Goal: Task Accomplishment & Management: Complete application form

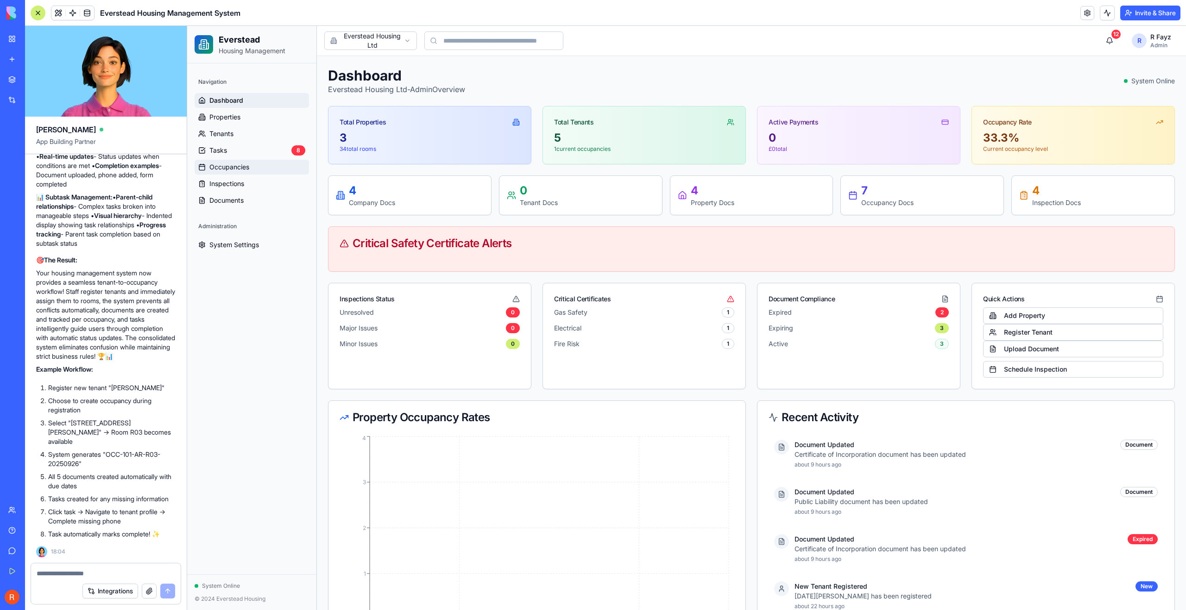
click at [232, 166] on span "Occupancies" at bounding box center [229, 167] width 40 height 9
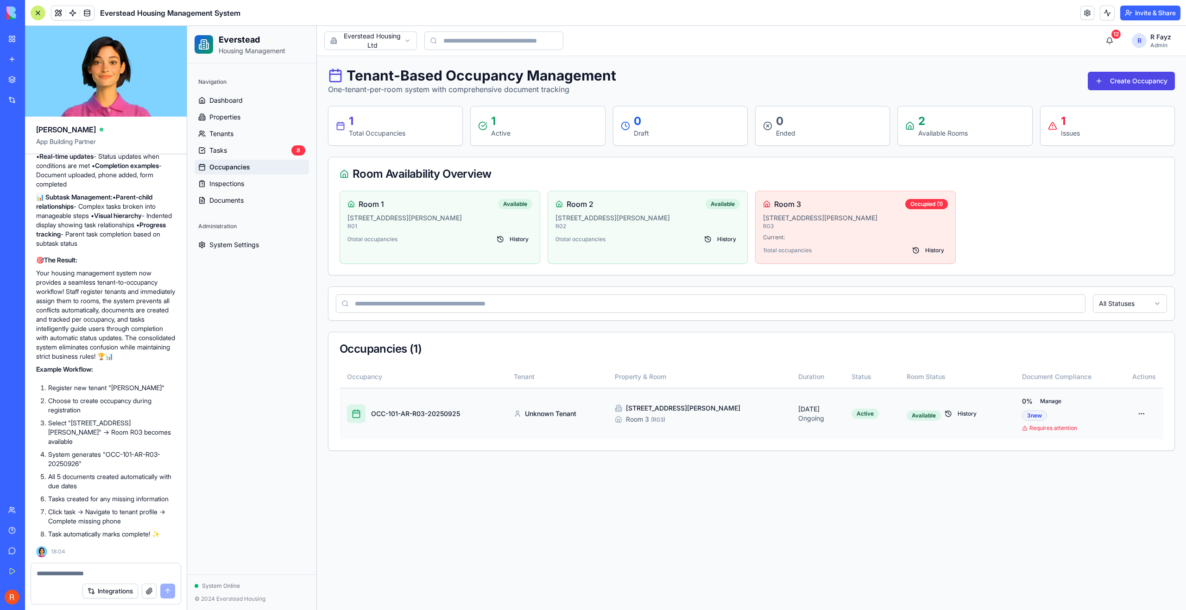
click at [410, 427] on td "OCC-101-AR-R03-20250925" at bounding box center [422, 413] width 167 height 51
click at [410, 409] on div "OCC-101-AR-R03-20250925" at bounding box center [415, 413] width 89 height 9
click at [1110, 79] on button "Create Occupancy" at bounding box center [1130, 81] width 87 height 19
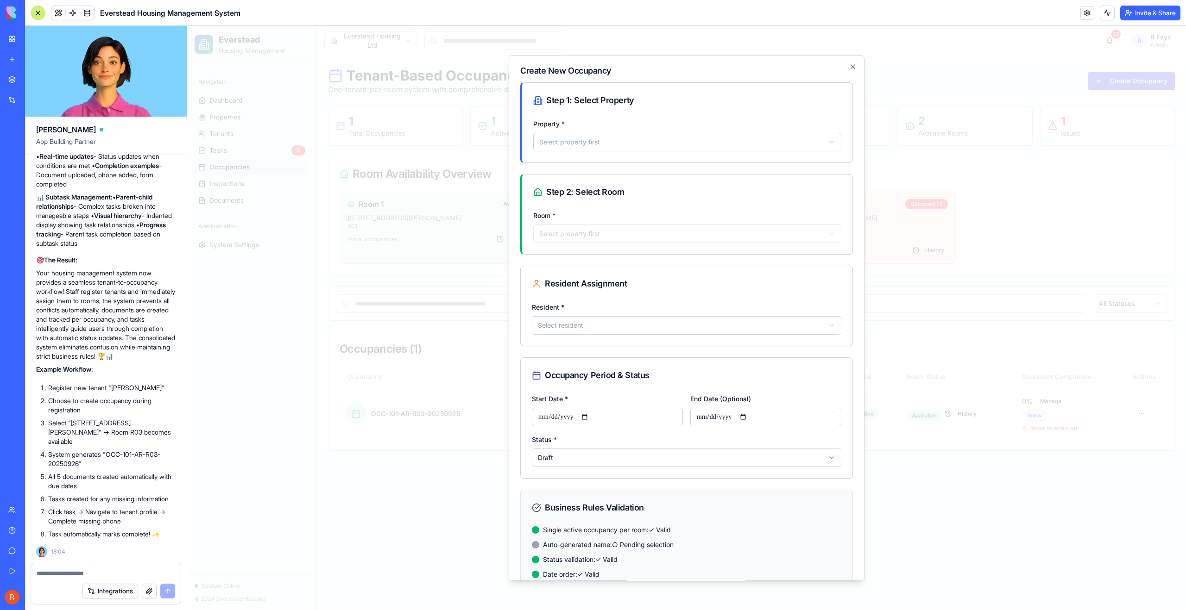
click at [645, 141] on body "Everstead Housing Management Navigation Dashboard Properties Tenants Tasks 8 Oc…" at bounding box center [686, 318] width 998 height 584
select select "******"
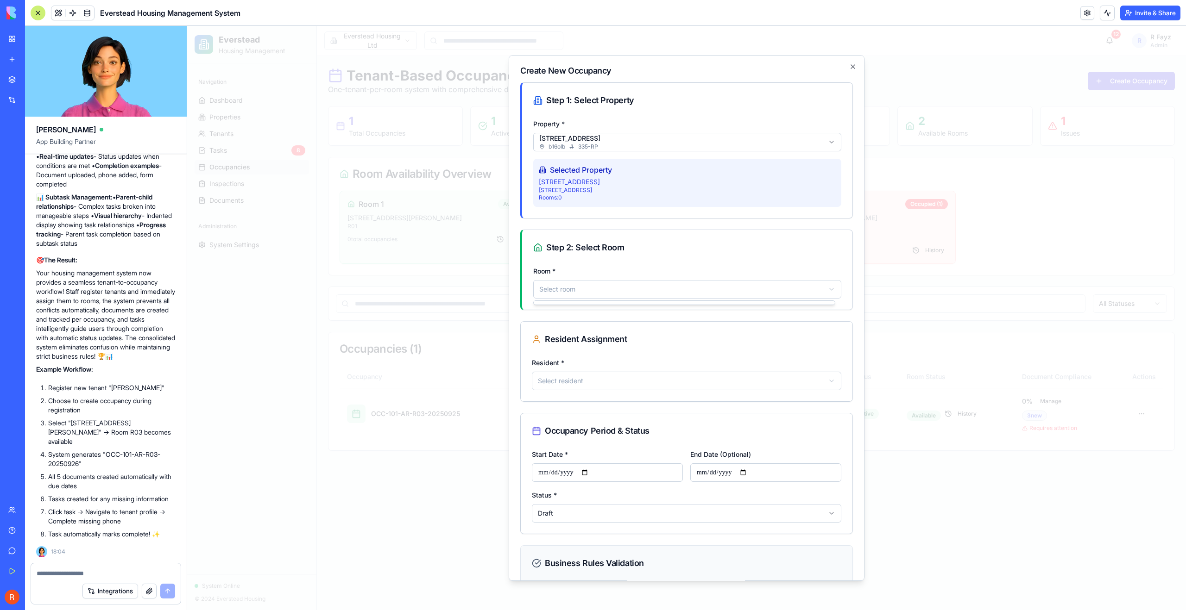
click at [605, 291] on body "Everstead Housing Management Navigation Dashboard Properties Tenants Tasks 8 Oc…" at bounding box center [686, 318] width 998 height 584
click at [606, 296] on body "Everstead Housing Management Navigation Dashboard Properties Tenants Tasks 8 Oc…" at bounding box center [686, 318] width 998 height 584
click at [610, 382] on body "Everstead Housing Management Navigation Dashboard Properties Tenants Tasks 8 Oc…" at bounding box center [686, 318] width 998 height 584
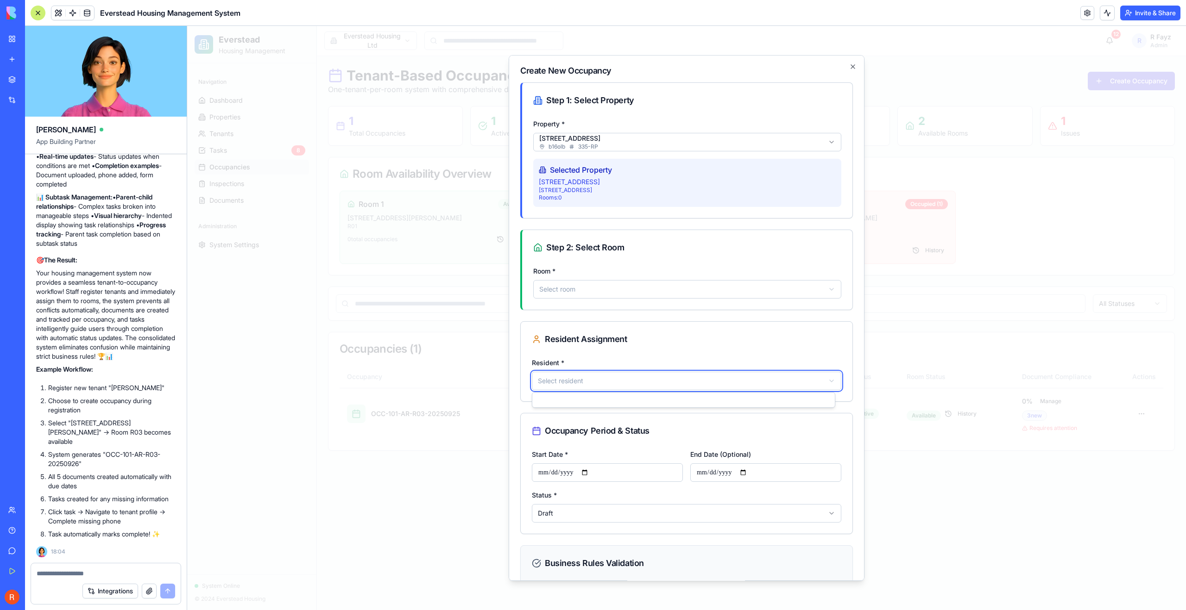
click at [610, 382] on body "Everstead Housing Management Navigation Dashboard Properties Tenants Tasks 8 Oc…" at bounding box center [686, 318] width 998 height 584
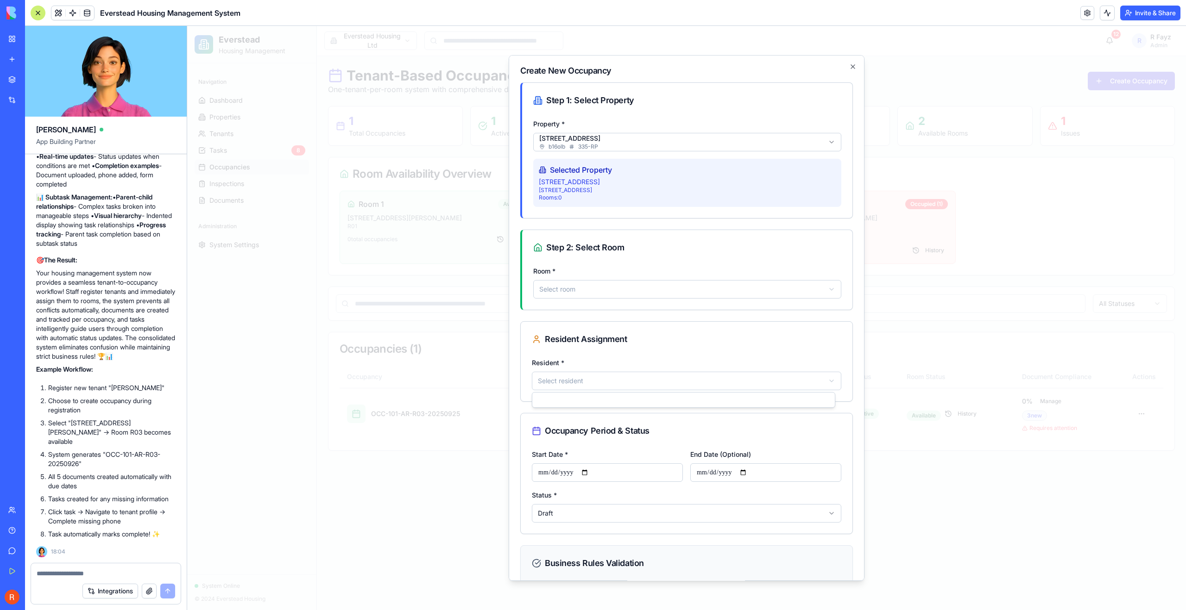
click at [610, 382] on body "Everstead Housing Management Navigation Dashboard Properties Tenants Tasks 8 Oc…" at bounding box center [686, 318] width 998 height 584
select select "******"
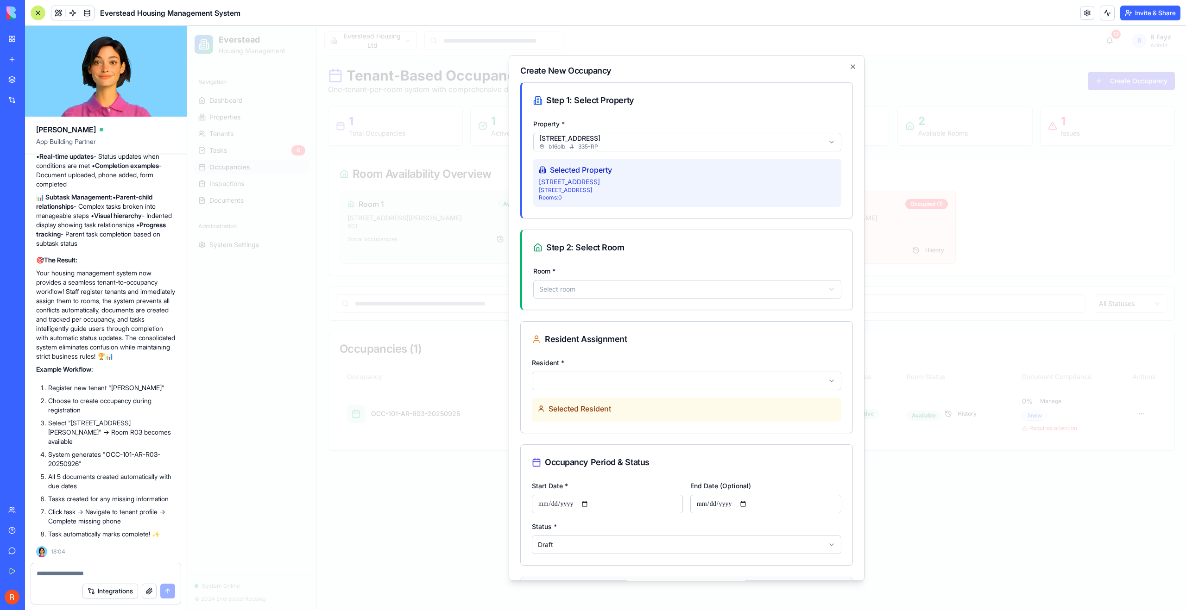
click at [630, 421] on div "Selected Resident" at bounding box center [686, 410] width 309 height 24
click at [627, 413] on div "Selected Resident" at bounding box center [686, 408] width 298 height 11
click at [627, 384] on body "Everstead Housing Management Navigation Dashboard Properties Tenants Tasks 8 Oc…" at bounding box center [686, 318] width 998 height 584
click at [849, 66] on icon "button" at bounding box center [852, 66] width 7 height 7
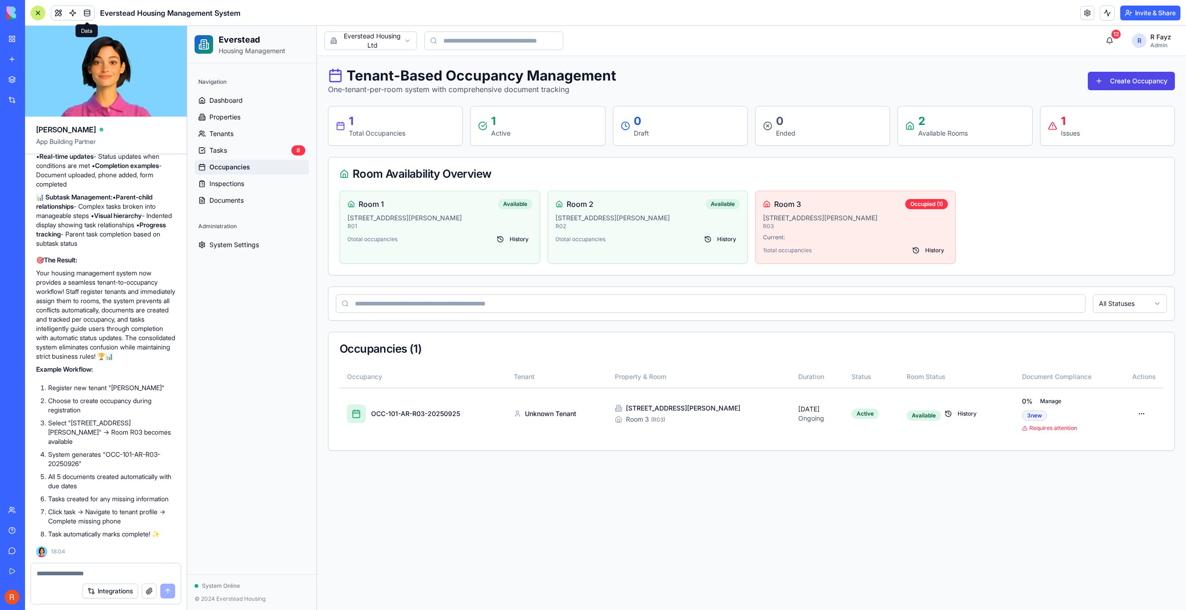
click at [80, 14] on span at bounding box center [87, 13] width 26 height 26
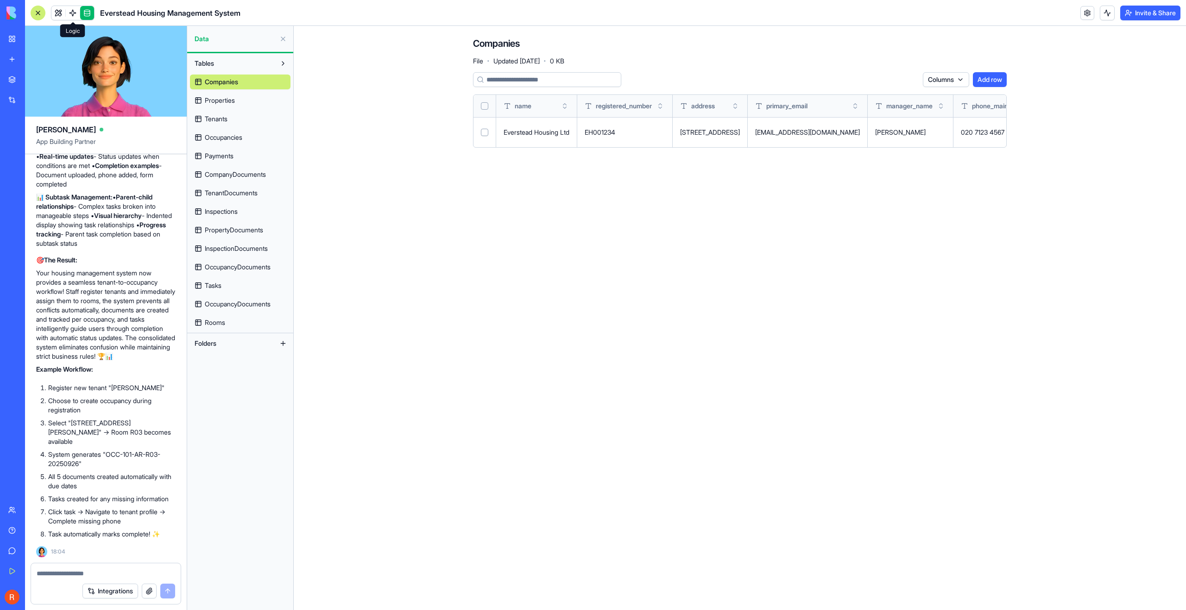
click at [73, 14] on span at bounding box center [73, 13] width 26 height 26
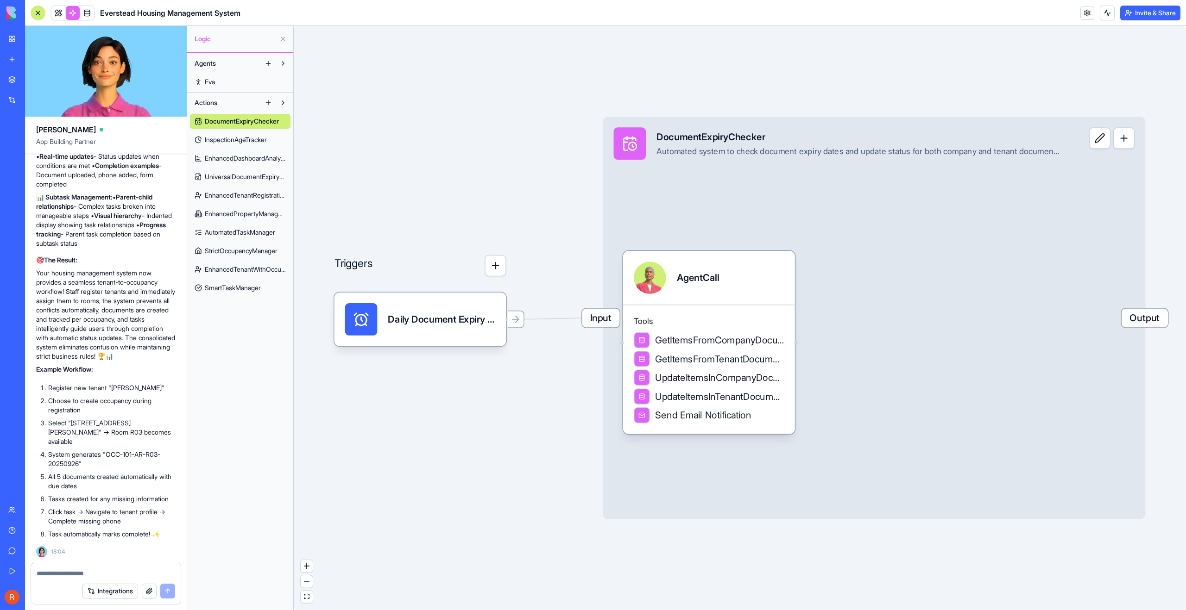
click at [477, 389] on div "Triggers Daily Document Expiry CheckTrigger Input DocumentExpiryChecker Automat…" at bounding box center [740, 318] width 892 height 584
click at [229, 142] on span "InspectionAgeTracker" at bounding box center [236, 139] width 62 height 9
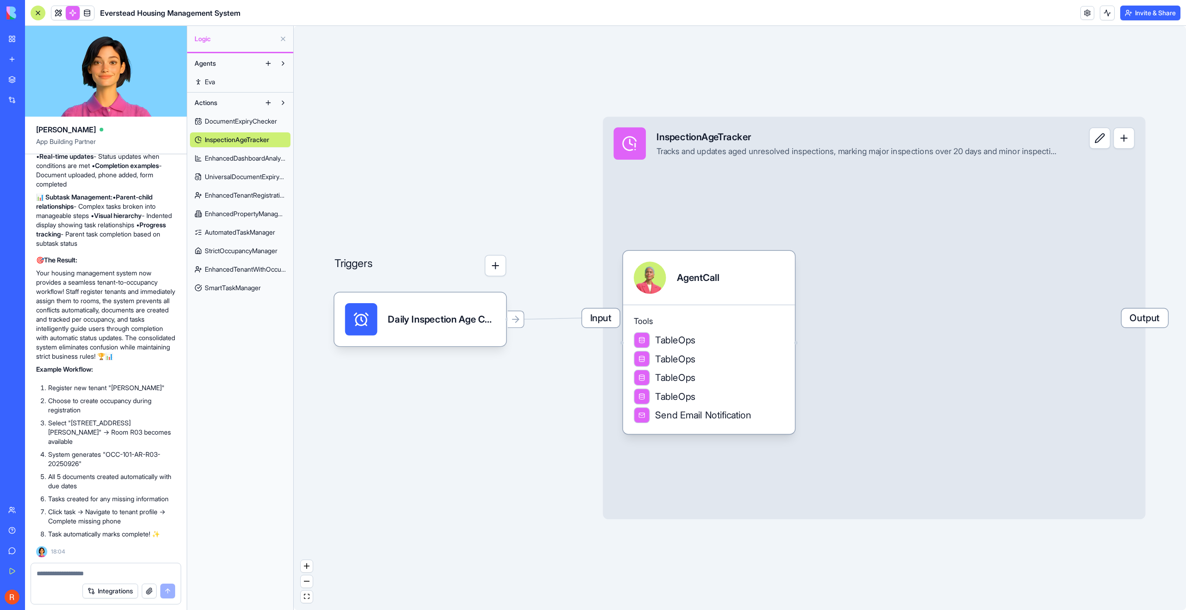
click at [231, 155] on span "EnhancedDashboardAnalytics" at bounding box center [245, 158] width 81 height 9
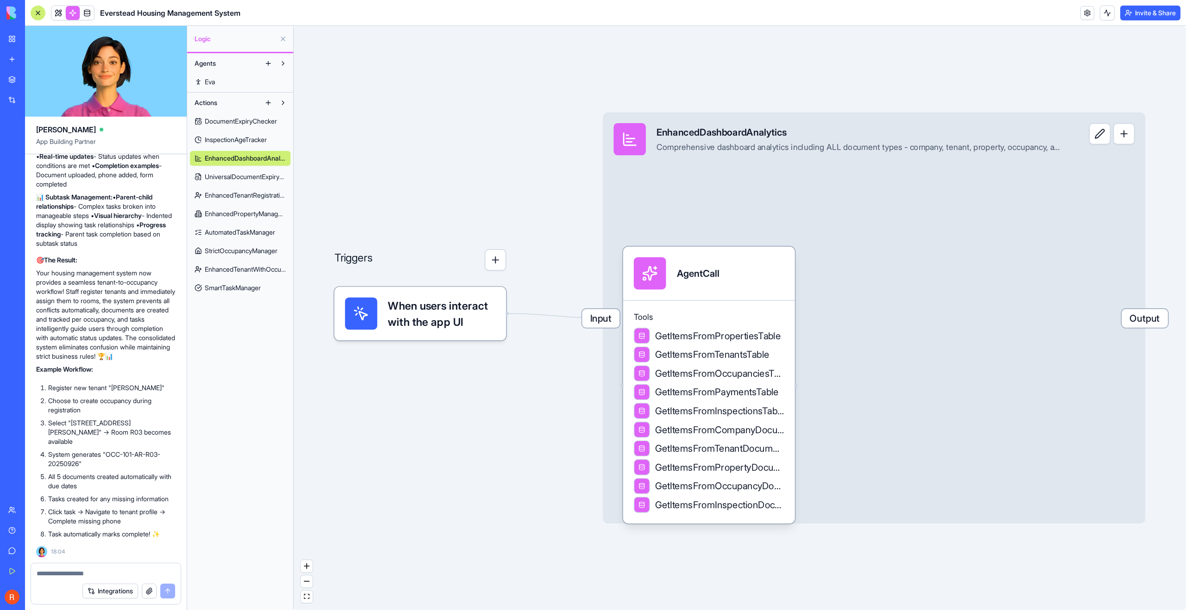
click at [232, 175] on span "UniversalDocumentExpiryChecker" at bounding box center [245, 176] width 81 height 9
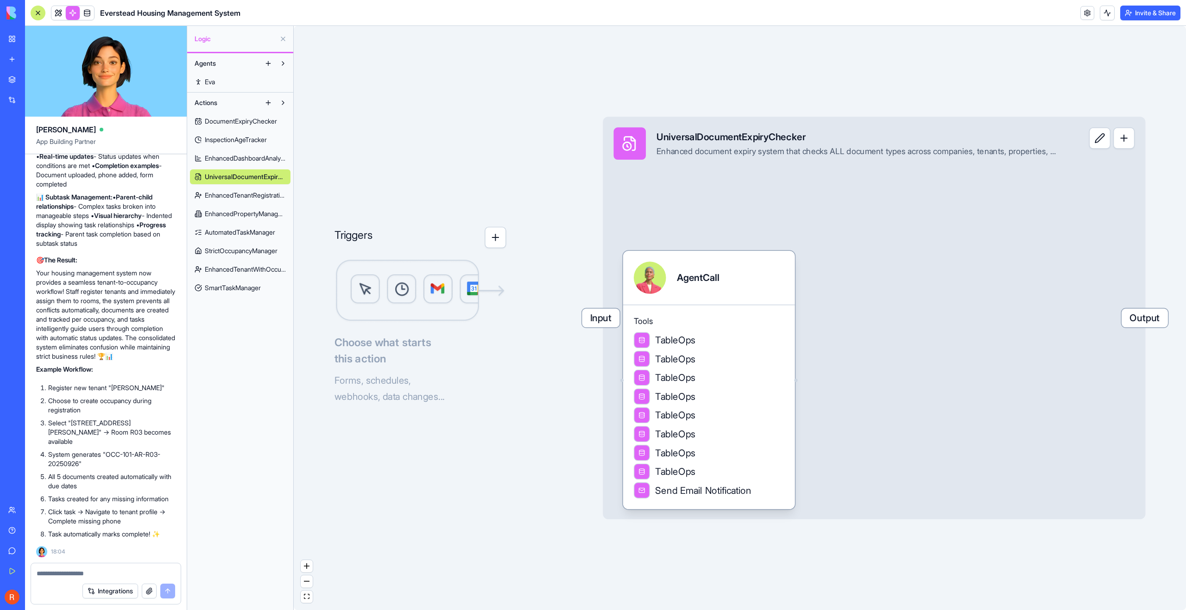
click at [234, 195] on span "EnhancedTenantRegistration" at bounding box center [245, 195] width 81 height 9
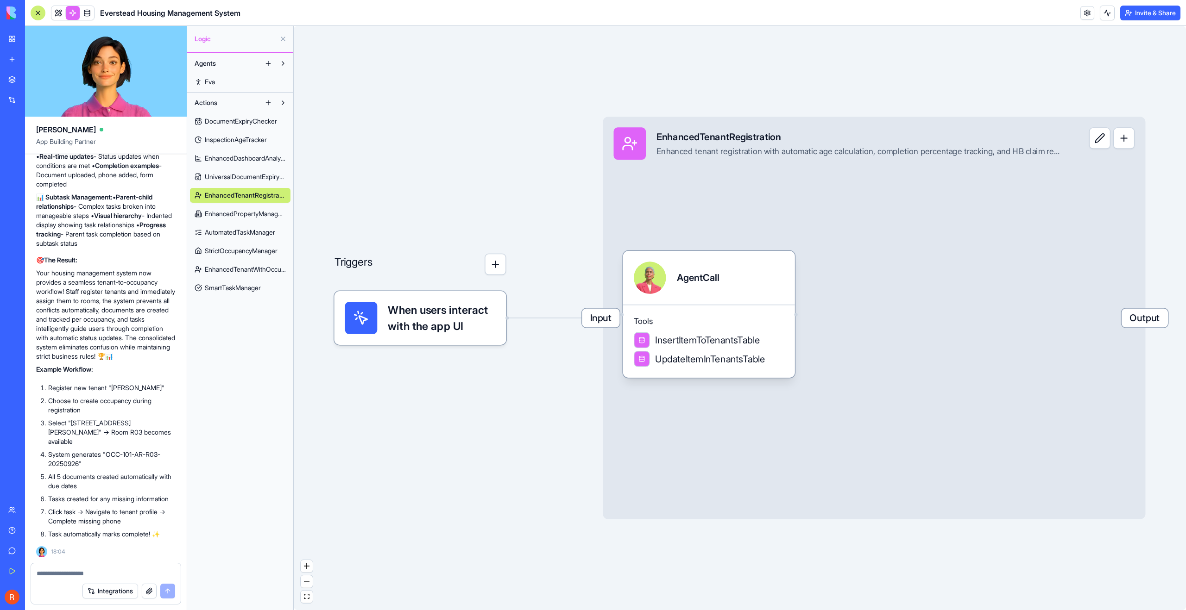
click at [234, 178] on span "UniversalDocumentExpiryChecker" at bounding box center [245, 176] width 81 height 9
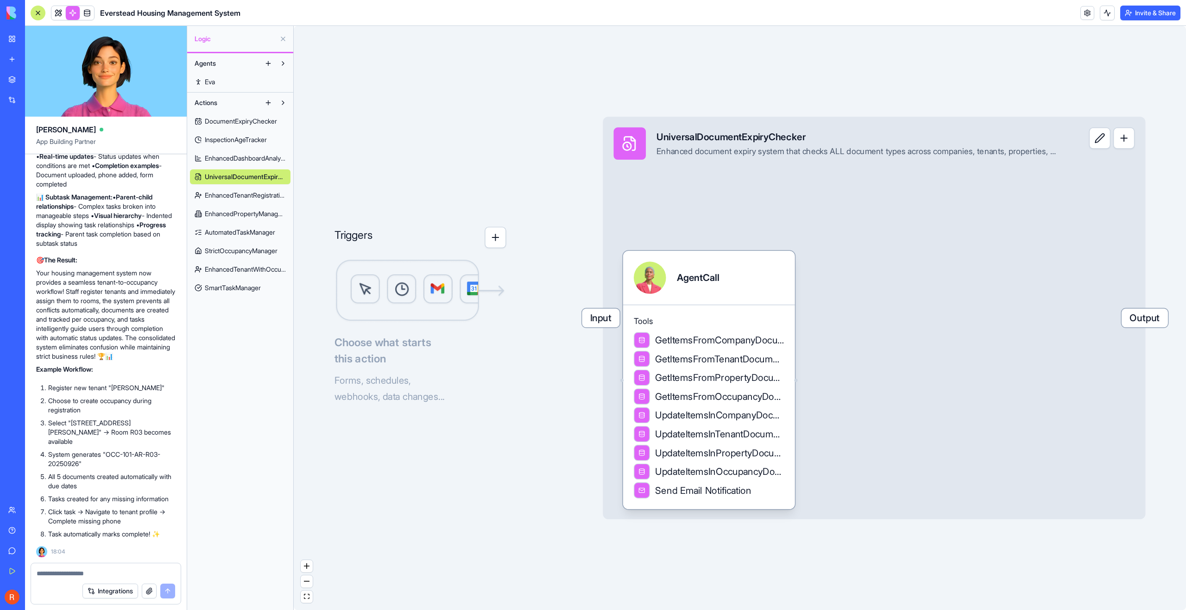
click at [241, 230] on span "AutomatedTaskManager" at bounding box center [240, 232] width 70 height 9
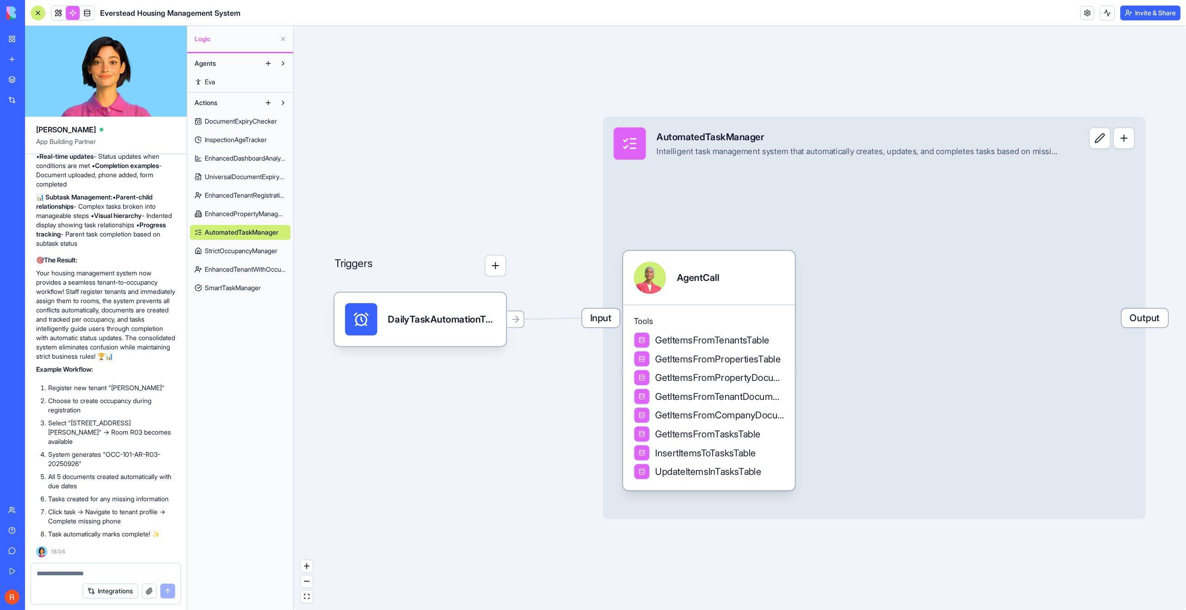
click at [239, 215] on span "EnhancedPropertyManagement" at bounding box center [245, 213] width 81 height 9
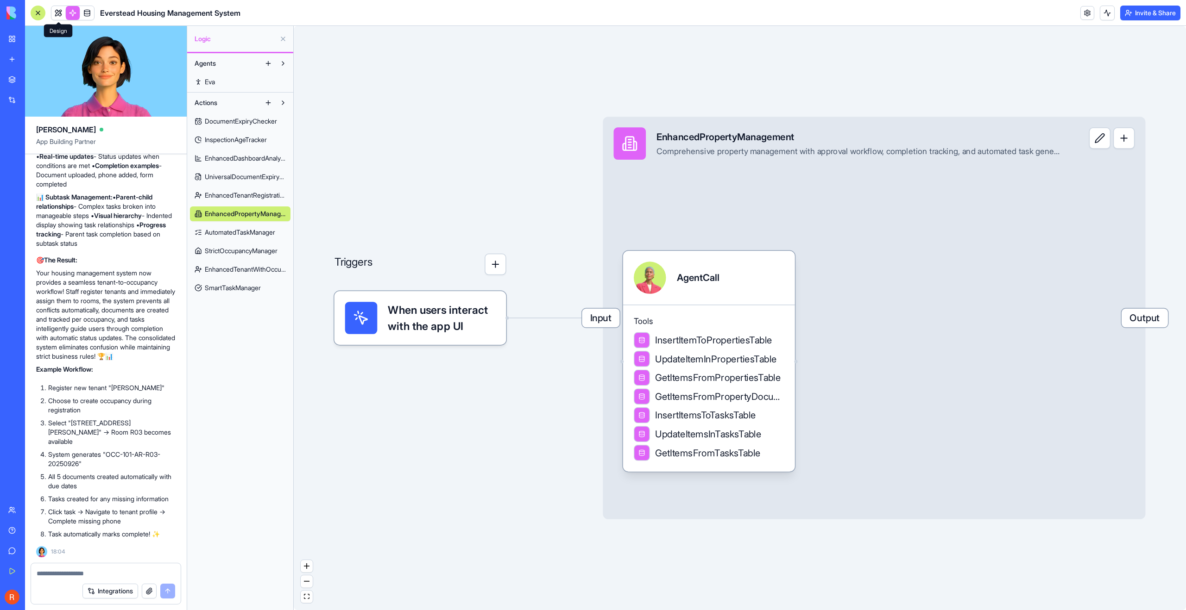
click at [56, 15] on link at bounding box center [58, 13] width 14 height 14
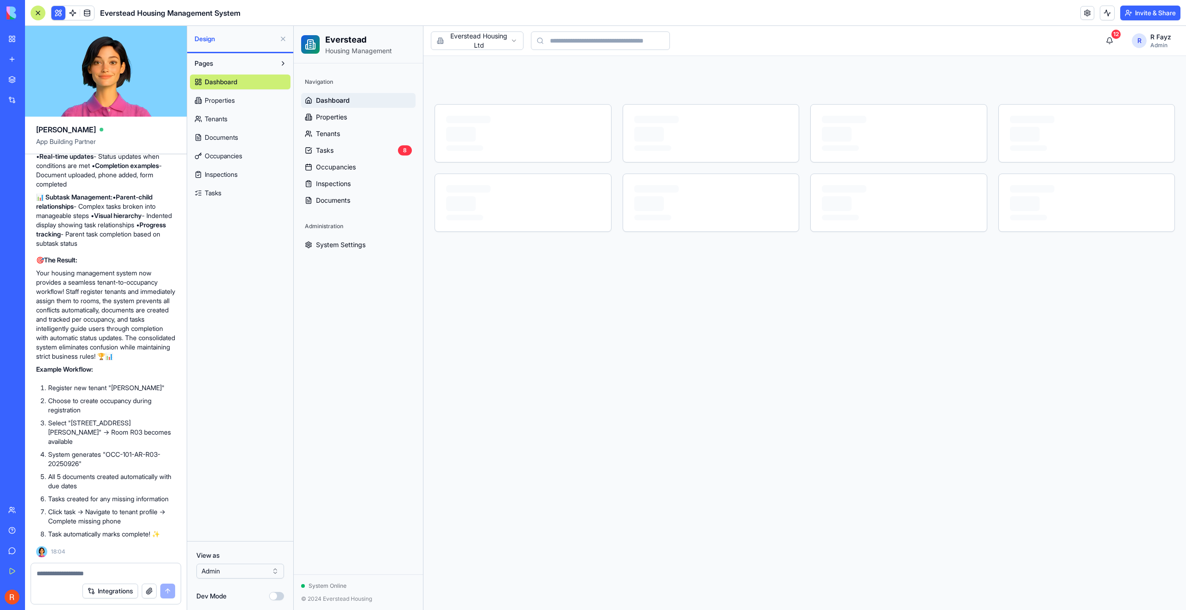
click at [225, 120] on span "Tenants" at bounding box center [216, 118] width 23 height 9
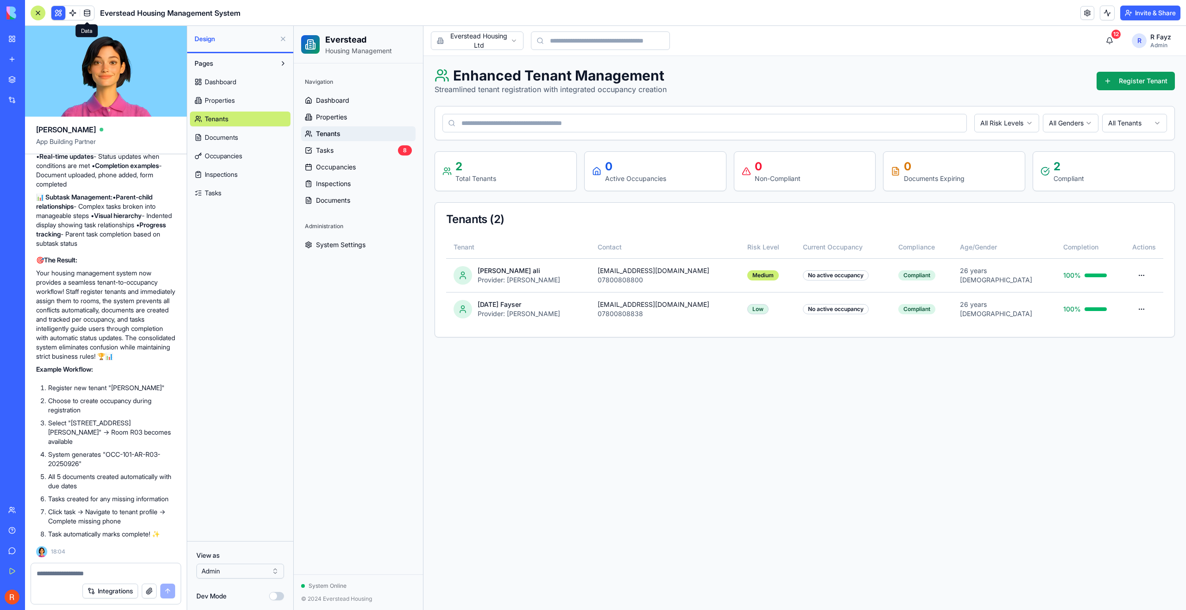
click at [90, 16] on link at bounding box center [87, 13] width 14 height 14
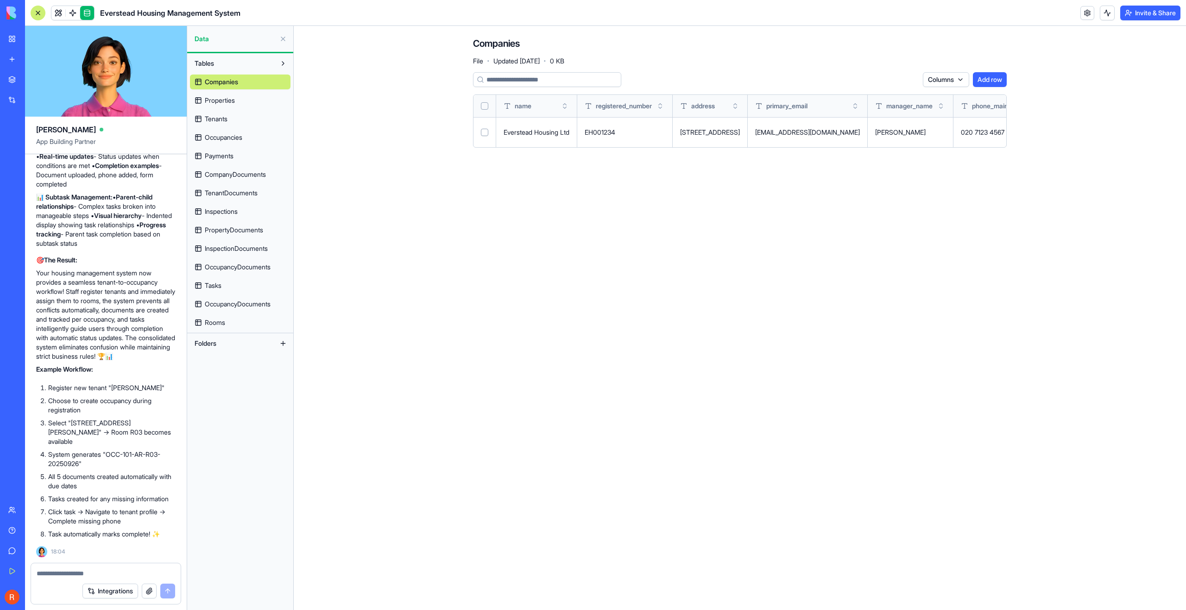
click at [220, 119] on span "Tenants" at bounding box center [216, 118] width 23 height 9
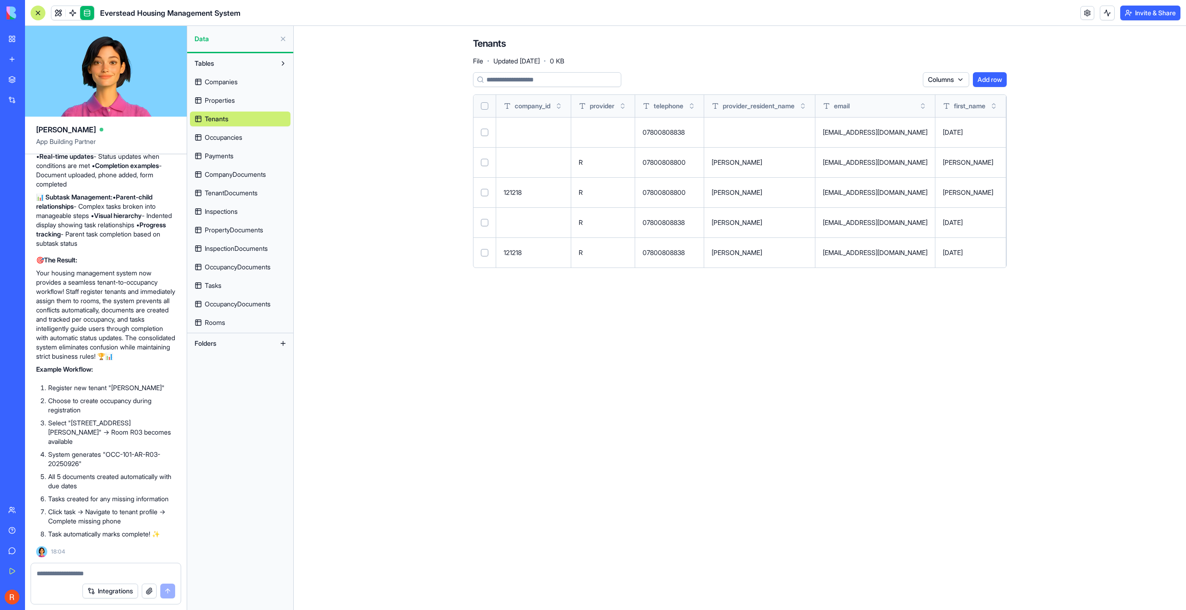
click at [233, 140] on span "Occupancies" at bounding box center [224, 137] width 38 height 9
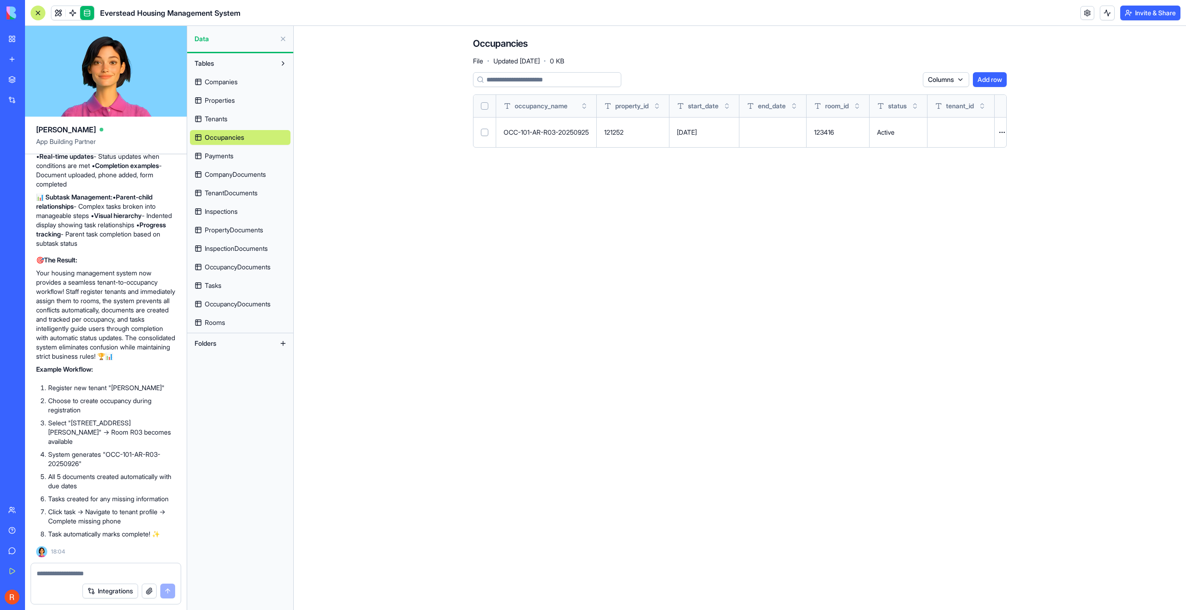
click at [952, 130] on td at bounding box center [960, 132] width 67 height 30
click at [0, 0] on div at bounding box center [0, 0] width 0 height 0
click at [942, 132] on td at bounding box center [960, 132] width 67 height 30
click at [0, 0] on button at bounding box center [0, 0] width 0 height 0
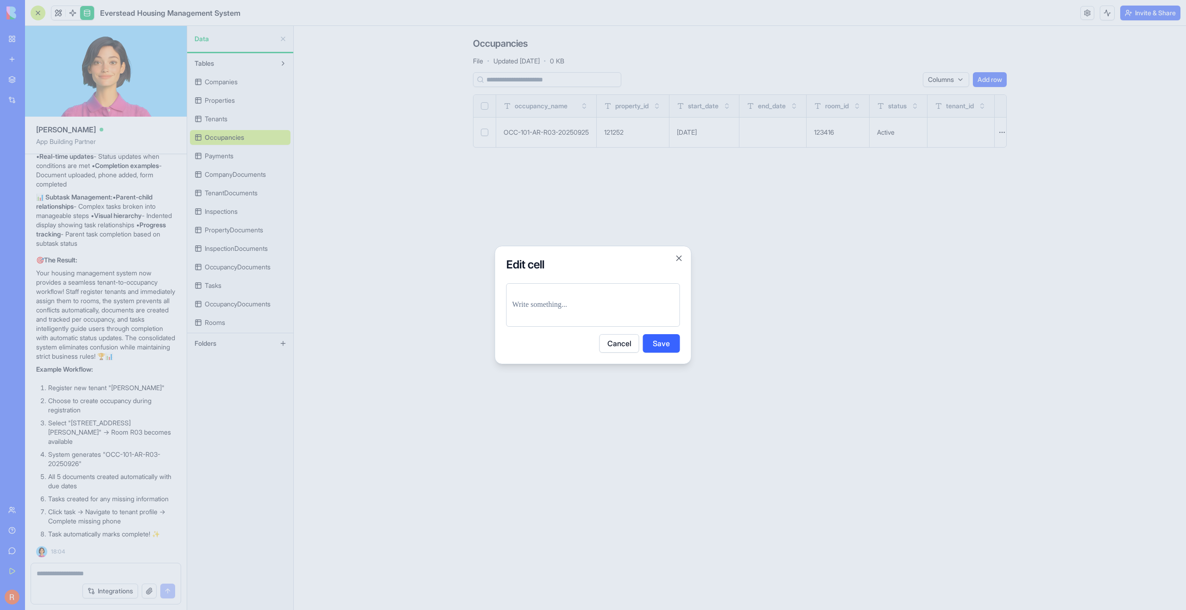
click at [607, 342] on button "Cancel" at bounding box center [619, 343] width 40 height 19
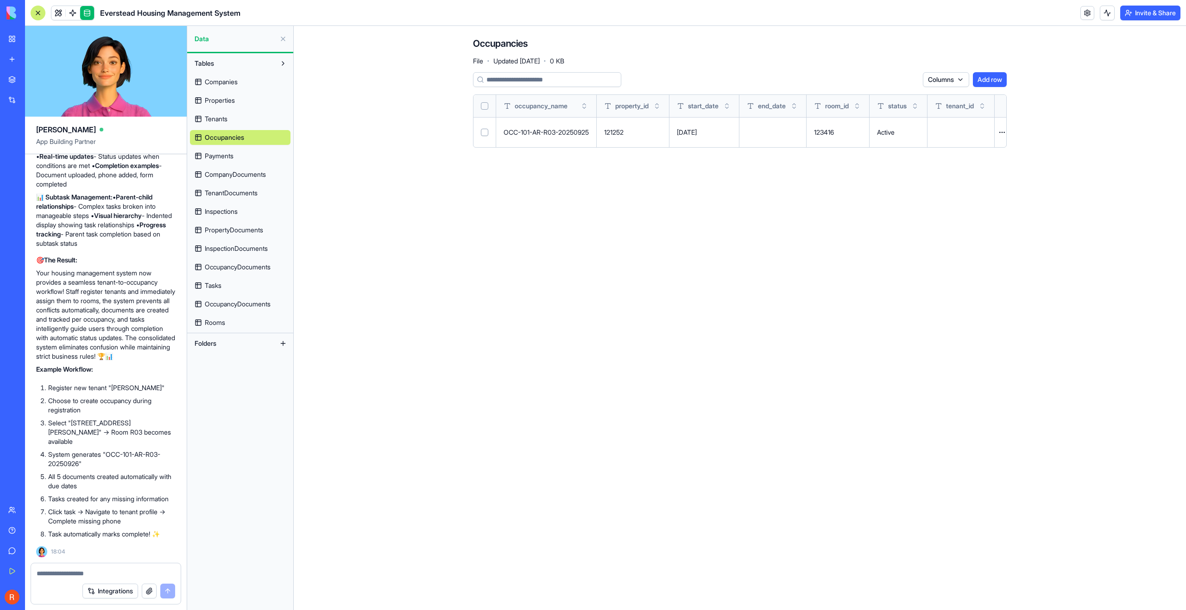
click at [0, 0] on button at bounding box center [0, 0] width 0 height 0
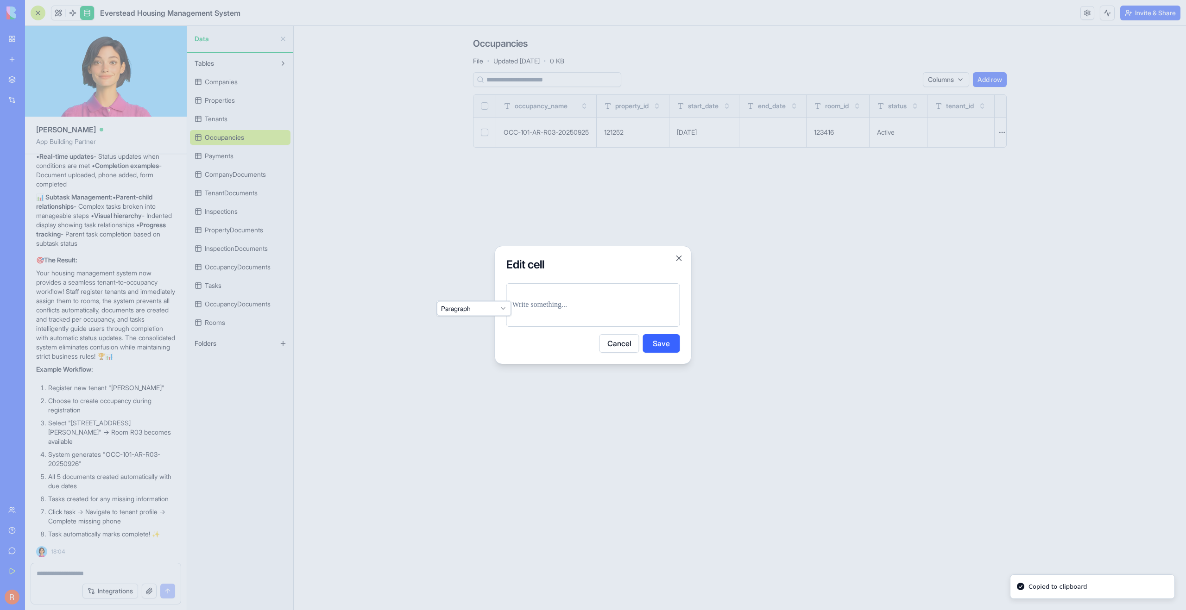
click at [560, 308] on p at bounding box center [593, 305] width 162 height 13
click at [617, 338] on button "Cancel" at bounding box center [619, 343] width 40 height 19
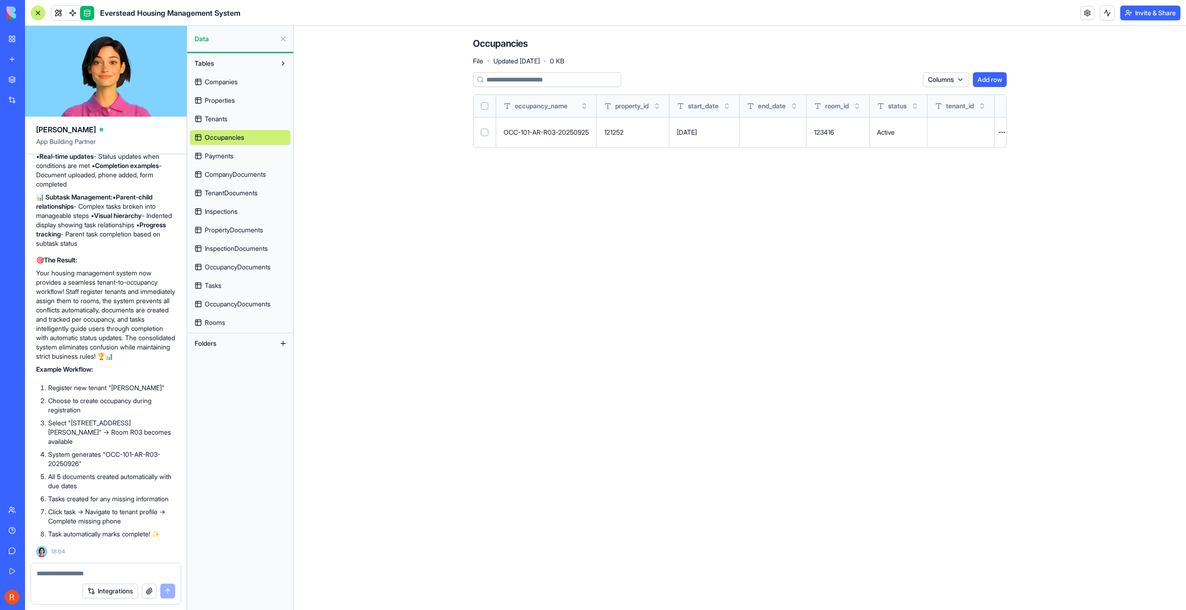
click at [985, 226] on main "Occupancies File · Updated Sep 26, 2025 · 0 KB Columns Add row occupancy_name p…" at bounding box center [740, 318] width 892 height 584
click at [545, 80] on input at bounding box center [547, 79] width 148 height 15
drag, startPoint x: 559, startPoint y: 188, endPoint x: 832, endPoint y: 97, distance: 287.9
click at [559, 187] on main "Occupancies File · Updated Sep 26, 2025 · 0 KB Columns Add row occupancy_name p…" at bounding box center [740, 318] width 892 height 584
click at [986, 82] on button "Add row" at bounding box center [989, 79] width 34 height 15
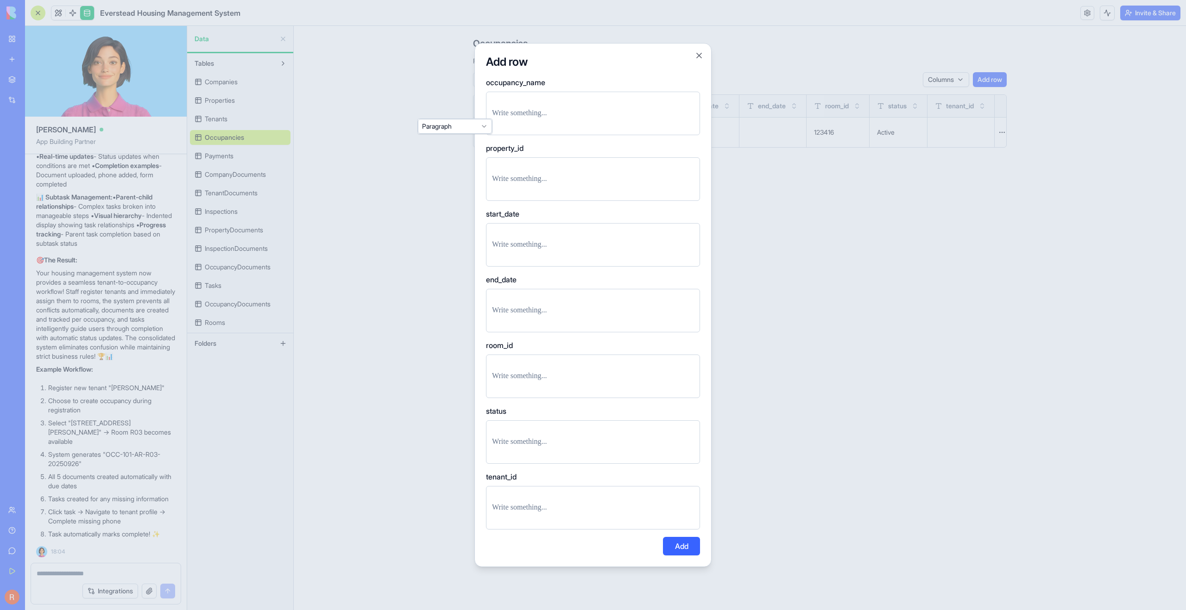
click at [535, 174] on p at bounding box center [593, 179] width 202 height 13
click at [567, 503] on p at bounding box center [593, 508] width 202 height 13
click at [465, 512] on div at bounding box center [593, 305] width 1186 height 610
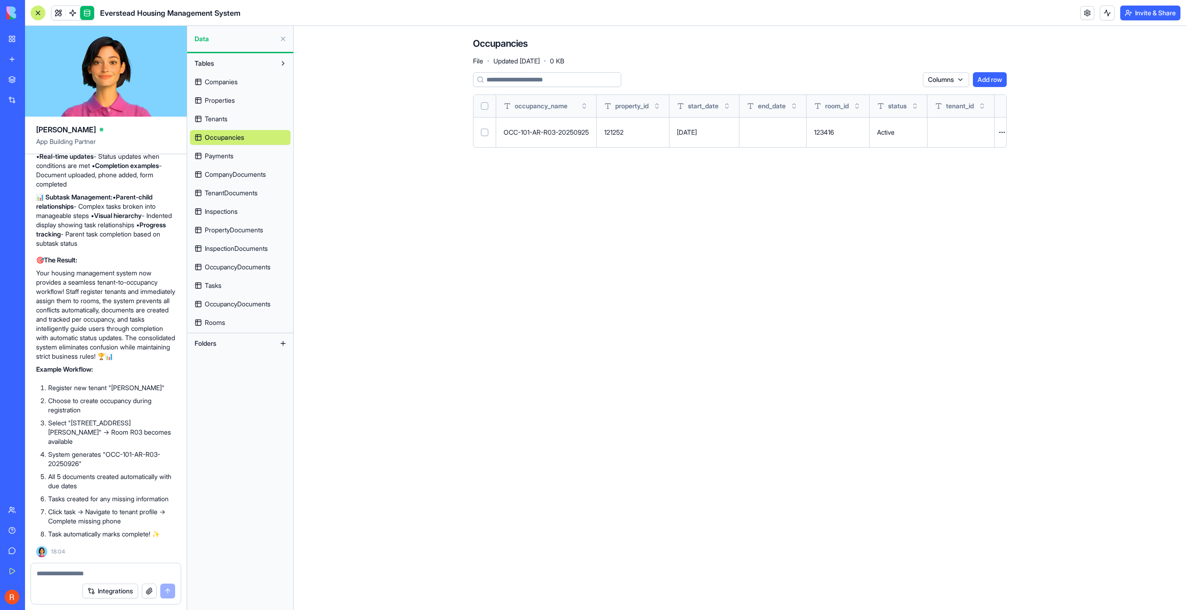
click at [825, 393] on main "Occupancies File · Updated Sep 26, 2025 · 0 KB Columns Add row occupancy_name p…" at bounding box center [740, 318] width 892 height 584
click at [244, 113] on link "Tenants" at bounding box center [240, 119] width 100 height 15
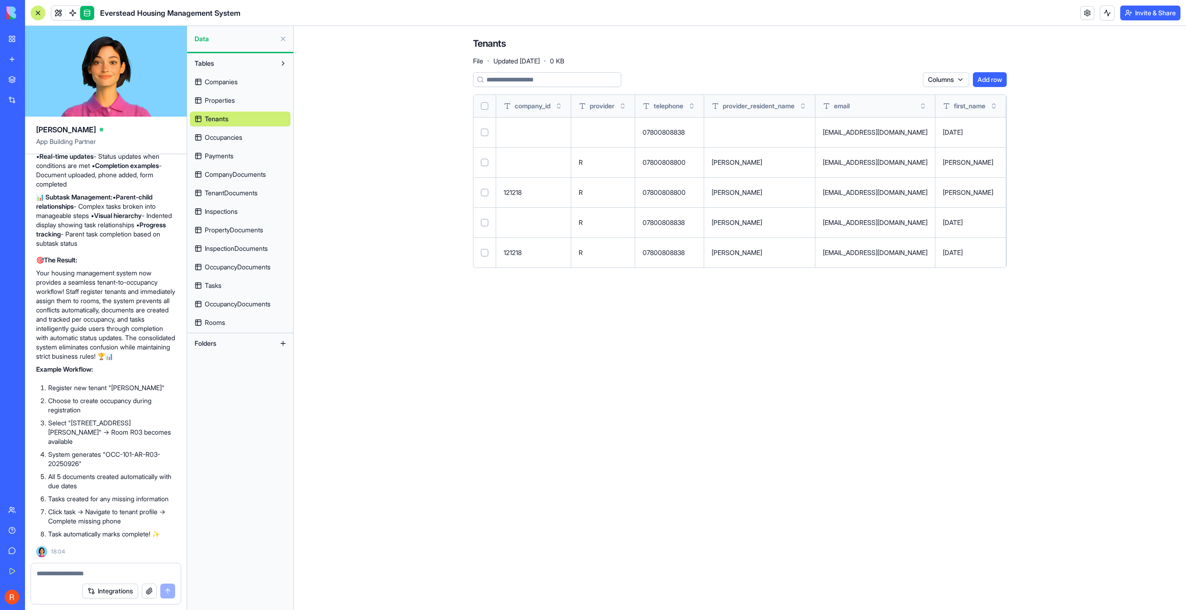
click at [281, 38] on button at bounding box center [283, 38] width 15 height 15
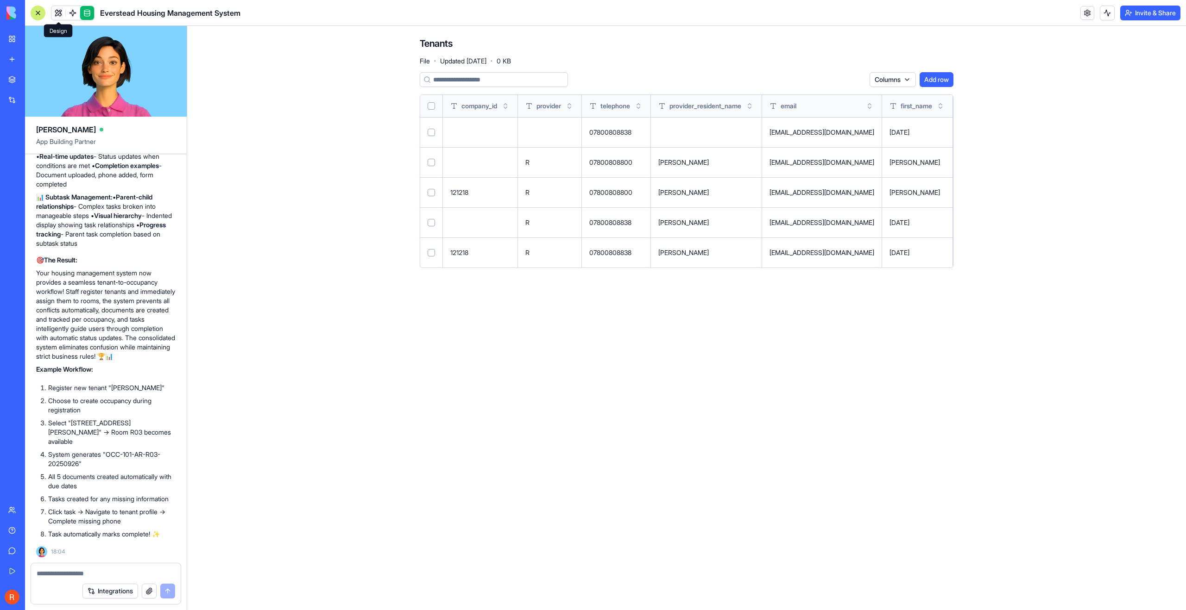
click at [58, 12] on link at bounding box center [58, 13] width 14 height 14
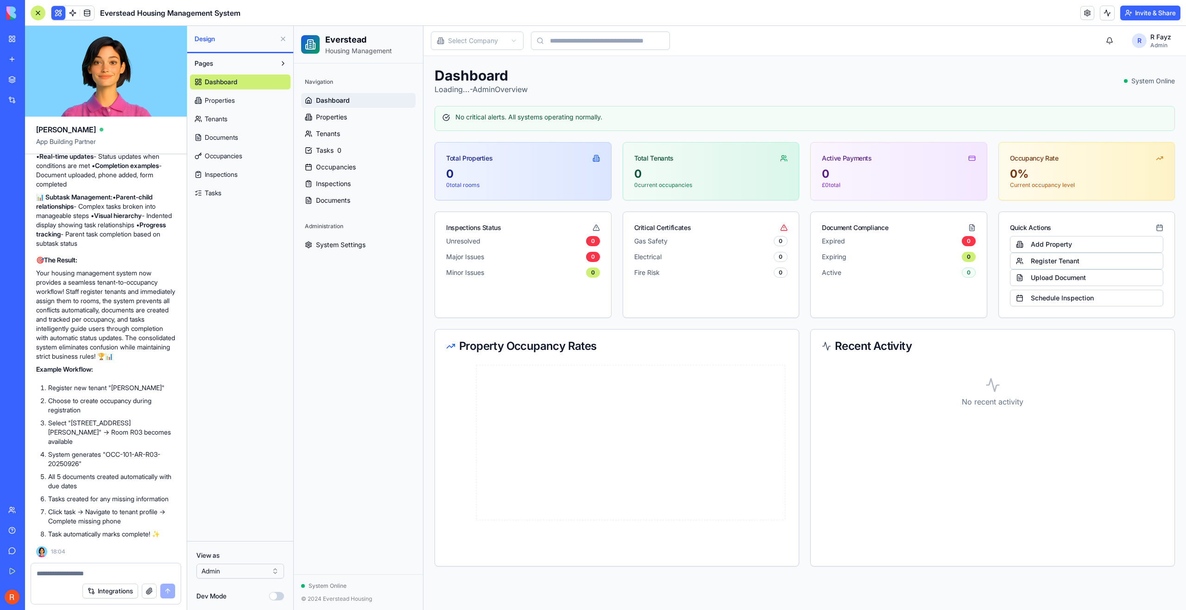
click at [38, 12] on div at bounding box center [38, 13] width 15 height 15
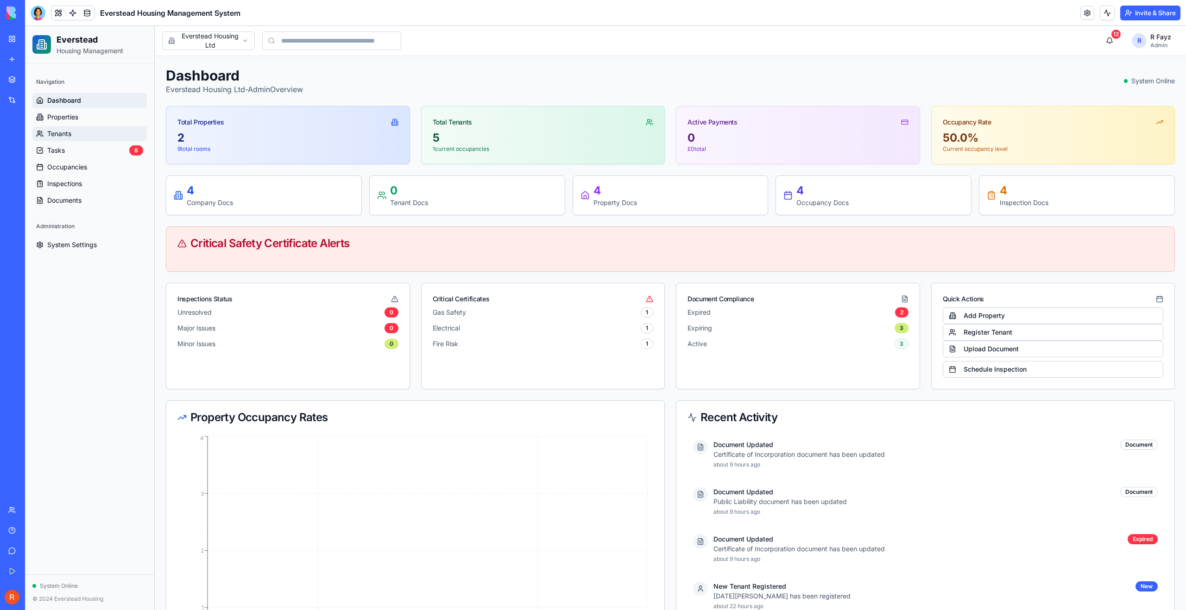
click at [74, 132] on link "Tenants" at bounding box center [89, 133] width 114 height 15
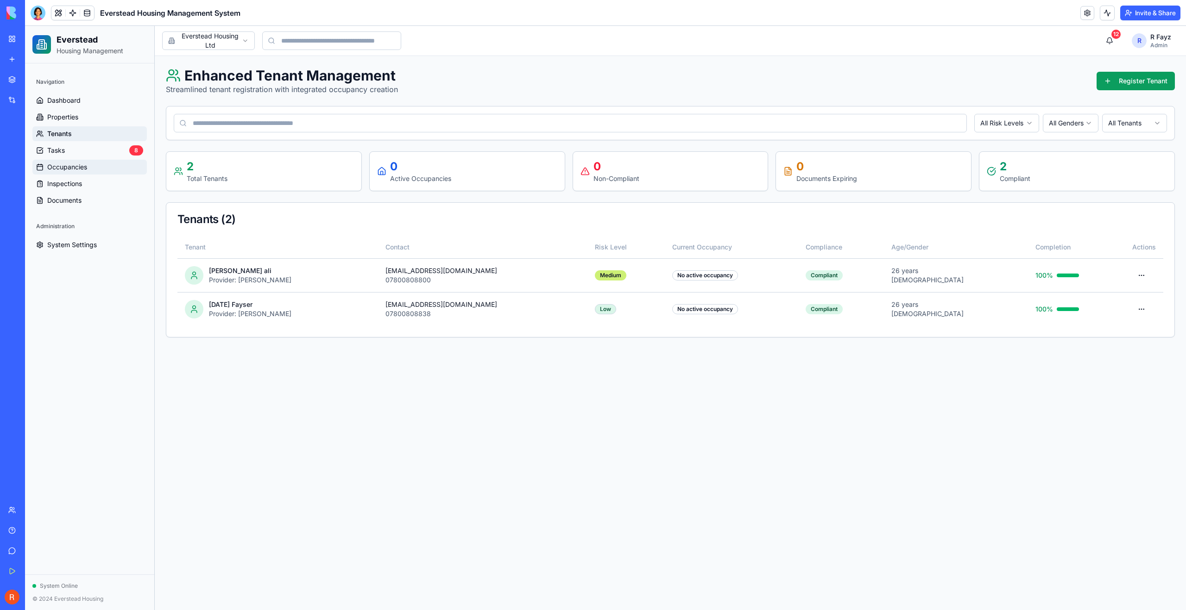
click at [81, 165] on span "Occupancies" at bounding box center [67, 167] width 40 height 9
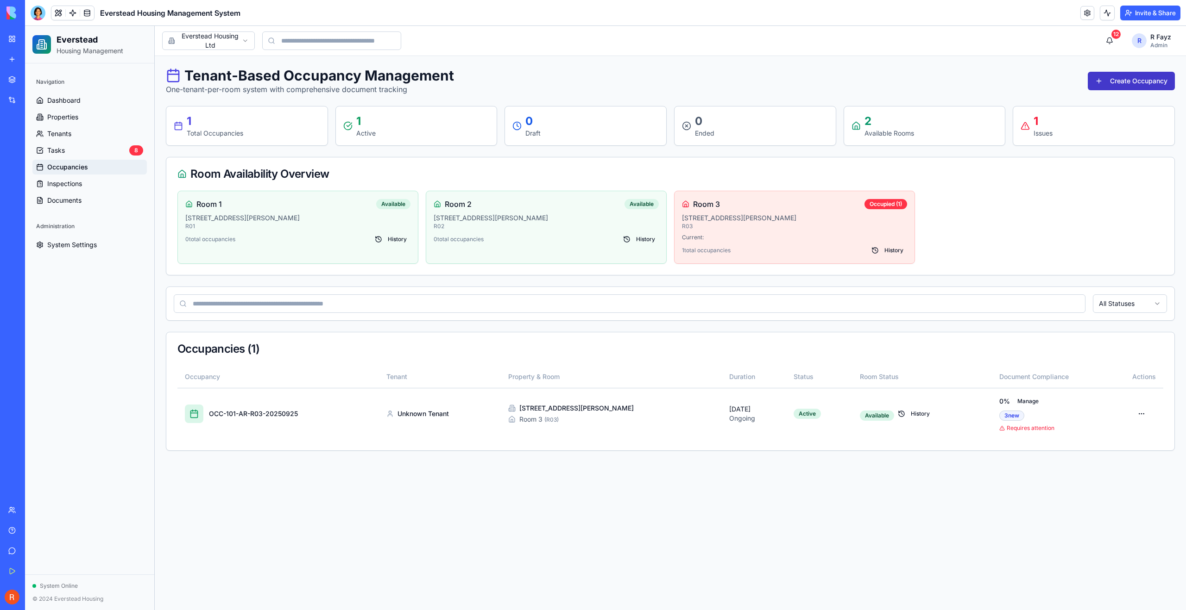
click at [1134, 77] on button "Create Occupancy" at bounding box center [1130, 81] width 87 height 19
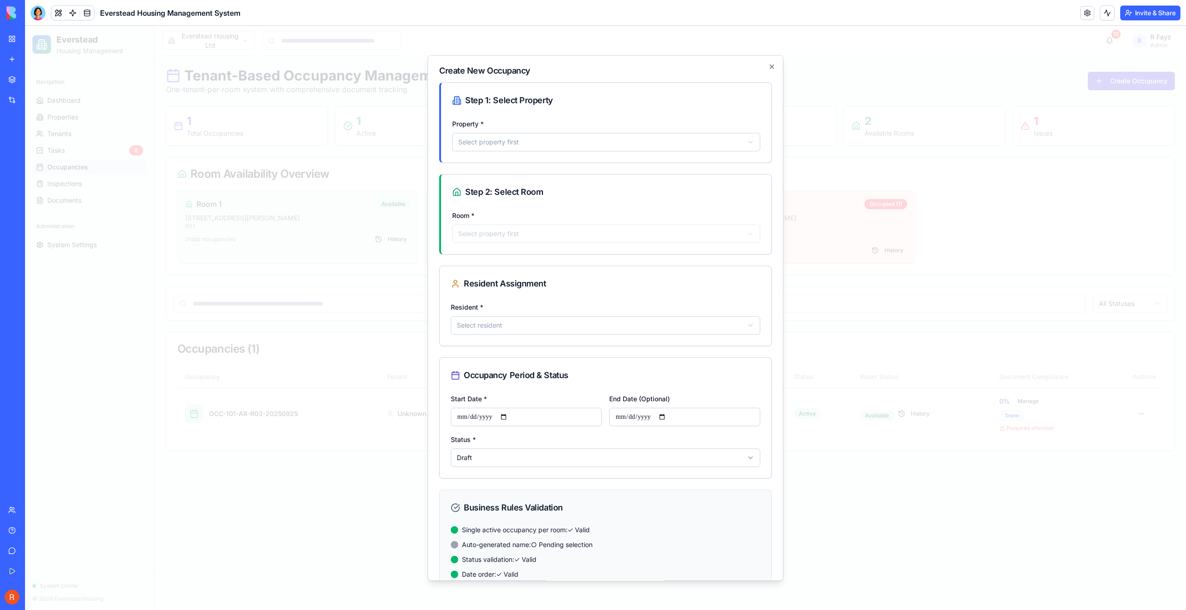
click at [545, 144] on body "Everstead Housing Management Navigation Dashboard Properties Tenants Tasks 8 Oc…" at bounding box center [605, 318] width 1161 height 584
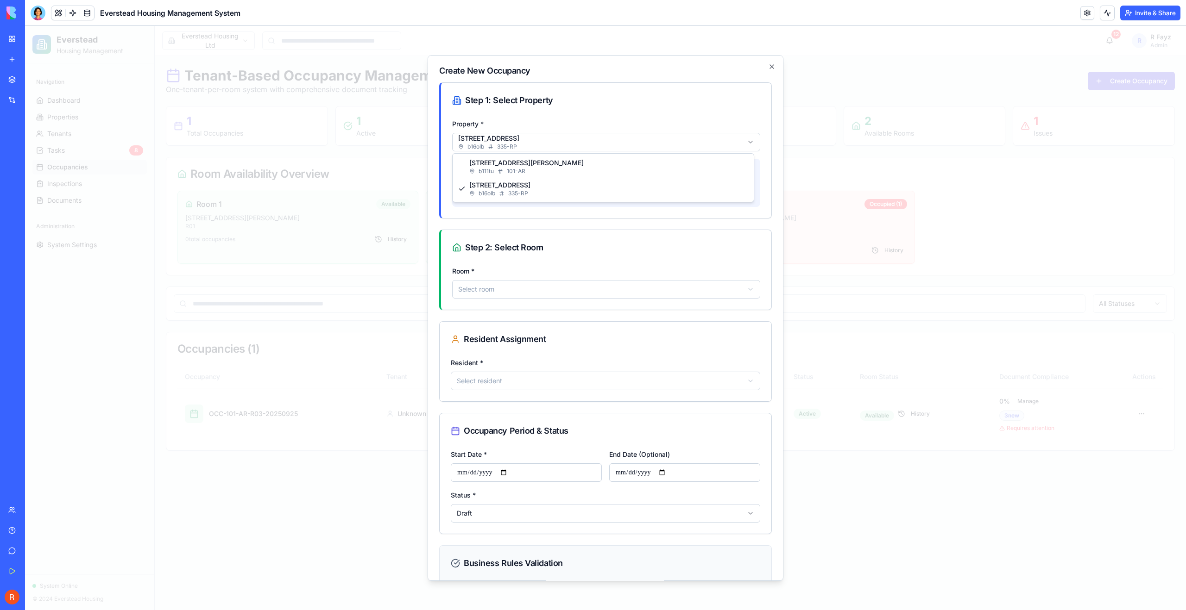
click at [530, 145] on body "Everstead Housing Management Navigation Dashboard Properties Tenants Tasks 8 Oc…" at bounding box center [605, 318] width 1161 height 584
click at [533, 150] on body "Everstead Housing Management Navigation Dashboard Properties Tenants Tasks 8 Oc…" at bounding box center [605, 318] width 1161 height 584
select select "******"
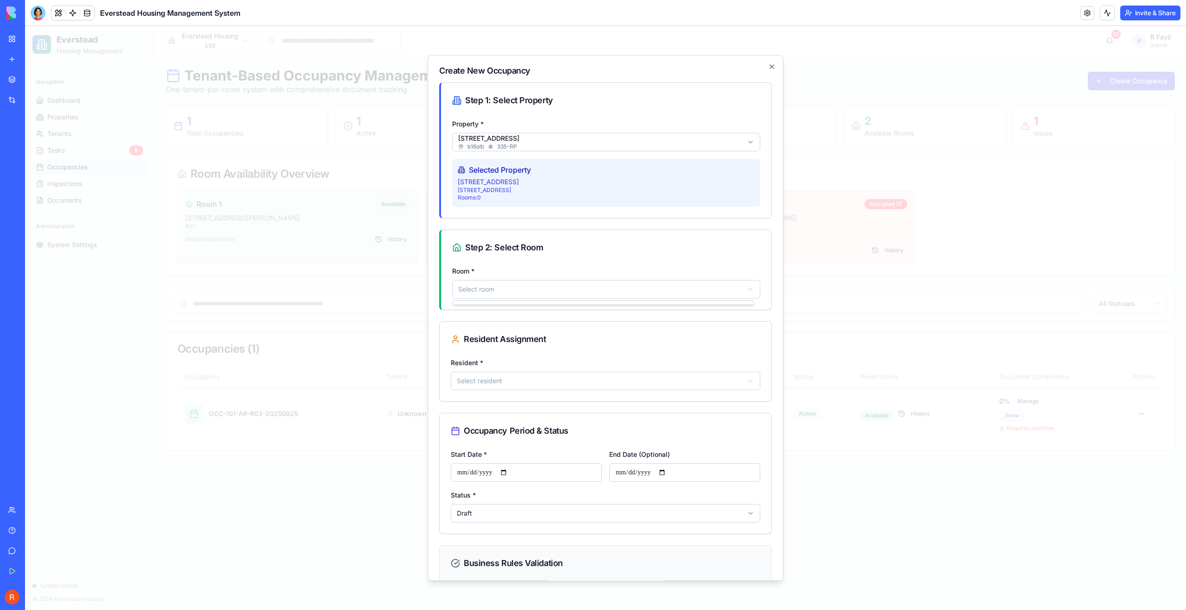
click at [532, 292] on body "Everstead Housing Management Navigation Dashboard Properties Tenants Tasks 8 Oc…" at bounding box center [605, 318] width 1161 height 584
click at [533, 389] on body "Everstead Housing Management Navigation Dashboard Properties Tenants Tasks 8 Oc…" at bounding box center [605, 318] width 1161 height 584
click at [533, 387] on body "Everstead Housing Management Navigation Dashboard Properties Tenants Tasks 8 Oc…" at bounding box center [605, 318] width 1161 height 584
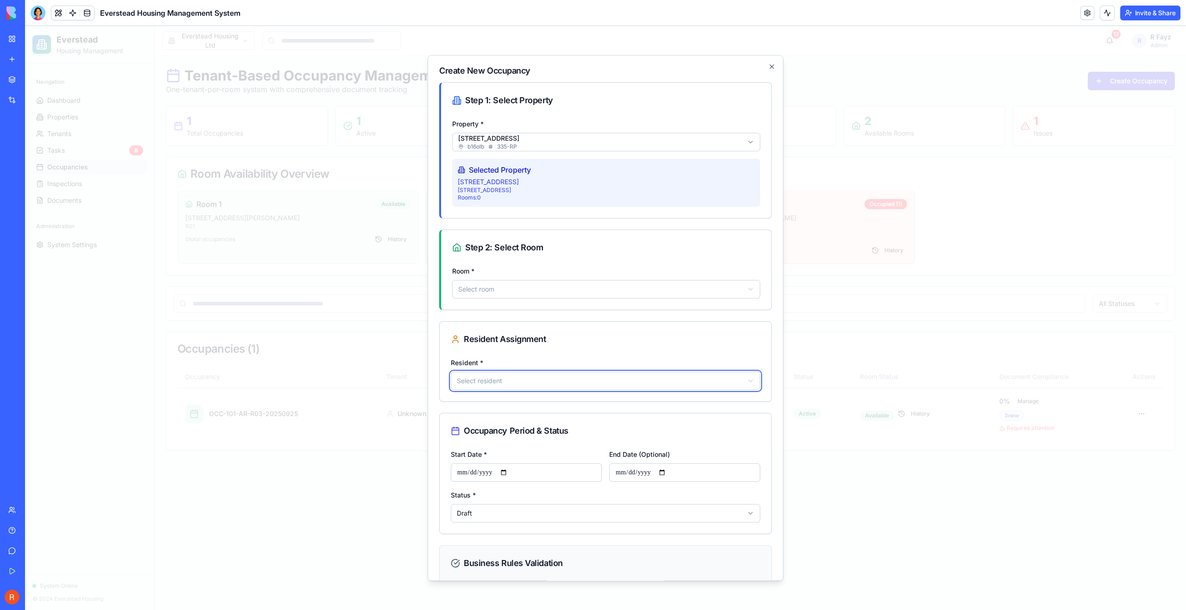
click at [533, 387] on body "Everstead Housing Management Navigation Dashboard Properties Tenants Tasks 8 Oc…" at bounding box center [605, 318] width 1161 height 584
click at [770, 65] on icon "button" at bounding box center [772, 67] width 4 height 4
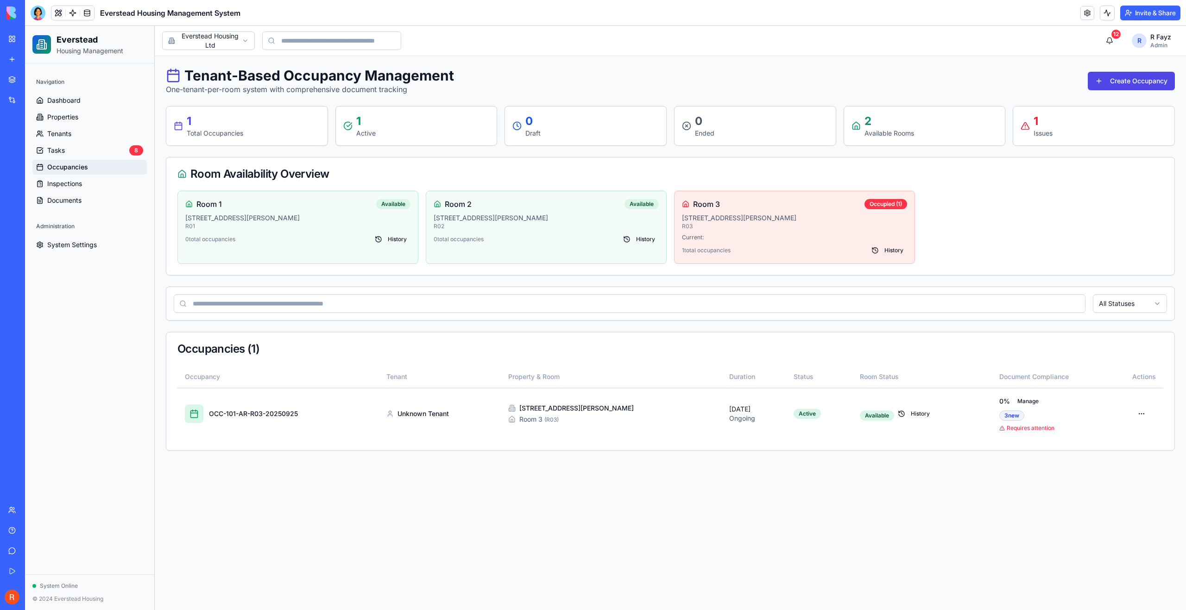
click at [58, 168] on span "Occupancies" at bounding box center [67, 167] width 41 height 9
click at [75, 170] on span "Occupancies" at bounding box center [67, 167] width 41 height 9
click at [1121, 80] on button "Create Occupancy" at bounding box center [1130, 81] width 87 height 19
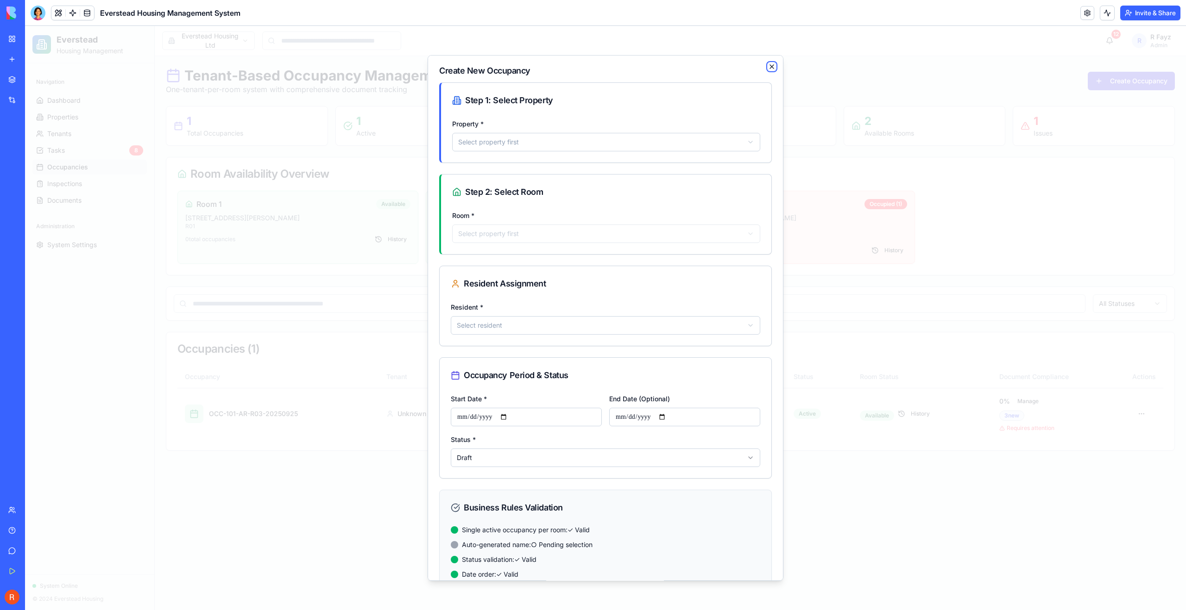
click at [768, 64] on icon "button" at bounding box center [771, 66] width 7 height 7
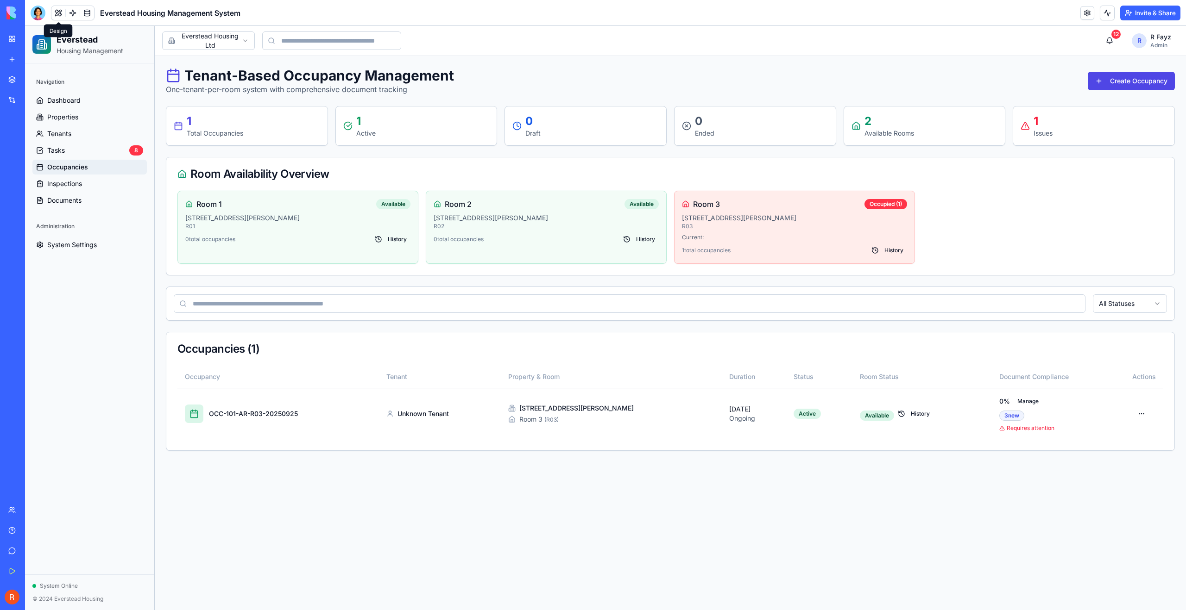
click at [56, 11] on button at bounding box center [58, 13] width 14 height 14
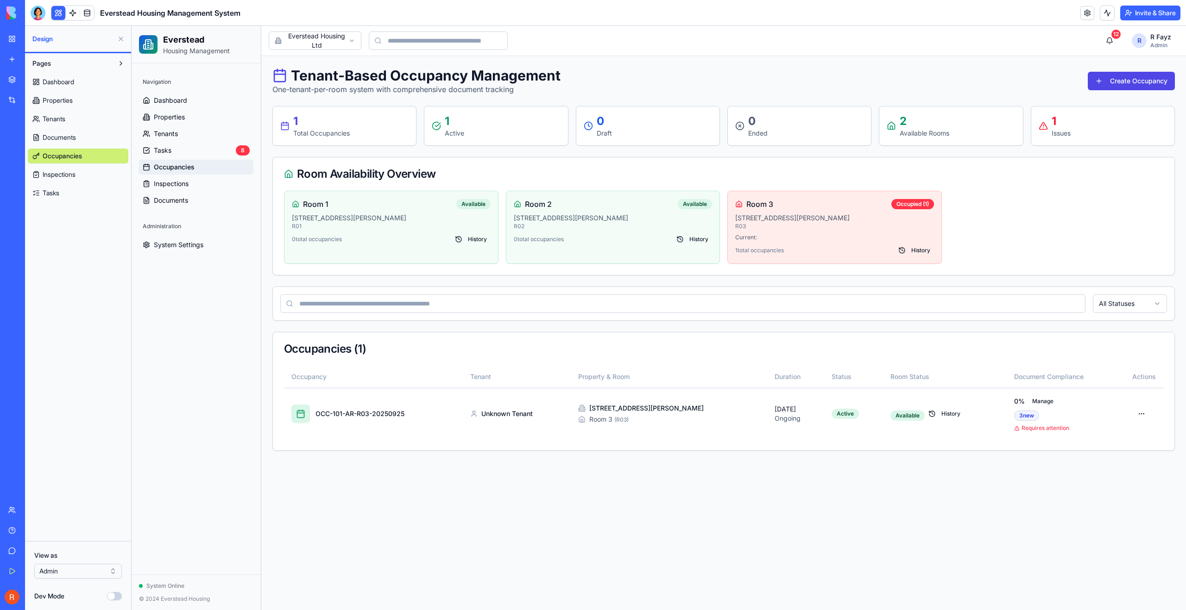
click at [51, 156] on span "Occupancies" at bounding box center [62, 155] width 39 height 9
click at [75, 159] on span "Occupancies" at bounding box center [62, 155] width 39 height 9
click at [161, 169] on span "Occupancies" at bounding box center [174, 167] width 41 height 9
click at [119, 599] on button "Dev Mode" at bounding box center [114, 596] width 15 height 8
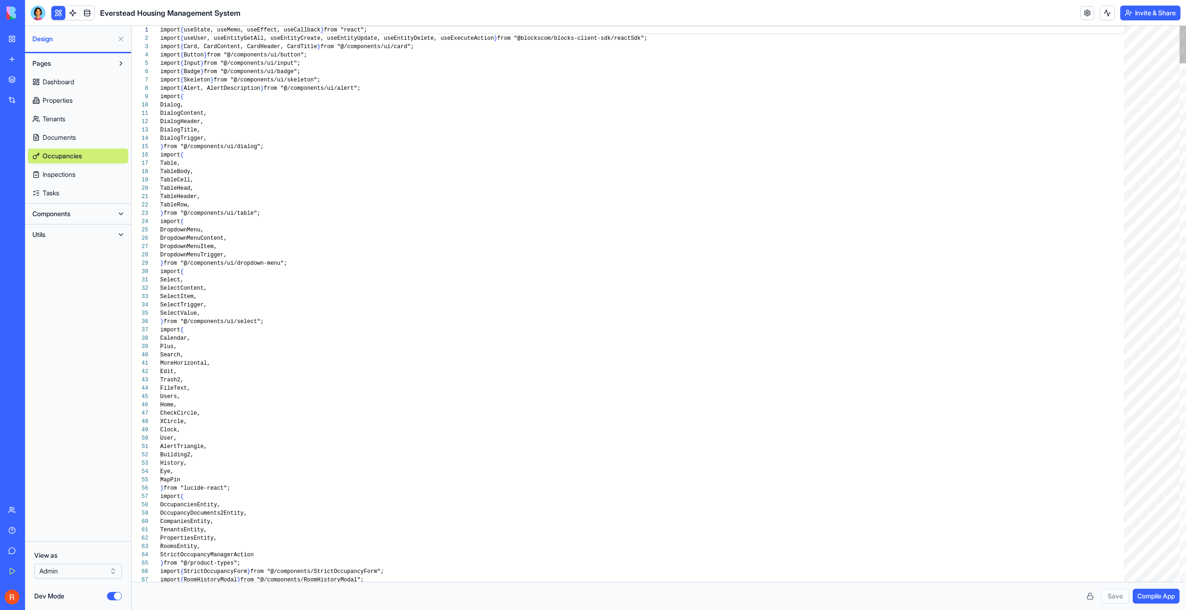
scroll to position [58, 0]
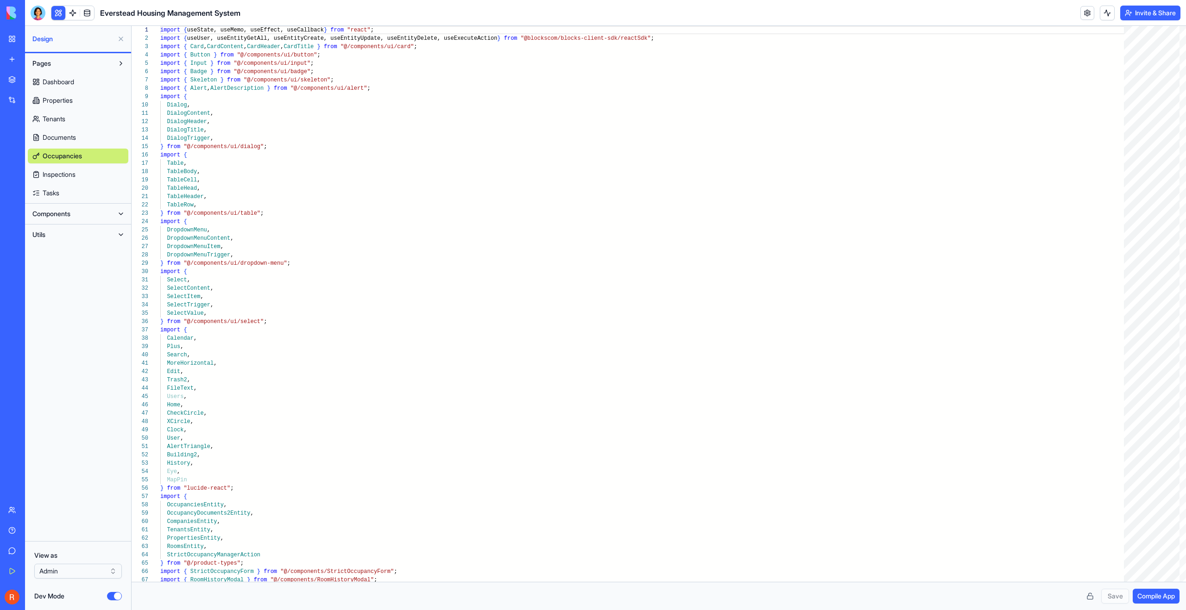
click at [118, 596] on button "Dev Mode" at bounding box center [114, 596] width 15 height 8
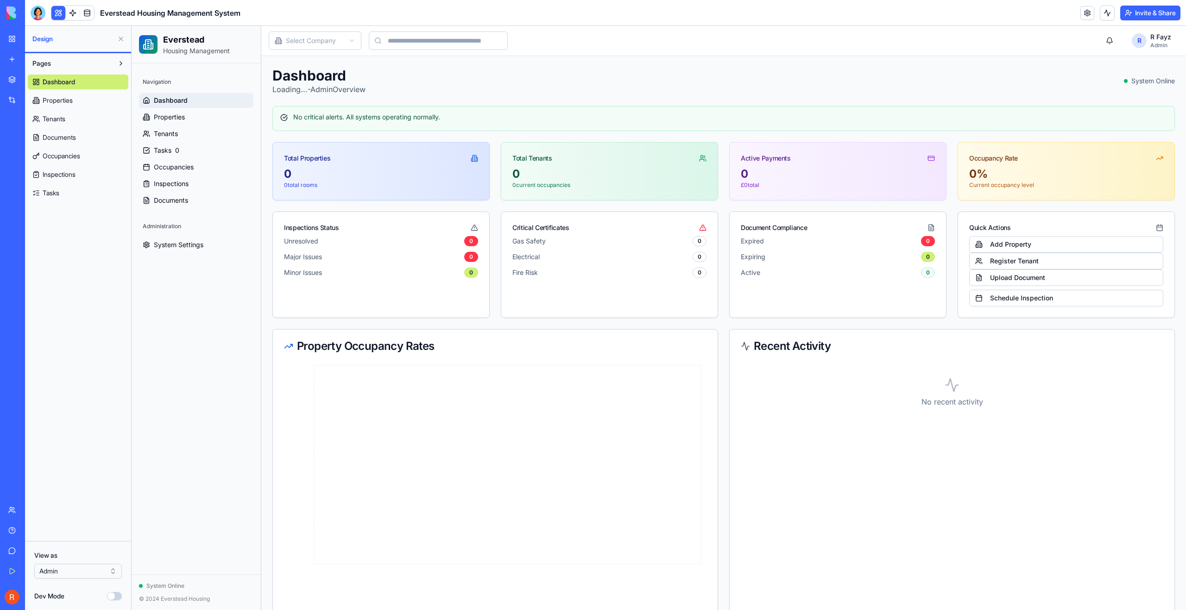
click at [58, 154] on span "Occupancies" at bounding box center [62, 155] width 38 height 9
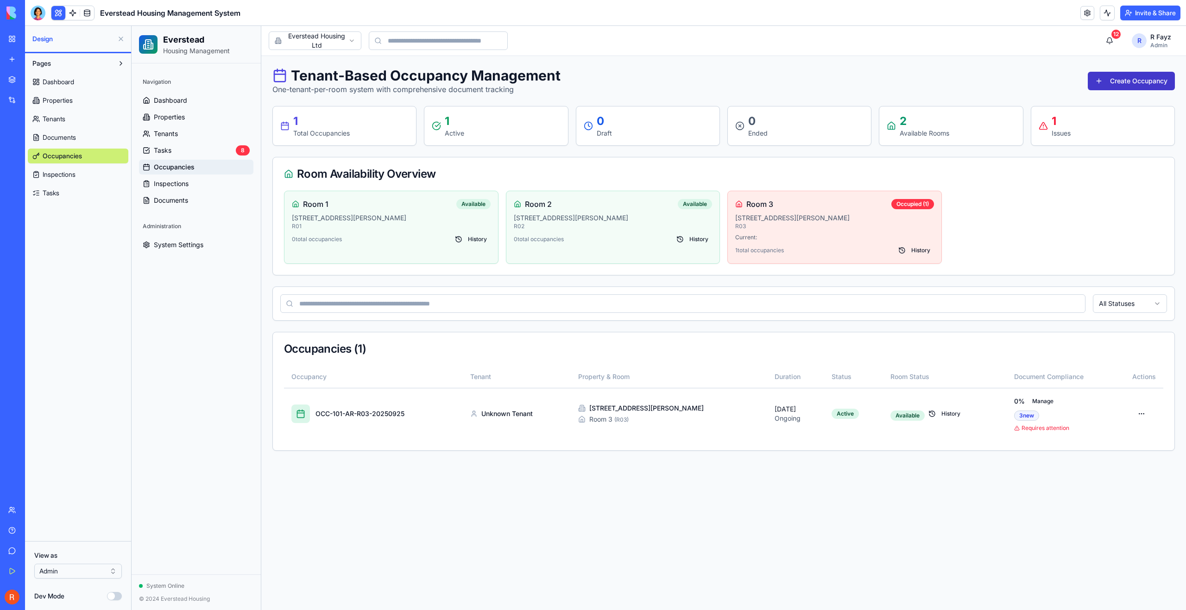
click at [1109, 82] on button "Create Occupancy" at bounding box center [1130, 81] width 87 height 19
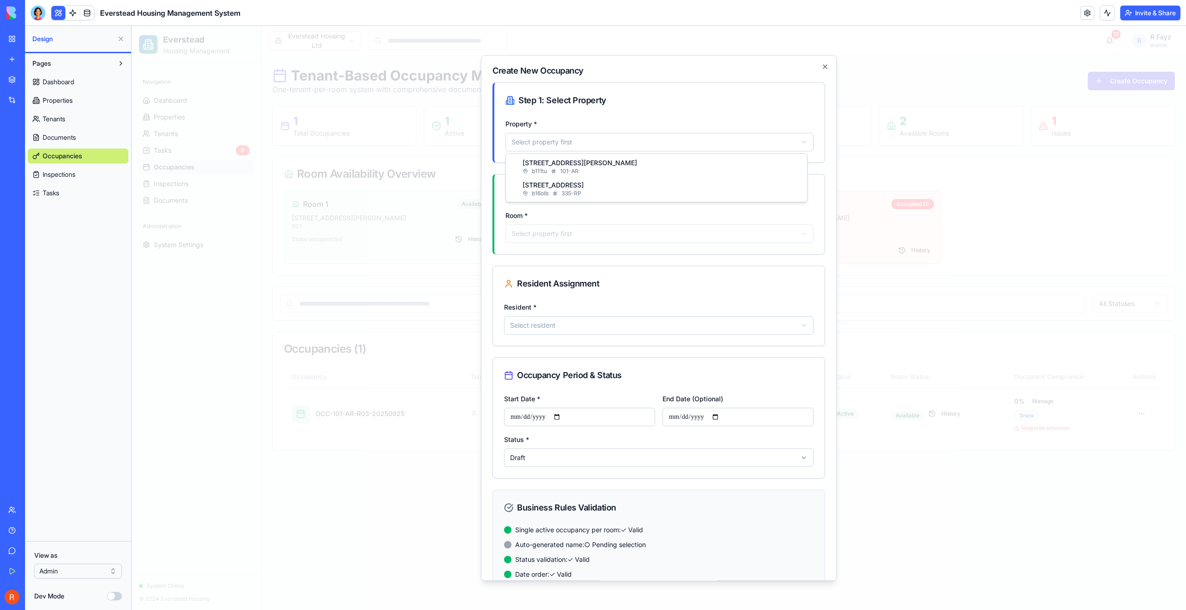
click at [577, 145] on body "Everstead Housing Management Navigation Dashboard Properties Tenants Tasks 8 Oc…" at bounding box center [659, 318] width 1054 height 584
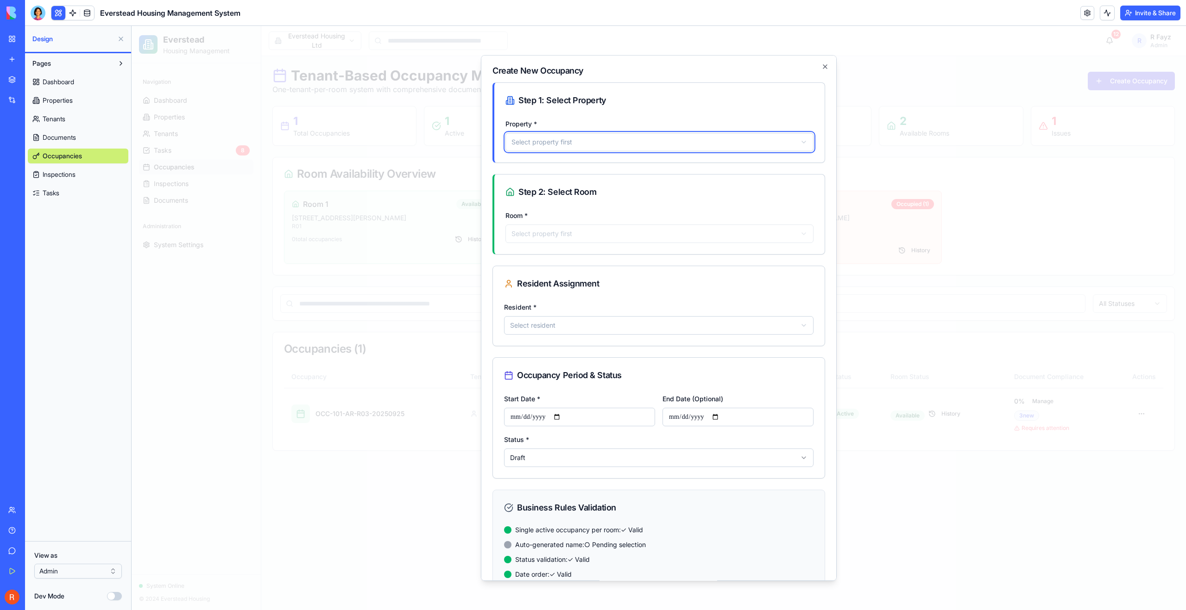
click at [408, 455] on div at bounding box center [659, 318] width 1054 height 584
click at [821, 68] on icon "button" at bounding box center [824, 66] width 7 height 7
click at [818, 68] on div "Tenant-Based Occupancy Management One-tenant-per-room system with comprehensive…" at bounding box center [723, 81] width 902 height 28
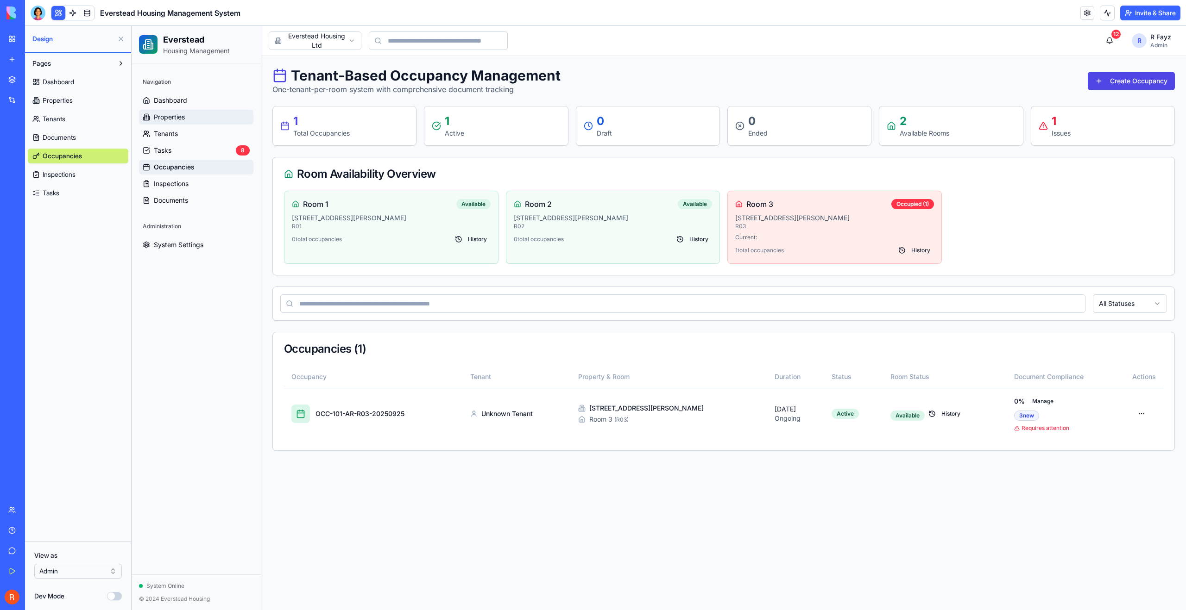
click at [172, 122] on link "Properties" at bounding box center [196, 117] width 114 height 15
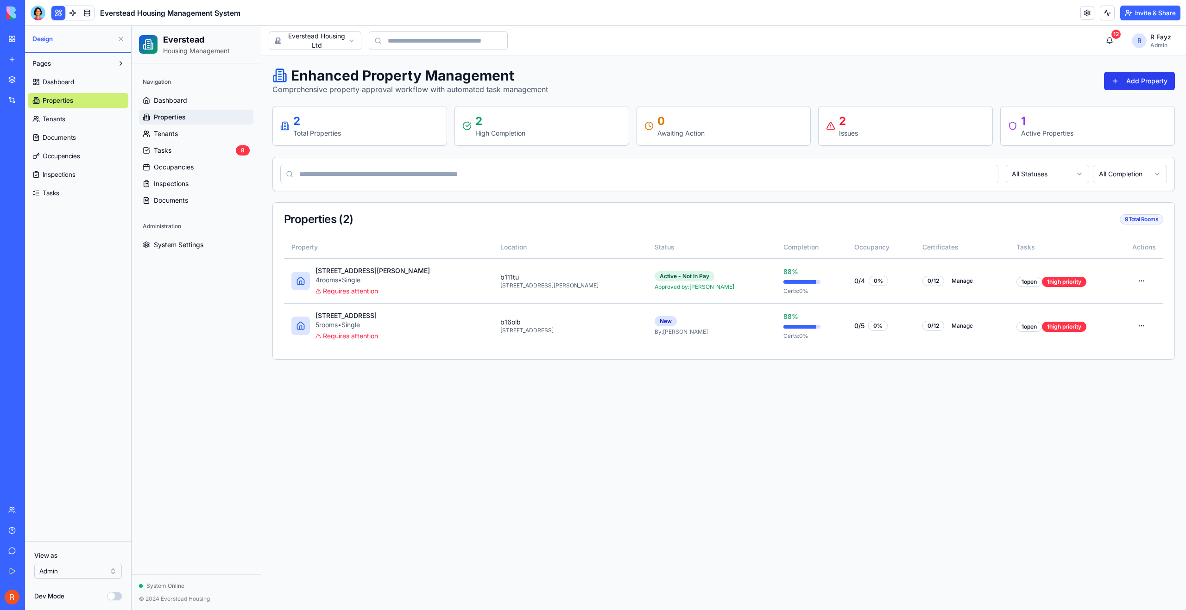
click at [1140, 83] on button "Add Property" at bounding box center [1139, 81] width 71 height 19
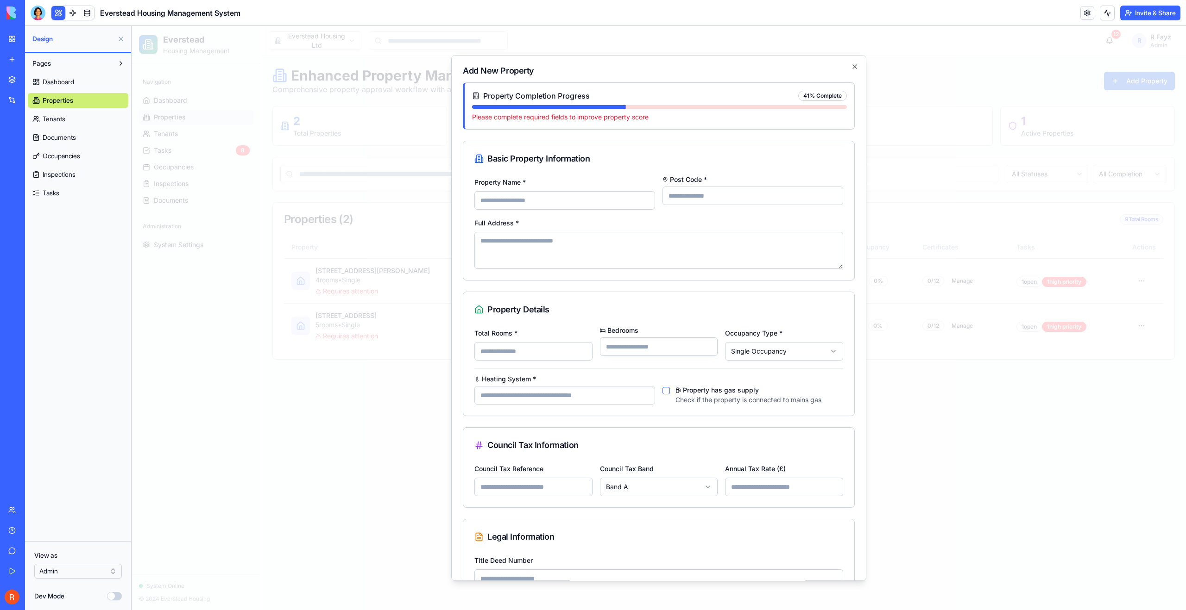
click at [523, 201] on input "Property Name *" at bounding box center [564, 200] width 181 height 19
type input "**********"
click at [697, 198] on input "Post Code *" at bounding box center [752, 196] width 181 height 19
type input "*******"
type textarea "**********"
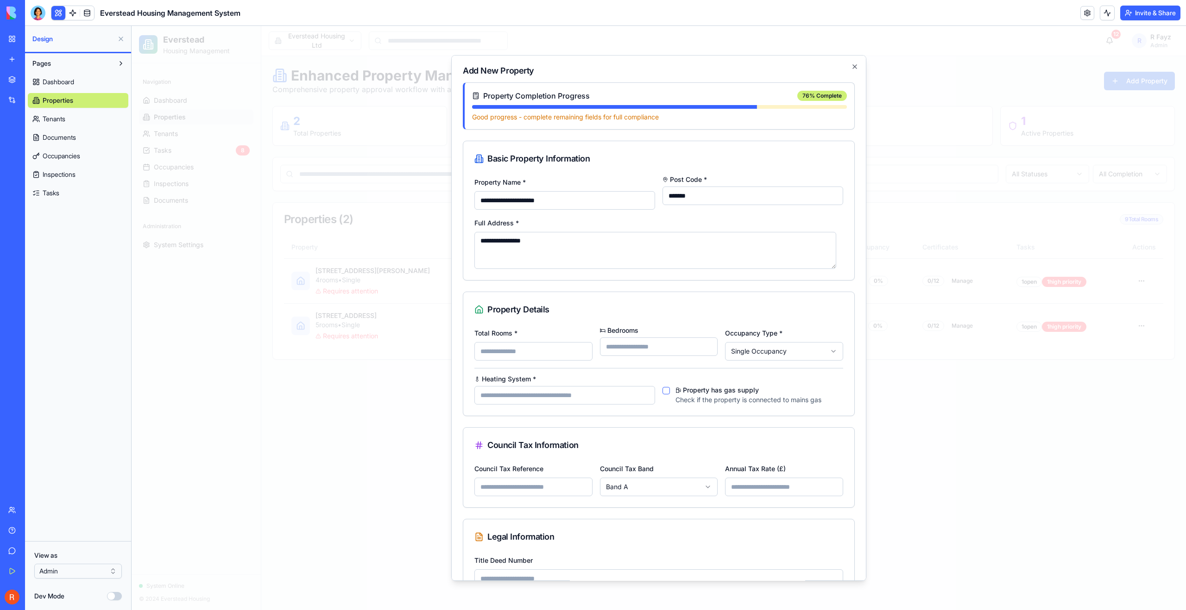
click at [582, 349] on input "*" at bounding box center [533, 351] width 118 height 19
type input "*"
click at [582, 349] on input "*" at bounding box center [533, 351] width 118 height 19
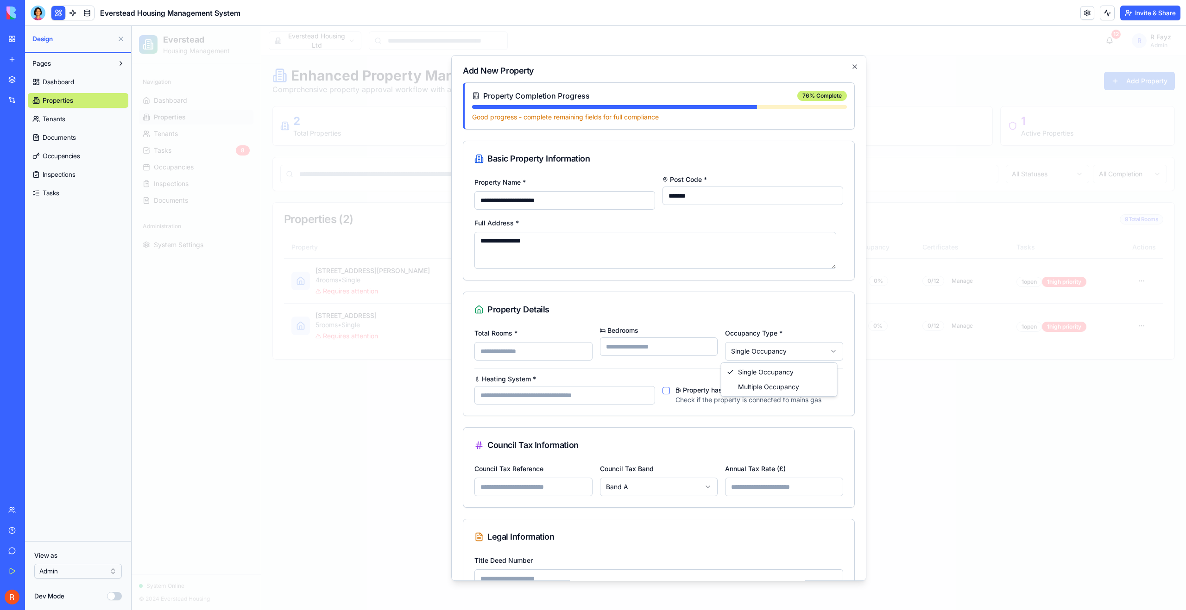
click at [774, 357] on body "Everstead Housing Management Navigation Dashboard Properties Tenants Tasks 8 Oc…" at bounding box center [659, 318] width 1054 height 584
select select "********"
click at [742, 324] on div "Property Details" at bounding box center [658, 309] width 391 height 35
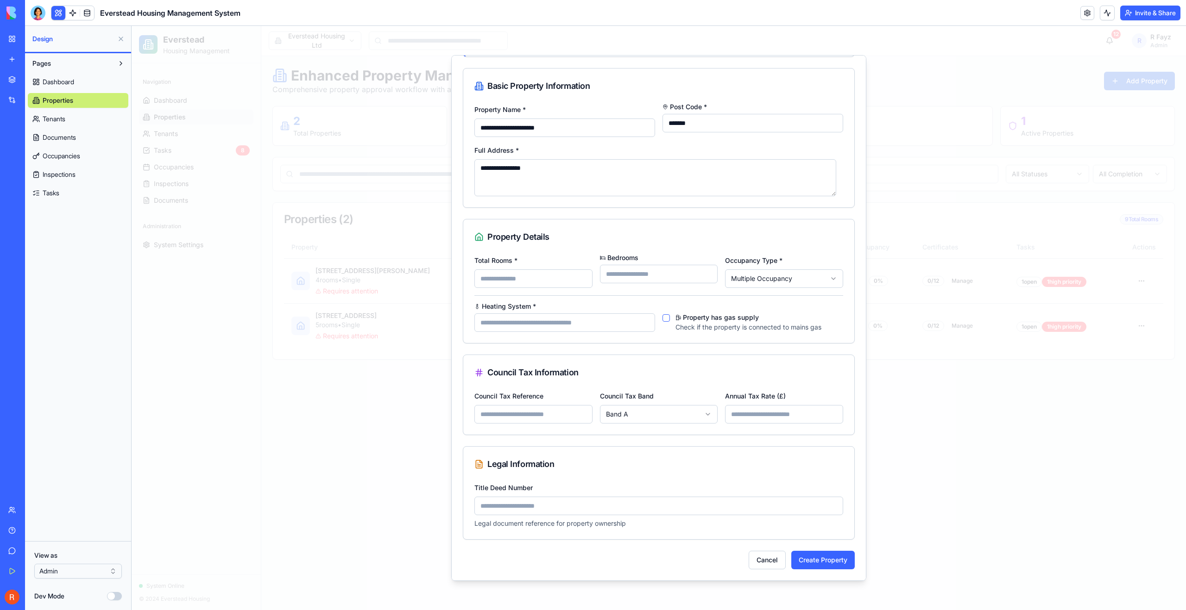
click at [665, 320] on button "Property has gas supply" at bounding box center [665, 317] width 7 height 7
click at [626, 326] on input "Heating System *" at bounding box center [564, 323] width 181 height 19
click at [676, 316] on icon at bounding box center [678, 318] width 6 height 6
click at [670, 316] on button "Property has gas supply" at bounding box center [665, 317] width 7 height 7
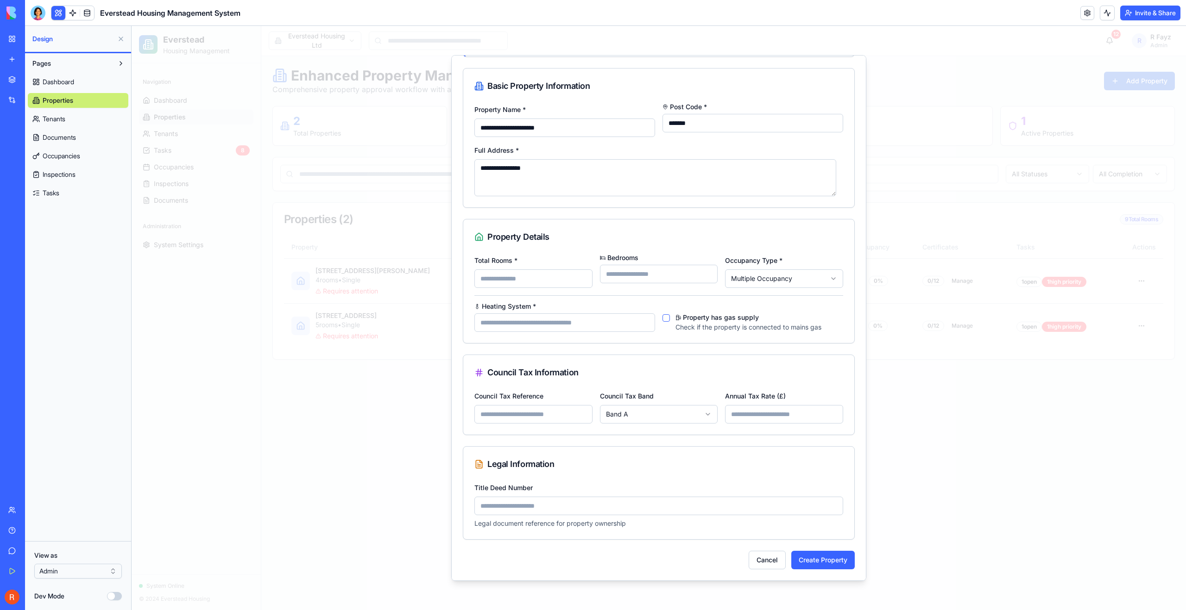
click at [523, 419] on input "Council Tax Reference" at bounding box center [533, 414] width 118 height 19
click at [530, 507] on input "Title Deed Number" at bounding box center [658, 506] width 369 height 19
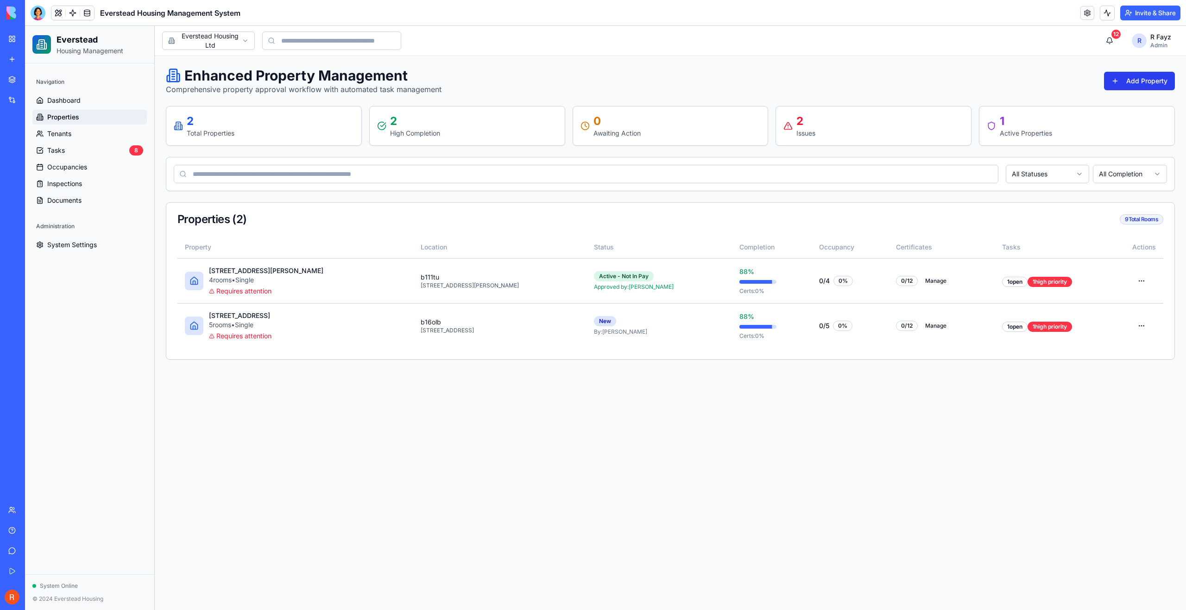
click at [1159, 77] on button "Add Property" at bounding box center [1139, 81] width 71 height 19
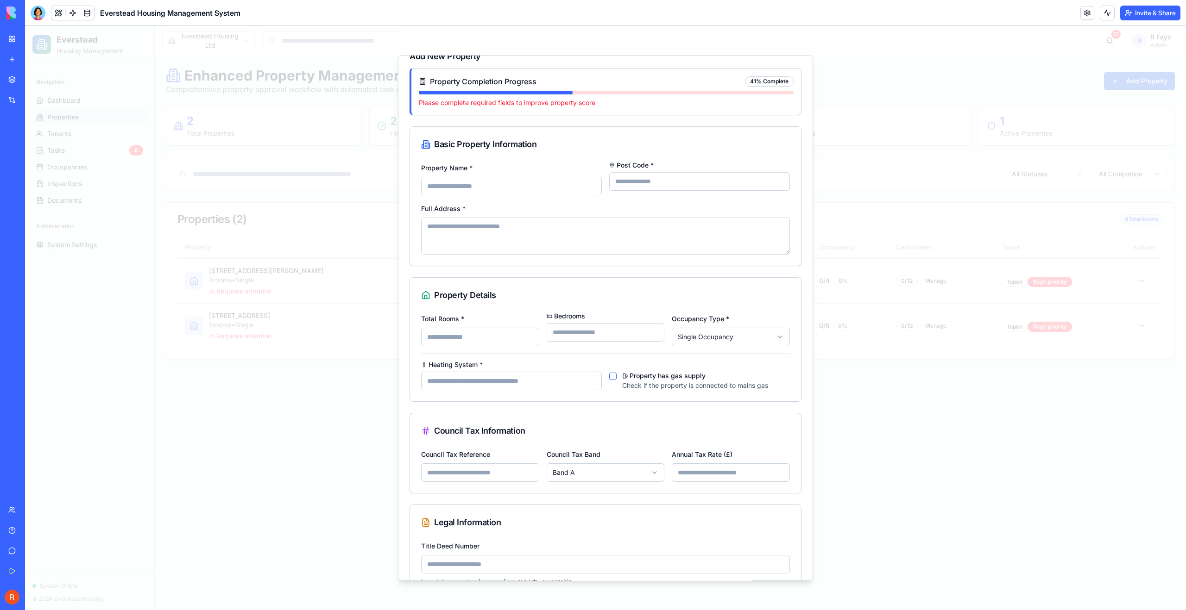
scroll to position [73, 0]
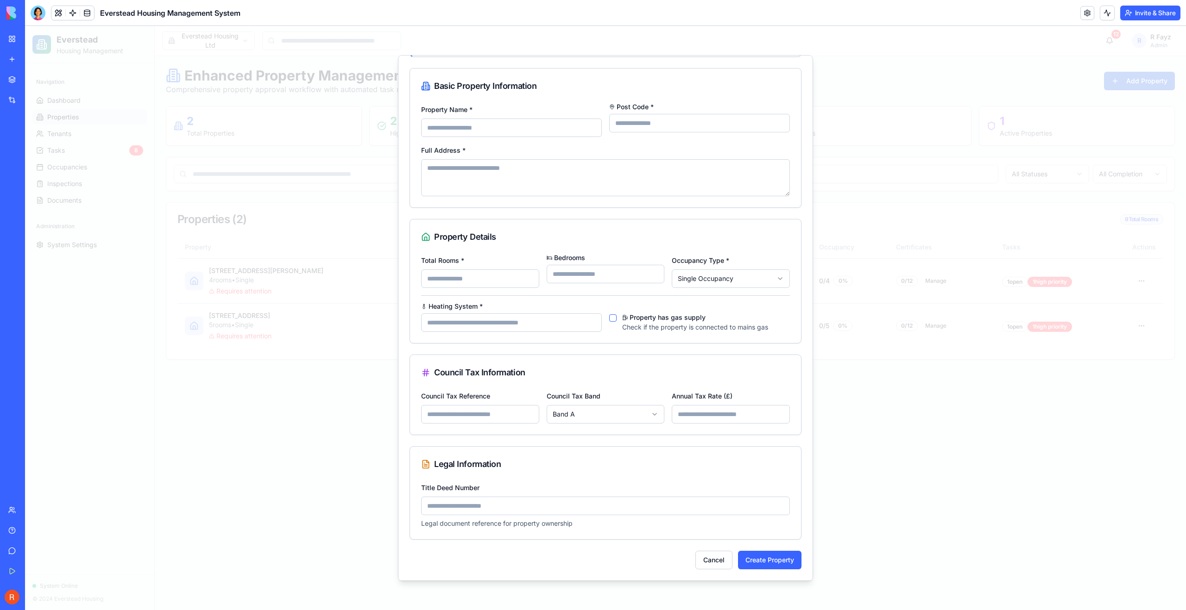
click at [526, 279] on input "*" at bounding box center [480, 279] width 118 height 19
click at [526, 276] on input "*" at bounding box center [480, 279] width 118 height 19
type input "*"
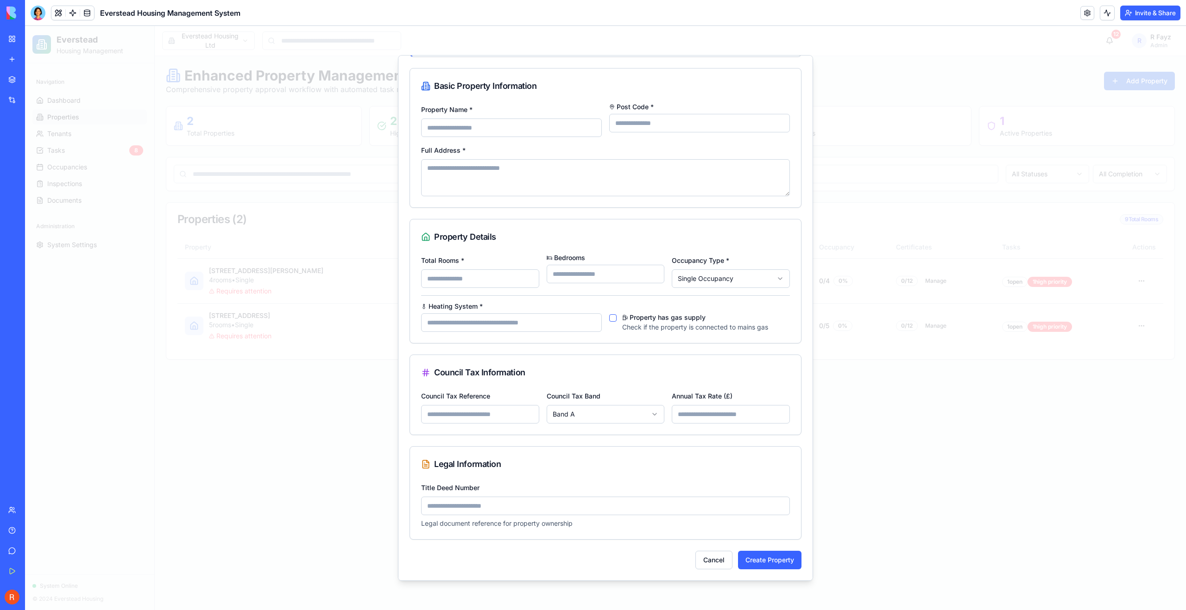
click at [526, 276] on input "*" at bounding box center [480, 279] width 118 height 19
click at [555, 186] on textarea "Full Address *" at bounding box center [605, 177] width 369 height 37
click at [522, 125] on input "Property Name *" at bounding box center [511, 128] width 181 height 19
click at [668, 122] on input "Post Code *" at bounding box center [699, 123] width 181 height 19
click at [471, 124] on input "Property Name *" at bounding box center [511, 128] width 181 height 19
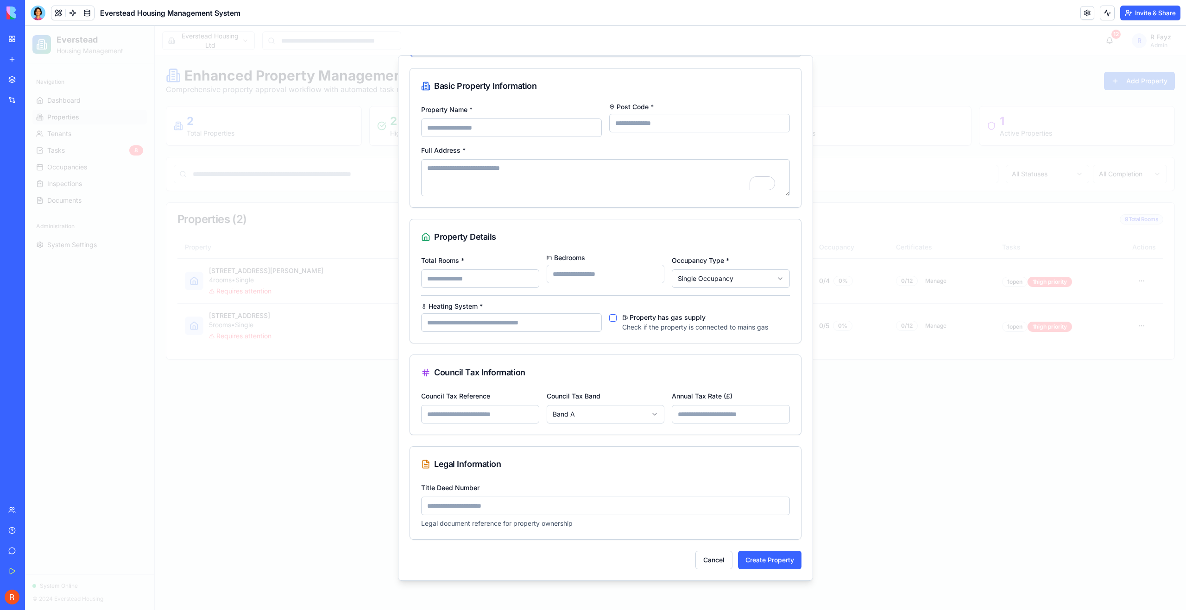
type input "**********"
type input "*******"
click at [657, 117] on input "Post Code *" at bounding box center [699, 123] width 181 height 19
type input "*******"
type textarea "**********"
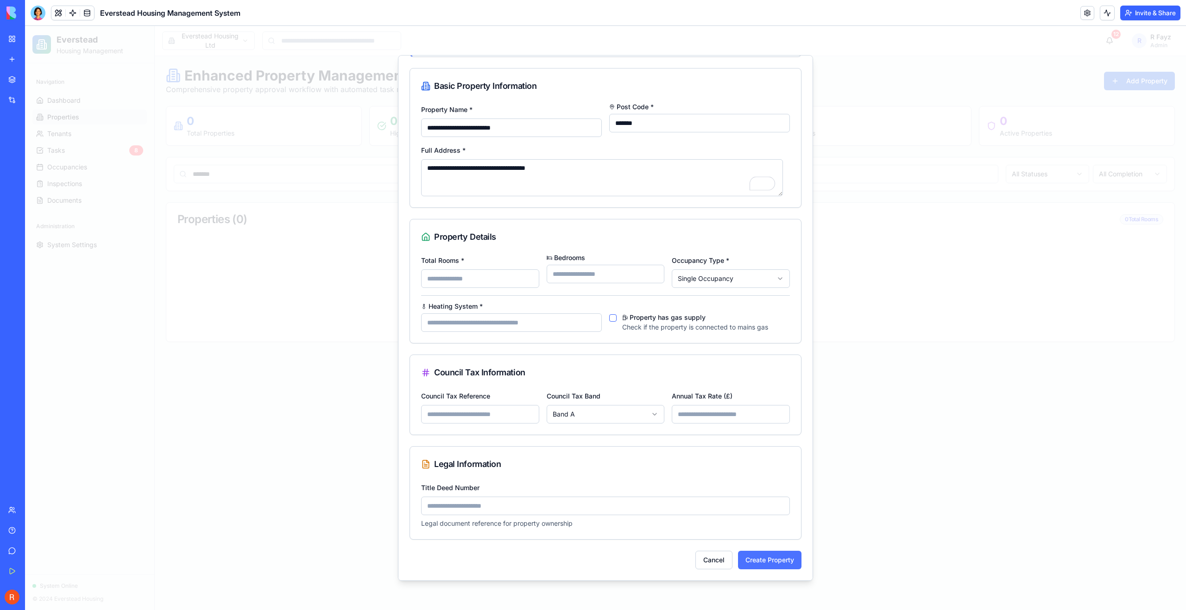
click at [769, 562] on button "Create Property" at bounding box center [769, 560] width 63 height 19
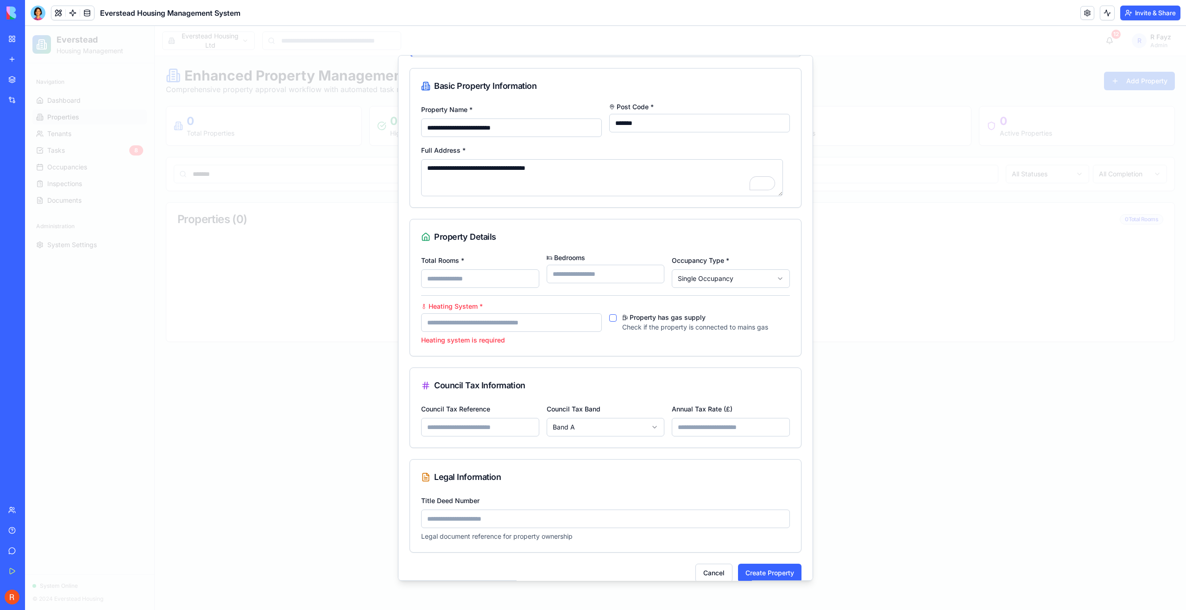
click at [472, 319] on input "Heating System *" at bounding box center [511, 323] width 181 height 19
type input "**********"
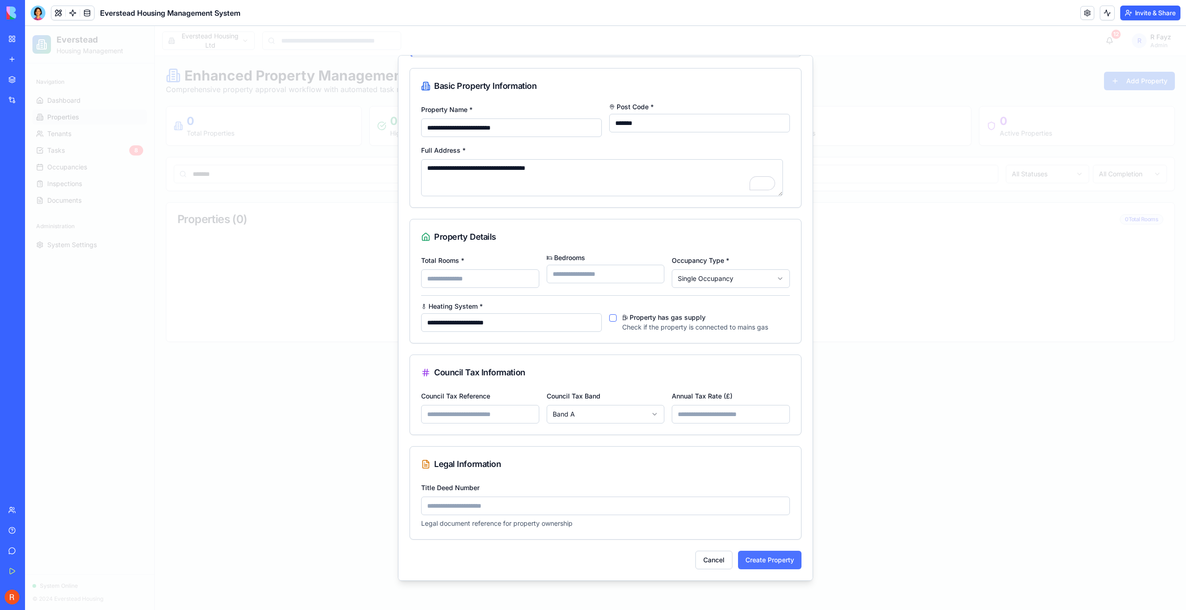
click at [752, 558] on button "Create Property" at bounding box center [769, 560] width 63 height 19
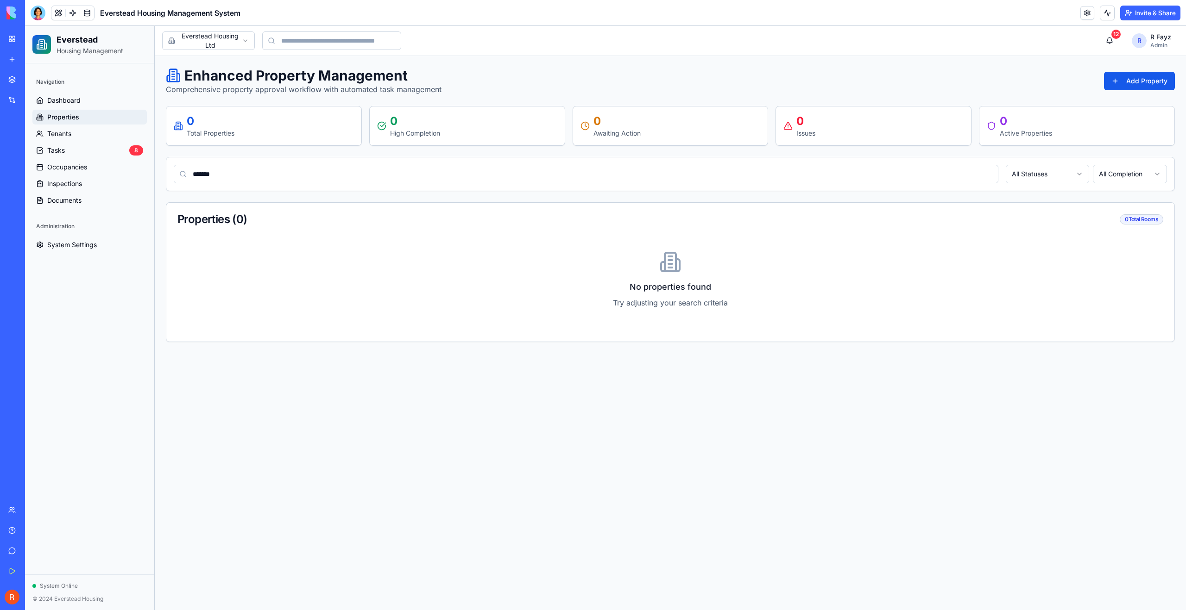
click at [67, 114] on span "Properties" at bounding box center [63, 117] width 32 height 9
click at [63, 116] on span "Properties" at bounding box center [63, 117] width 32 height 9
click at [65, 103] on span "Dashboard" at bounding box center [63, 100] width 33 height 9
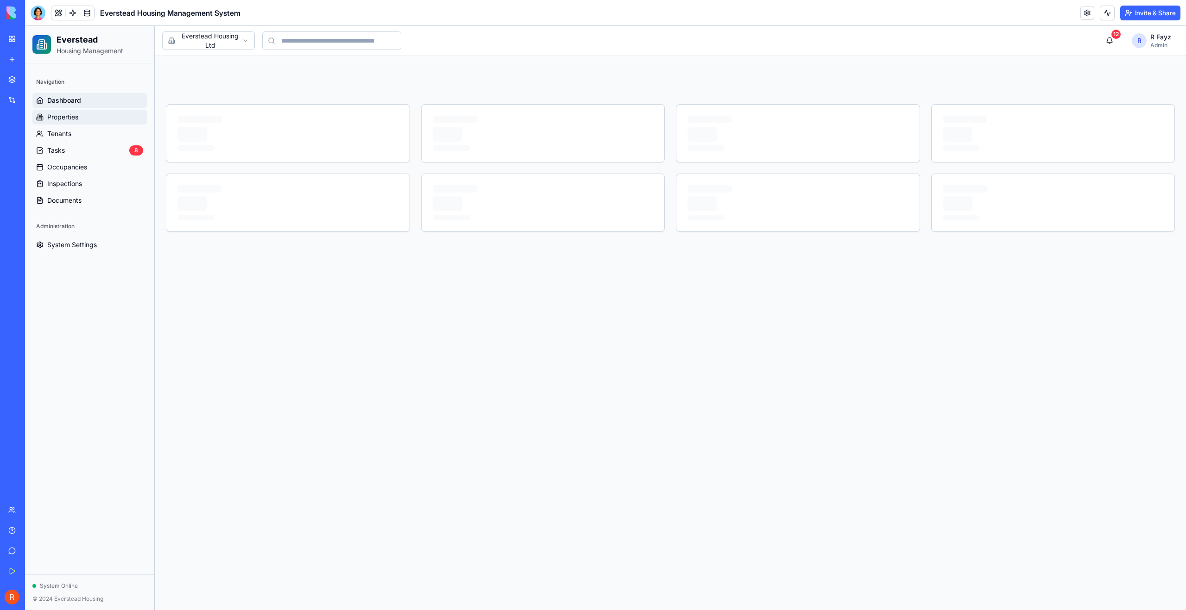
click at [66, 115] on span "Properties" at bounding box center [62, 117] width 31 height 9
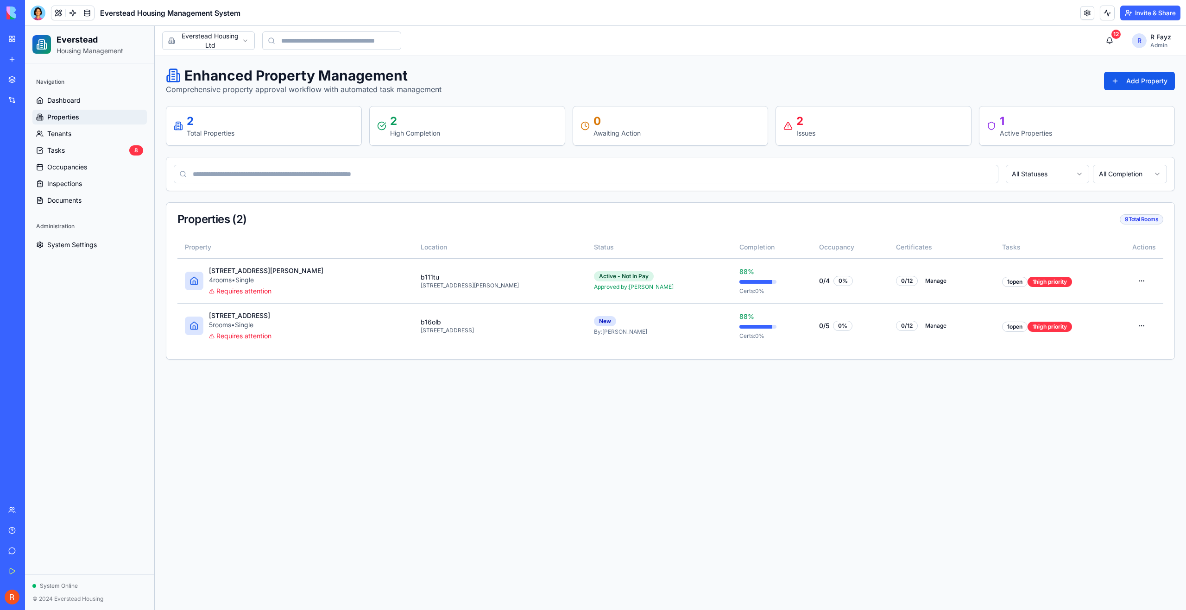
click at [202, 132] on div "Total Properties" at bounding box center [211, 133] width 48 height 9
click at [181, 121] on div "2 Total Properties" at bounding box center [264, 126] width 180 height 24
click at [210, 31] on html "Everstead Housing Management Navigation Dashboard Properties Tenants Tasks 8 Oc…" at bounding box center [605, 318] width 1161 height 584
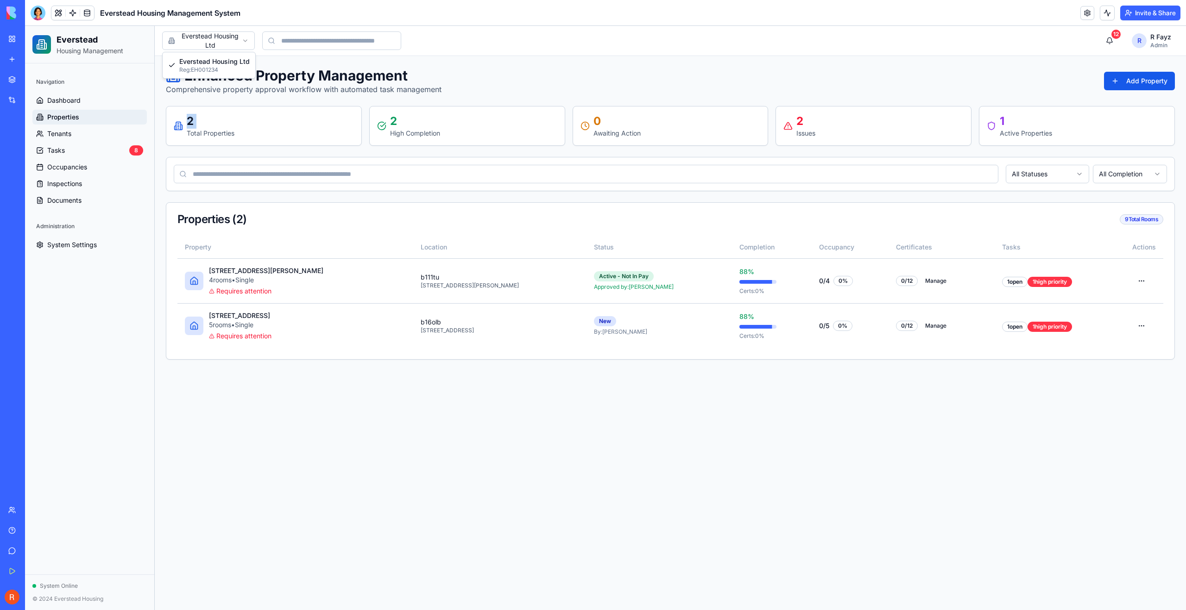
click at [219, 36] on html "Everstead Housing Management Navigation Dashboard Properties Tenants Tasks 8 Oc…" at bounding box center [605, 318] width 1161 height 584
click at [219, 81] on html "Everstead Housing Management Navigation Dashboard Properties Tenants Tasks 8 Oc…" at bounding box center [605, 318] width 1161 height 584
click at [306, 38] on input "search" at bounding box center [331, 40] width 139 height 19
click at [446, 124] on div "2 High Completion" at bounding box center [467, 126] width 180 height 24
click at [607, 115] on div "0" at bounding box center [616, 121] width 47 height 15
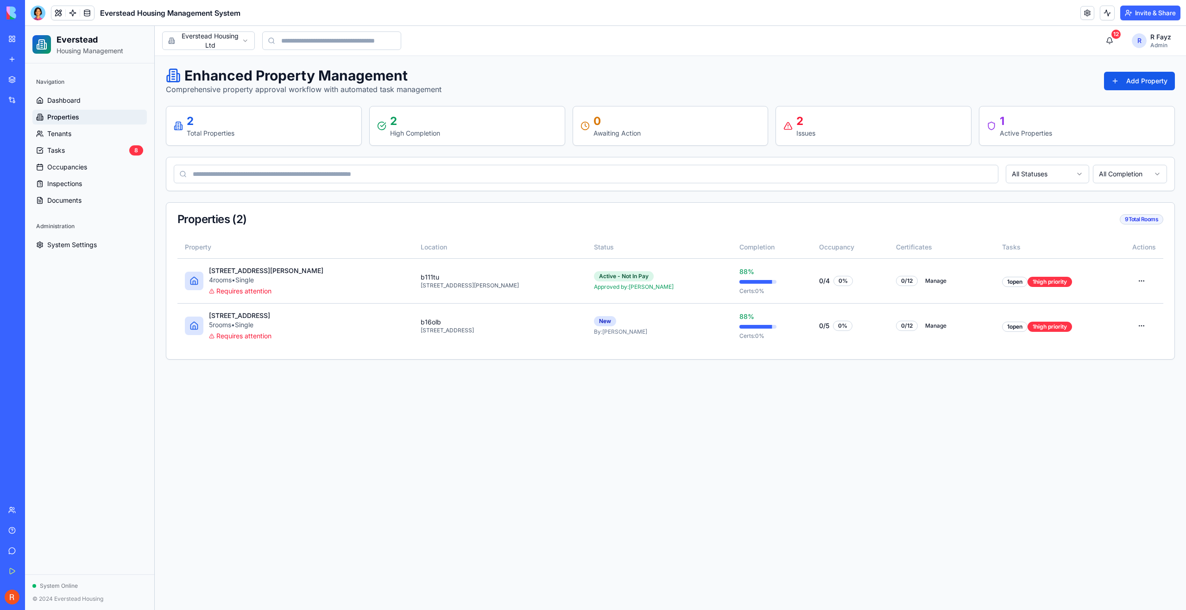
click at [769, 130] on div "2 Total Properties 2 High Completion 0 Awaiting Action 2 Issues 1 Active Proper…" at bounding box center [670, 126] width 1009 height 40
click at [1054, 129] on div "1 Active Properties" at bounding box center [1076, 126] width 180 height 24
click at [1112, 38] on button "12" at bounding box center [1109, 40] width 19 height 19
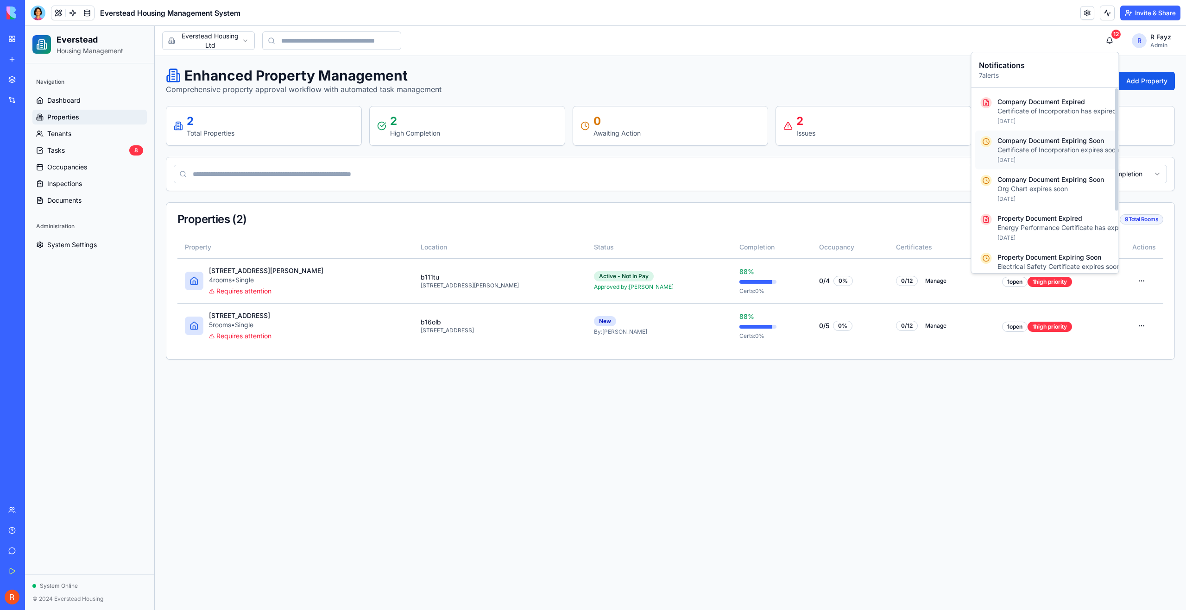
scroll to position [94, 0]
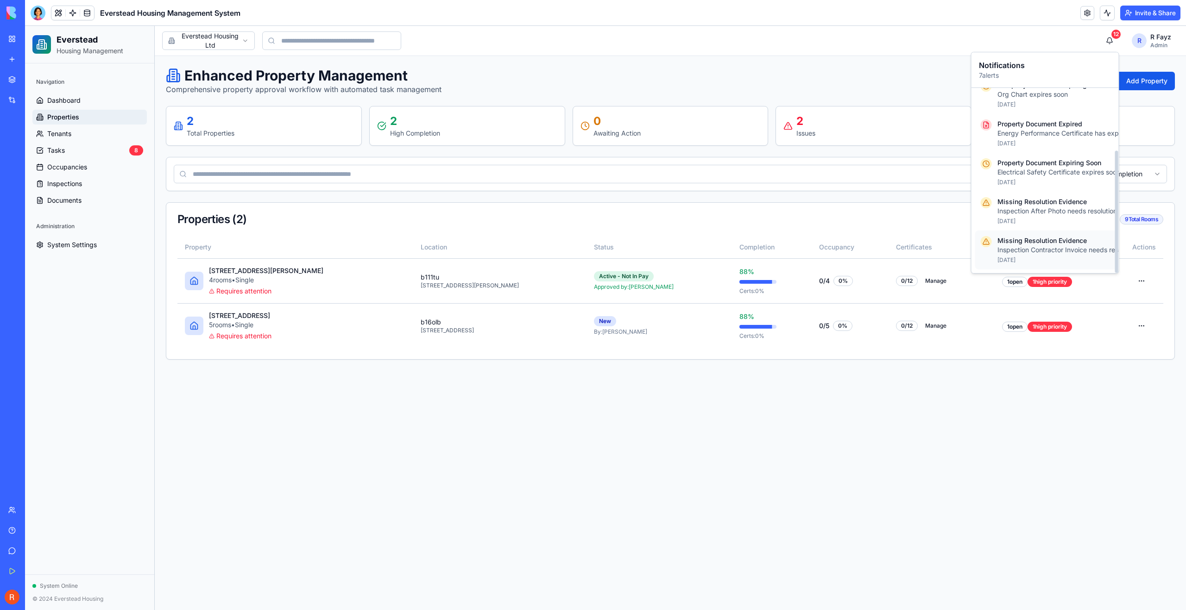
click at [1038, 237] on p "Missing Resolution Evidence" at bounding box center [1082, 240] width 170 height 9
click at [1051, 221] on p "[DATE]" at bounding box center [1082, 221] width 170 height 7
click at [1067, 410] on main "Toggle sidebar Everstead Housing Ltd [STREET_ADDRESS][PERSON_NAME] Admin Everst…" at bounding box center [670, 318] width 1031 height 584
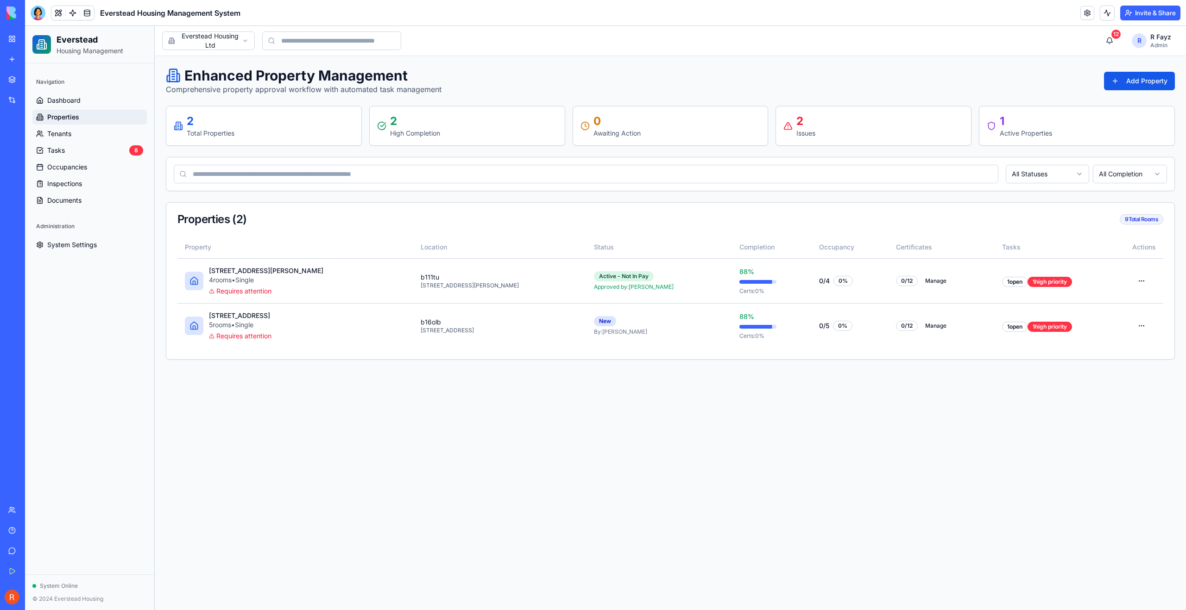
click at [13, 188] on div "AI Logo Generator" at bounding box center [10, 185] width 5 height 9
click at [985, 94] on div "Enhanced Property Management Comprehensive property approval workflow with auto…" at bounding box center [670, 81] width 1009 height 28
click at [1162, 77] on button "Add Property" at bounding box center [1139, 81] width 71 height 19
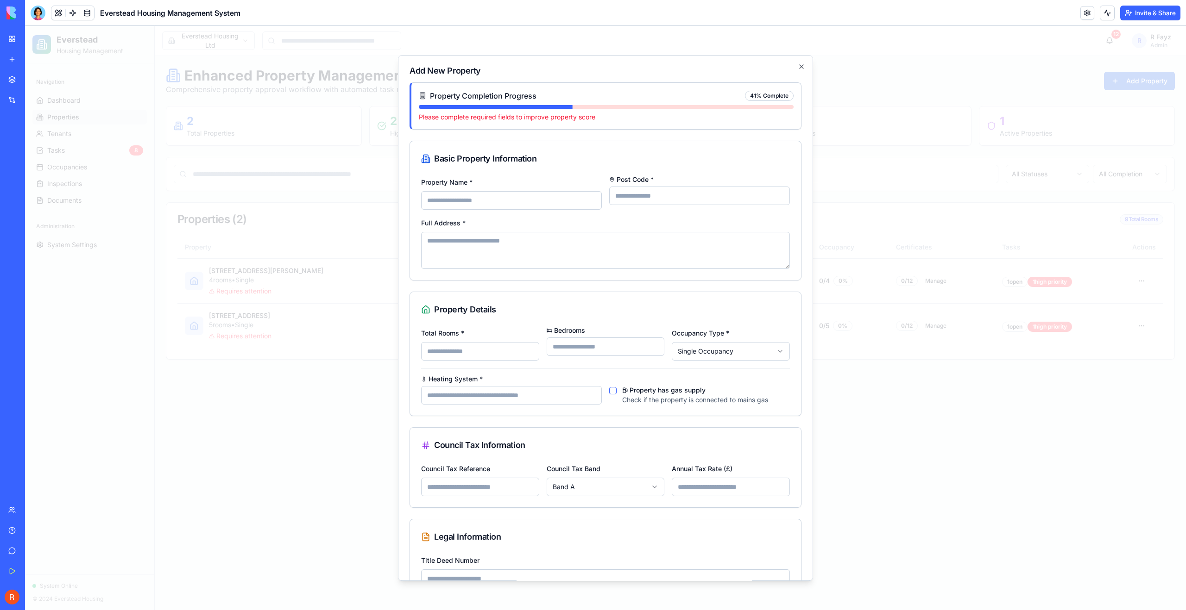
click at [449, 196] on input "Property Name *" at bounding box center [511, 200] width 181 height 19
type input "****"
click at [465, 250] on textarea "Full Address *" at bounding box center [605, 250] width 369 height 37
type textarea "*"
click at [438, 347] on input "*" at bounding box center [480, 351] width 118 height 19
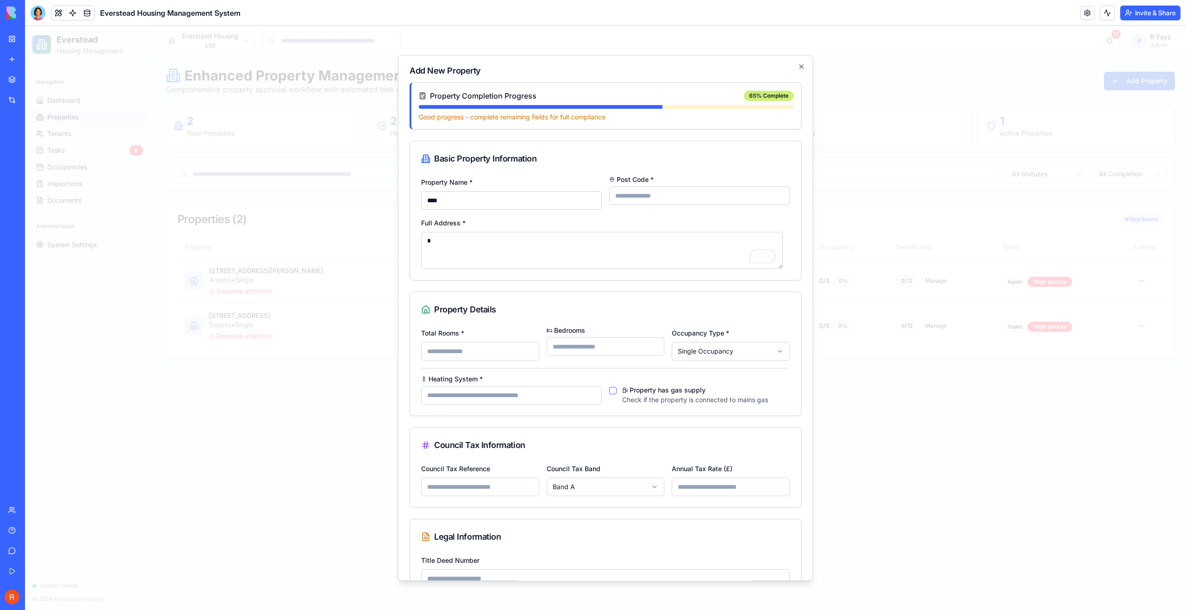
click at [442, 352] on input "*" at bounding box center [480, 351] width 118 height 19
click at [451, 393] on input "Heating System *" at bounding box center [511, 395] width 181 height 19
type input "*"
click at [448, 483] on input "Council Tax Reference" at bounding box center [480, 487] width 118 height 19
type input "*"
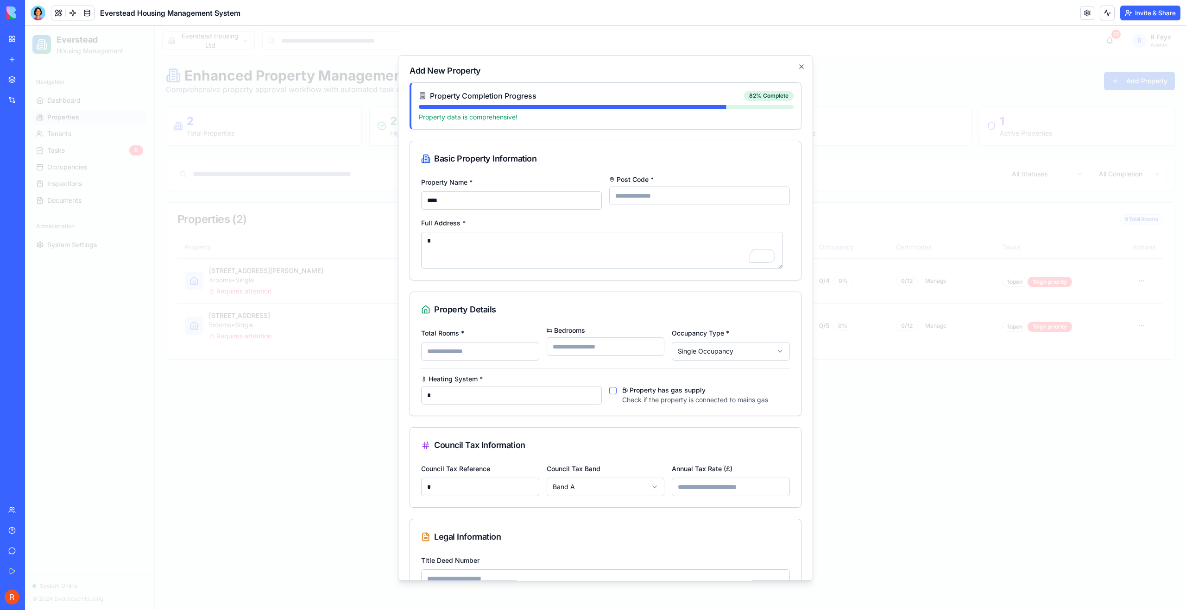
click at [693, 488] on input "*" at bounding box center [730, 487] width 118 height 19
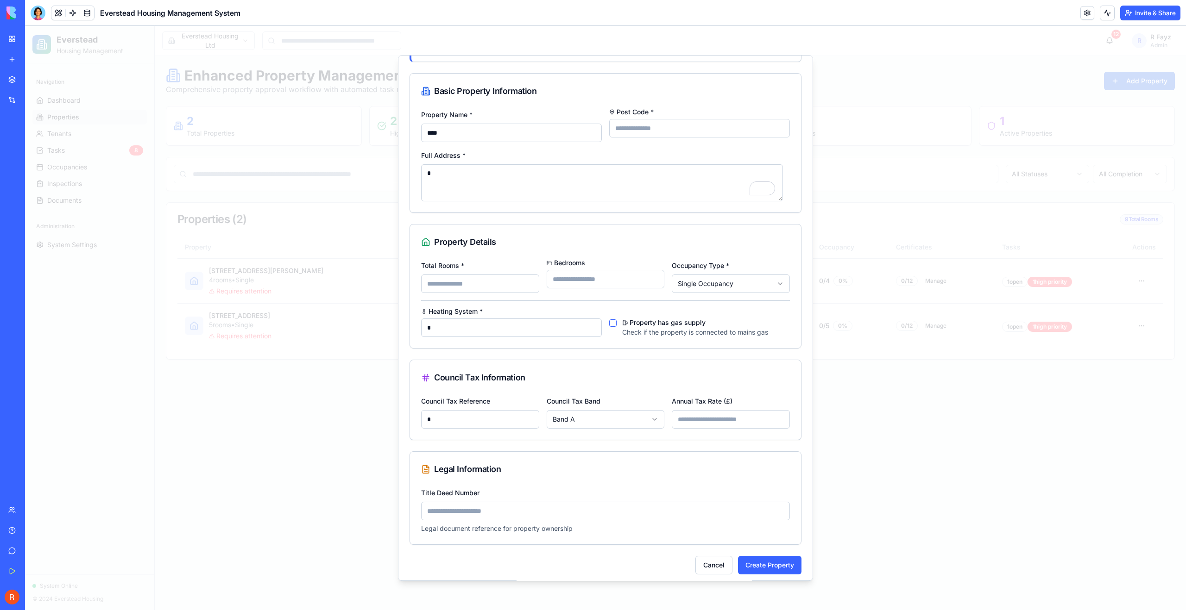
scroll to position [73, 0]
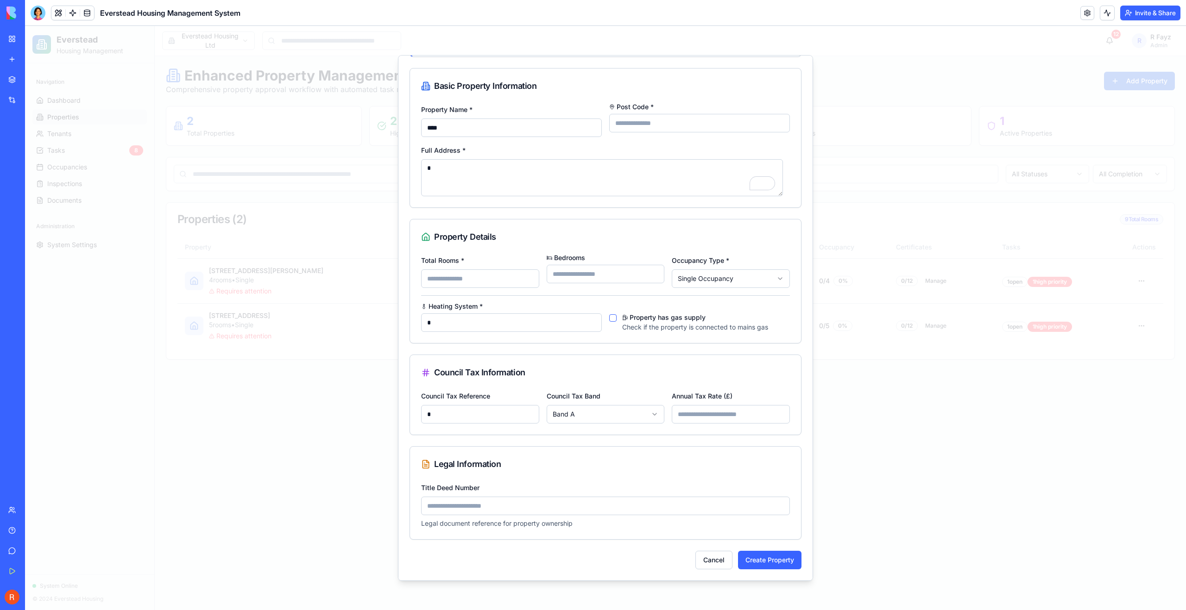
click at [467, 508] on input "Title Deed Number" at bounding box center [605, 506] width 369 height 19
type input "*"
click at [690, 276] on body "Everstead Housing Management Navigation Dashboard Properties Tenants Tasks 8 Oc…" at bounding box center [605, 318] width 1161 height 584
select select "********"
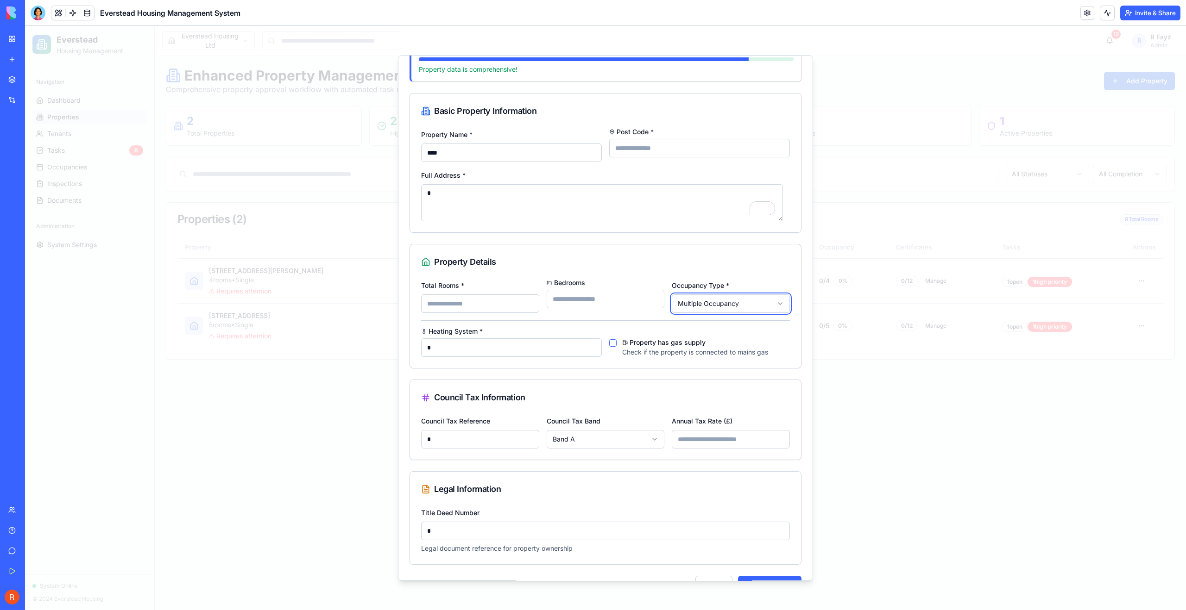
scroll to position [0, 0]
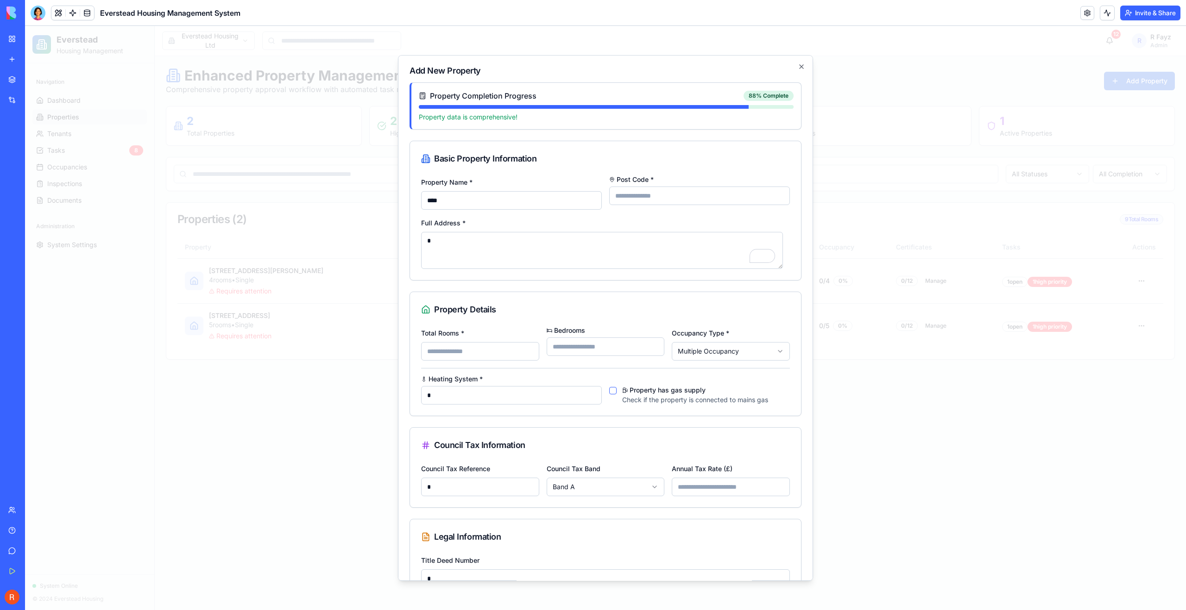
click at [495, 254] on textarea "*" at bounding box center [602, 250] width 362 height 37
type textarea "*****"
click at [638, 195] on input "*" at bounding box center [699, 196] width 181 height 19
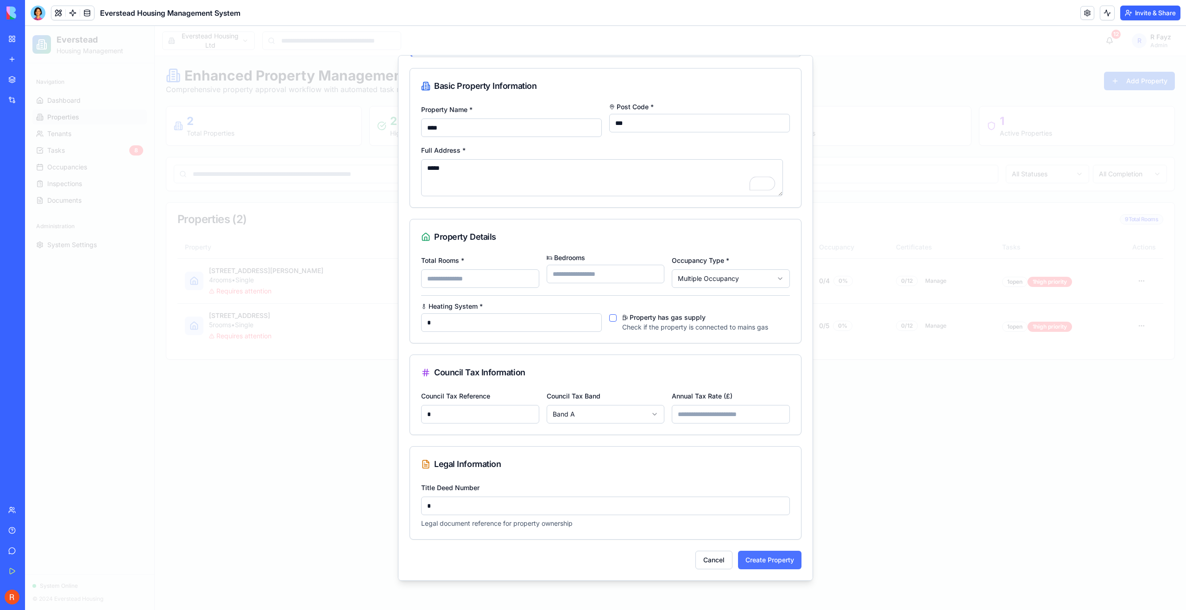
type input "***"
click at [766, 563] on button "Create Property" at bounding box center [769, 560] width 63 height 19
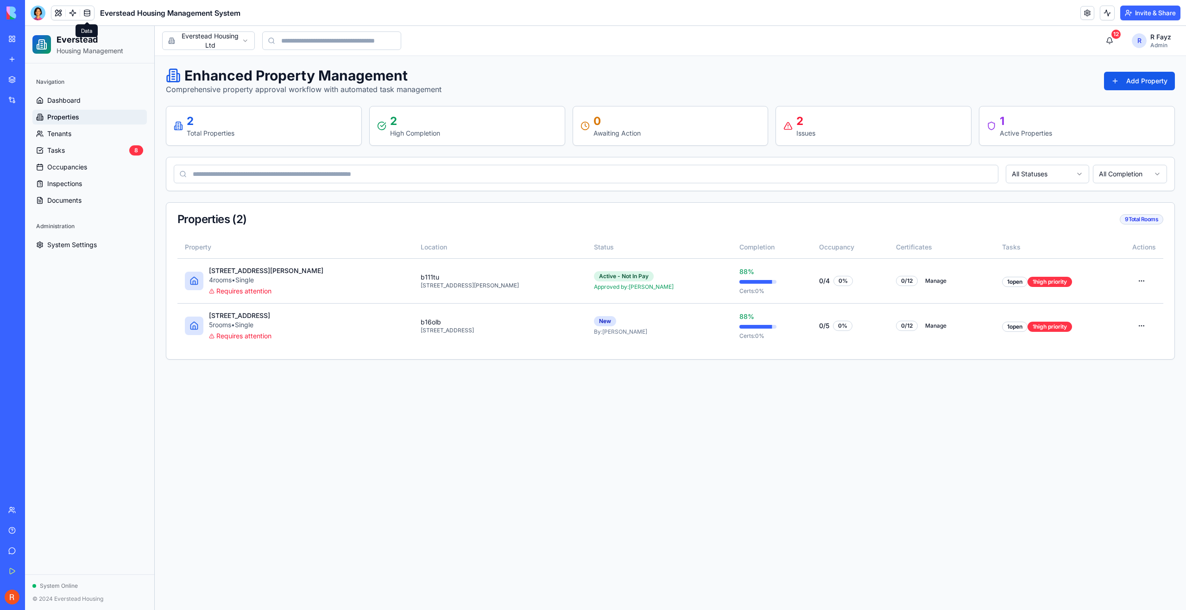
click at [88, 11] on link at bounding box center [87, 13] width 14 height 14
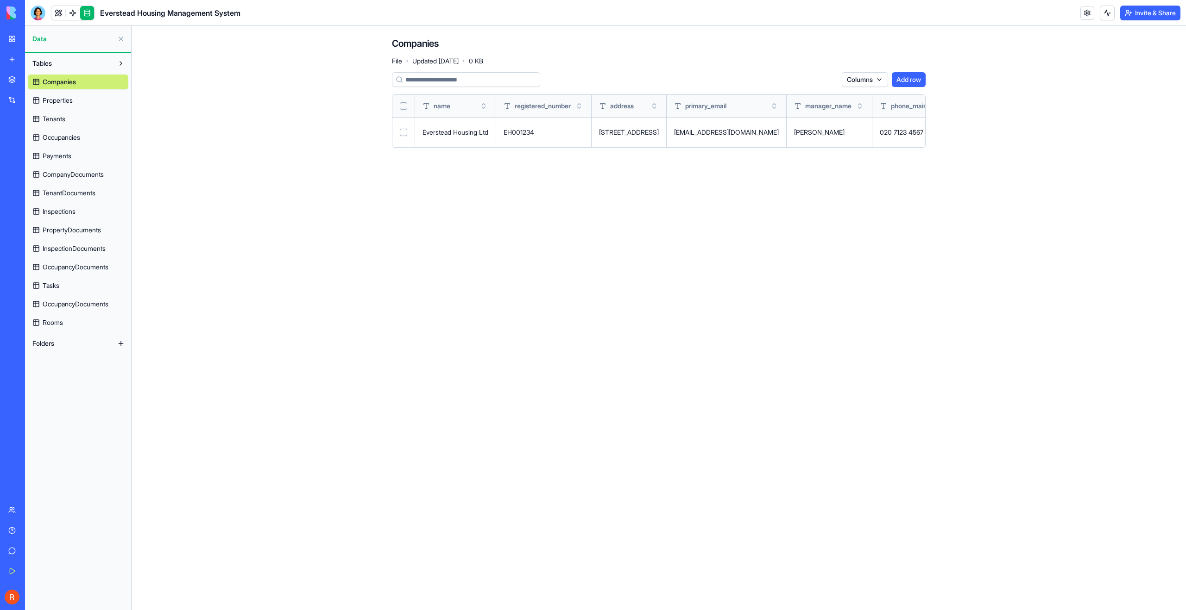
click at [81, 101] on link "Properties" at bounding box center [78, 100] width 100 height 15
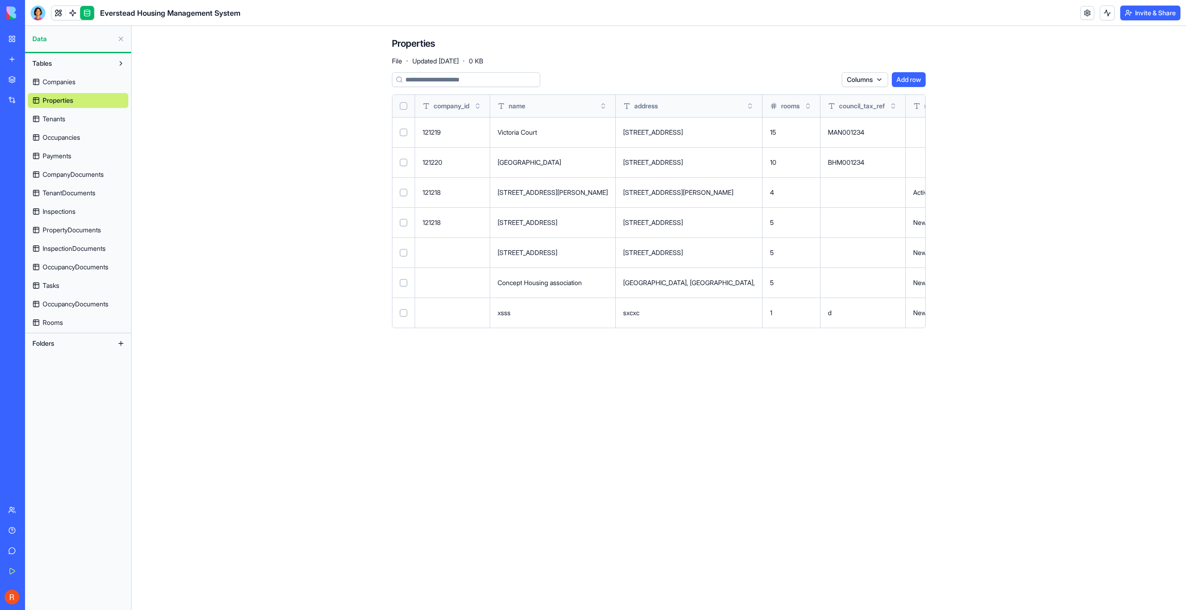
click at [453, 251] on td at bounding box center [452, 253] width 75 height 30
click at [424, 245] on td at bounding box center [452, 253] width 75 height 30
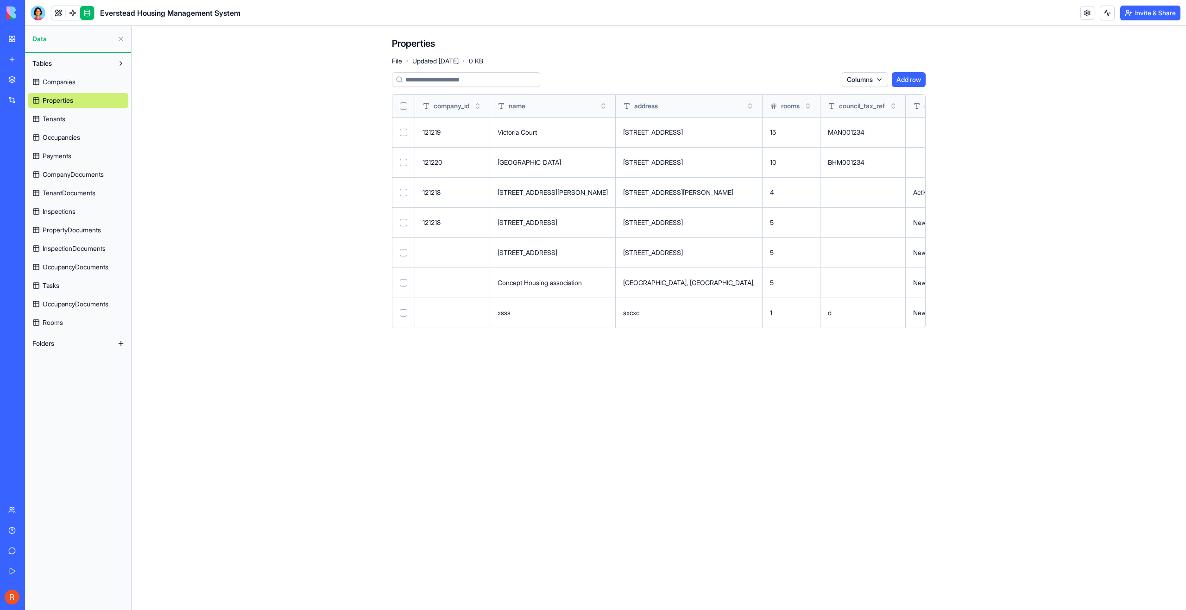
click at [425, 245] on td at bounding box center [452, 253] width 75 height 30
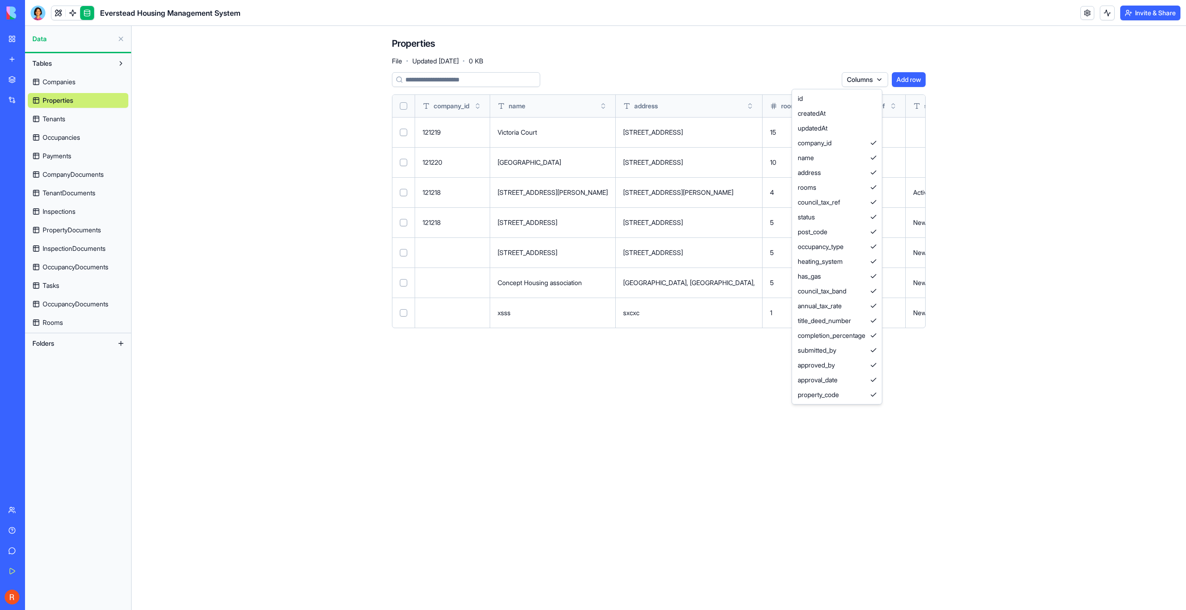
click at [867, 72] on html "BETA My Workspace New app Marketplace Integrations Recent Everstead Housing Man…" at bounding box center [593, 305] width 1186 height 610
click at [854, 99] on div "id" at bounding box center [837, 98] width 86 height 15
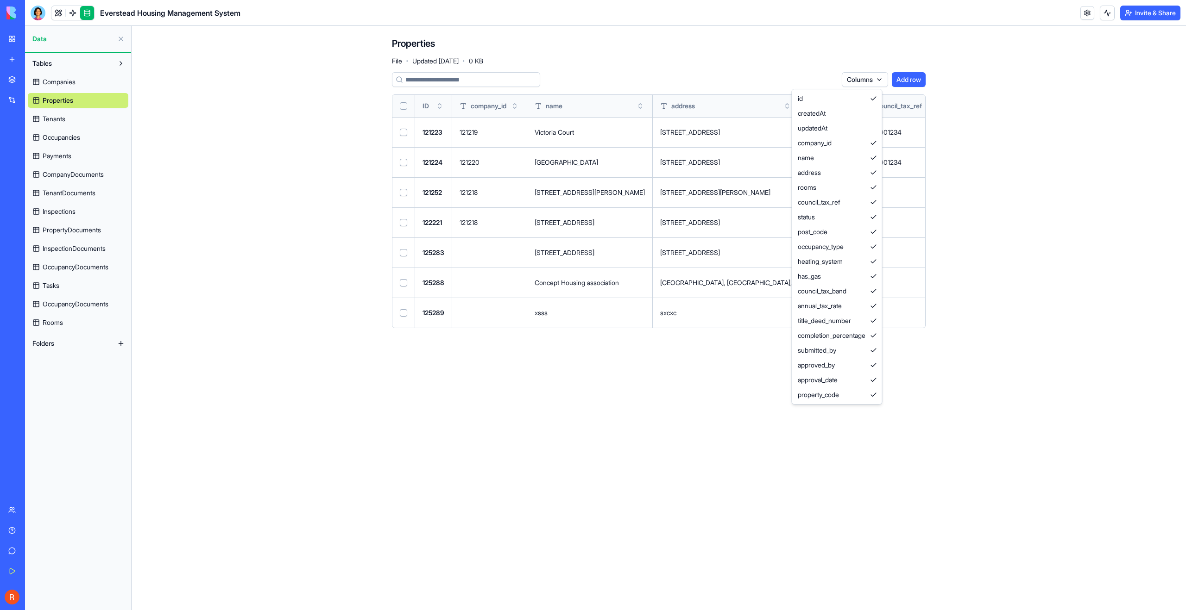
click at [1115, 311] on html "BETA My Workspace New app Marketplace Integrations Recent Everstead Housing Man…" at bounding box center [593, 305] width 1186 height 610
click at [852, 81] on html "BETA My Workspace New app Marketplace Integrations Recent Everstead Housing Man…" at bounding box center [593, 305] width 1186 height 610
click at [848, 105] on div "id" at bounding box center [837, 98] width 86 height 15
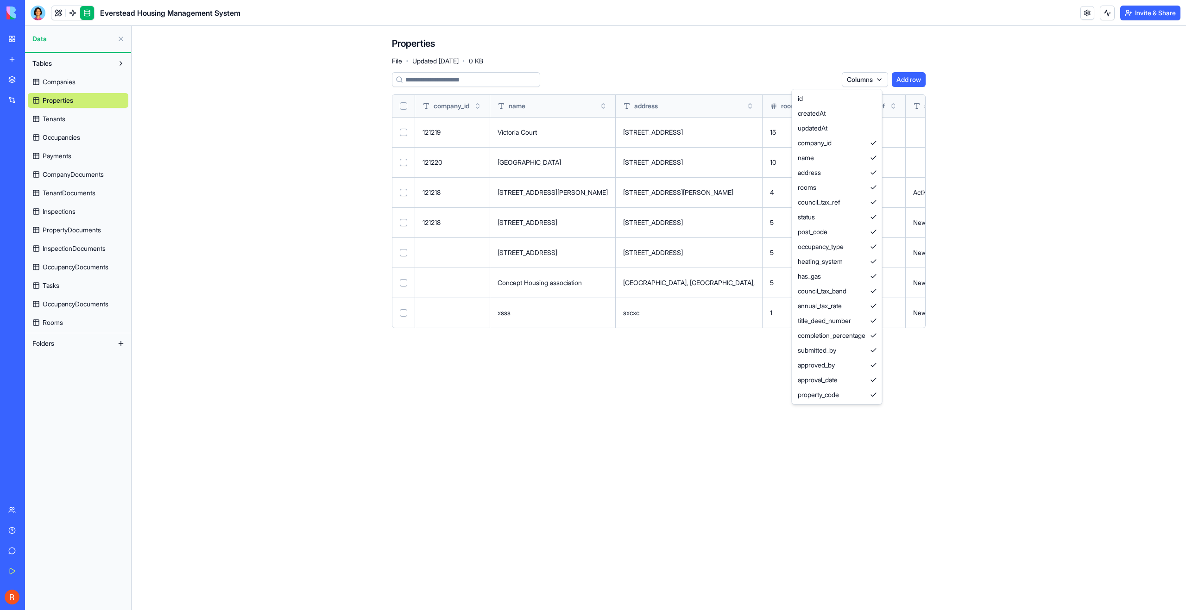
click at [39, 11] on html "BETA My Workspace New app Marketplace Integrations Recent Everstead Housing Man…" at bounding box center [593, 305] width 1186 height 610
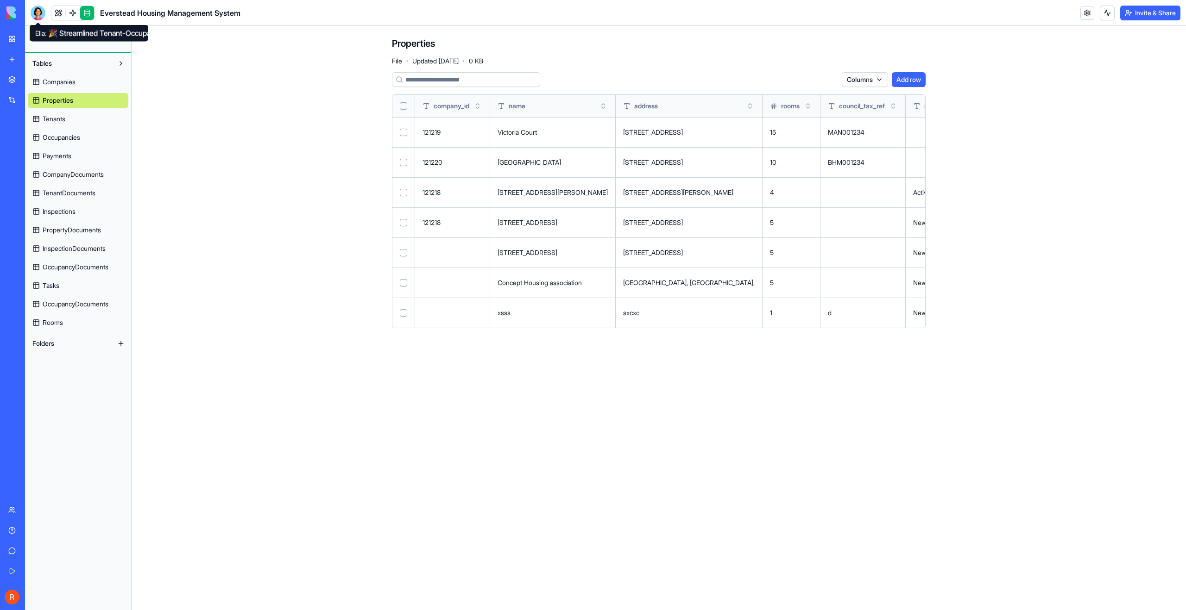
click at [35, 11] on div at bounding box center [38, 13] width 15 height 15
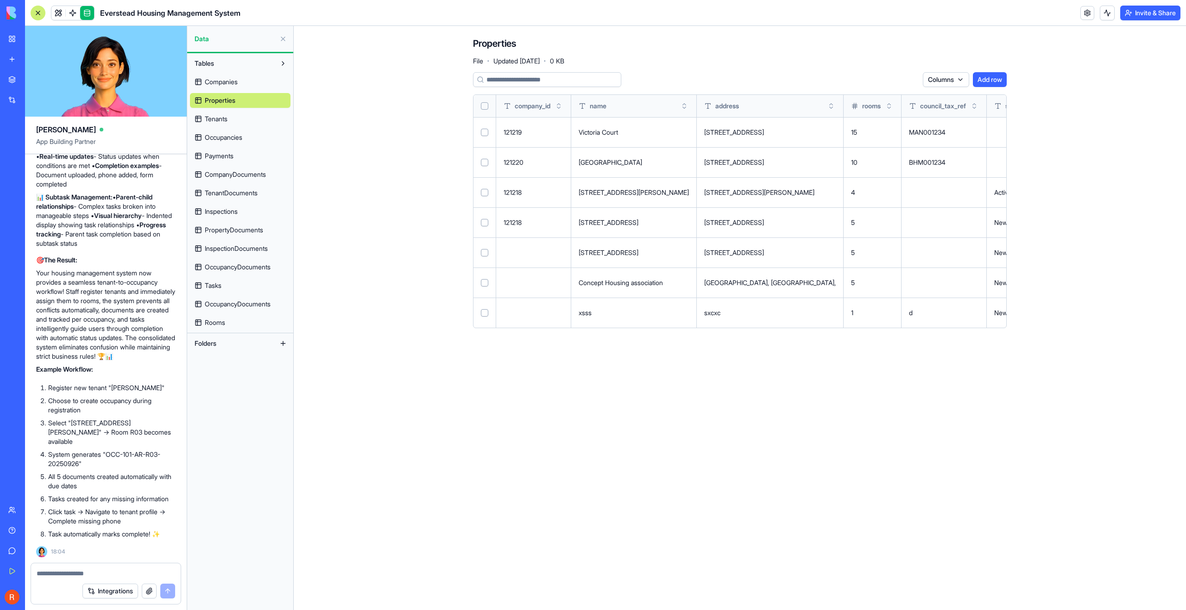
click at [55, 573] on textarea at bounding box center [106, 573] width 138 height 9
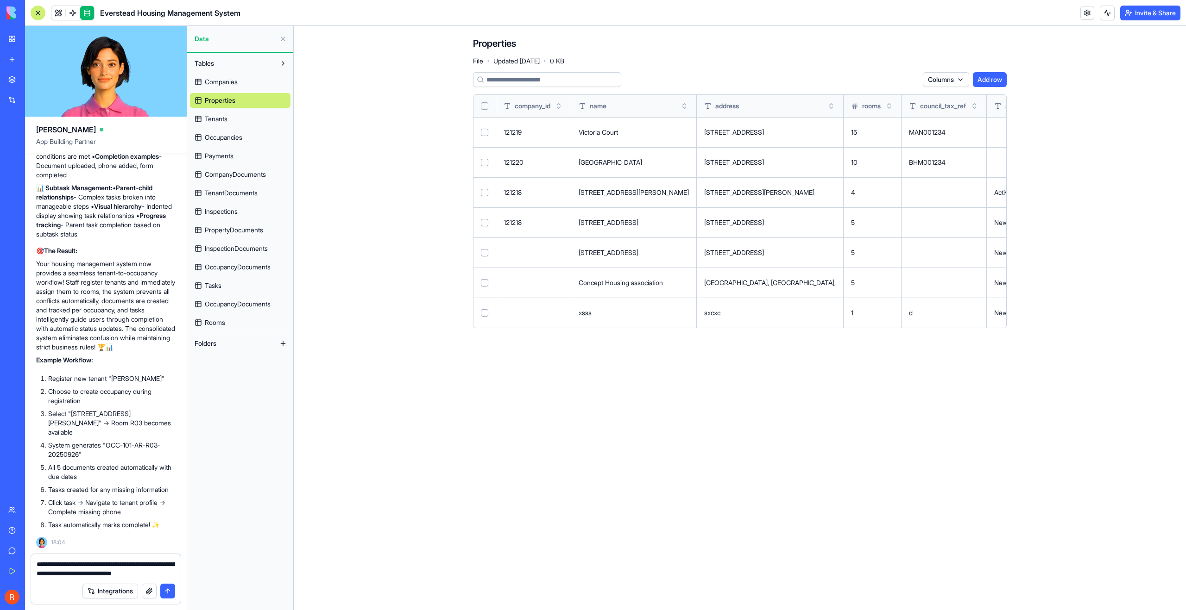
drag, startPoint x: 81, startPoint y: 574, endPoint x: 98, endPoint y: 572, distance: 17.2
click at [81, 574] on textarea "**********" at bounding box center [106, 569] width 138 height 19
click at [173, 574] on textarea "**********" at bounding box center [106, 569] width 138 height 19
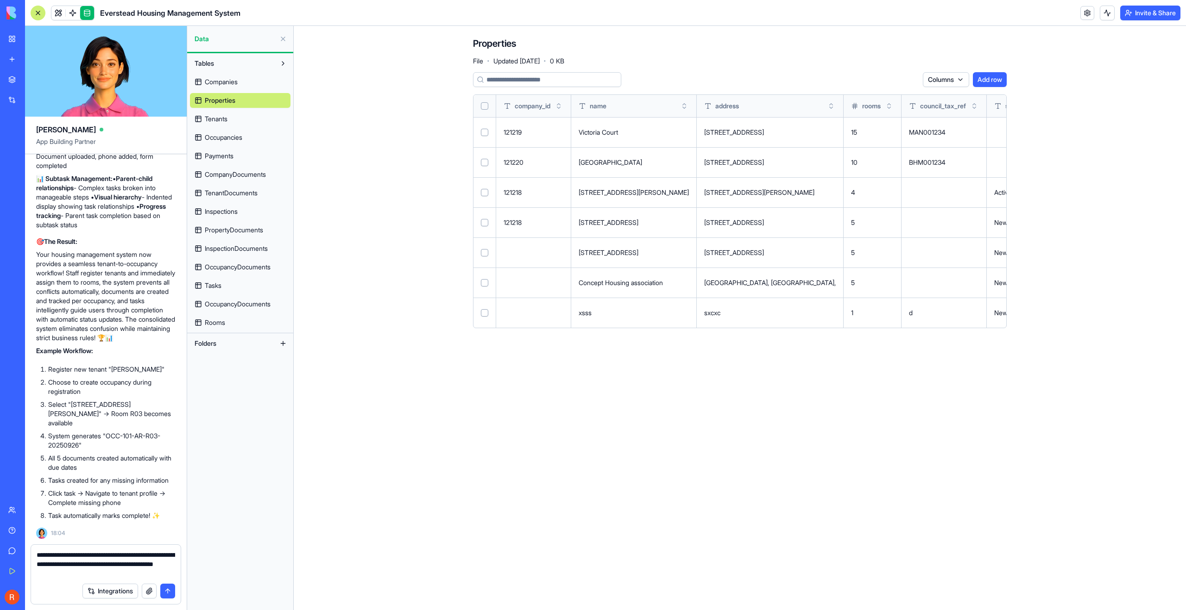
type textarea "**********"
click at [241, 328] on link "Rooms" at bounding box center [240, 322] width 100 height 15
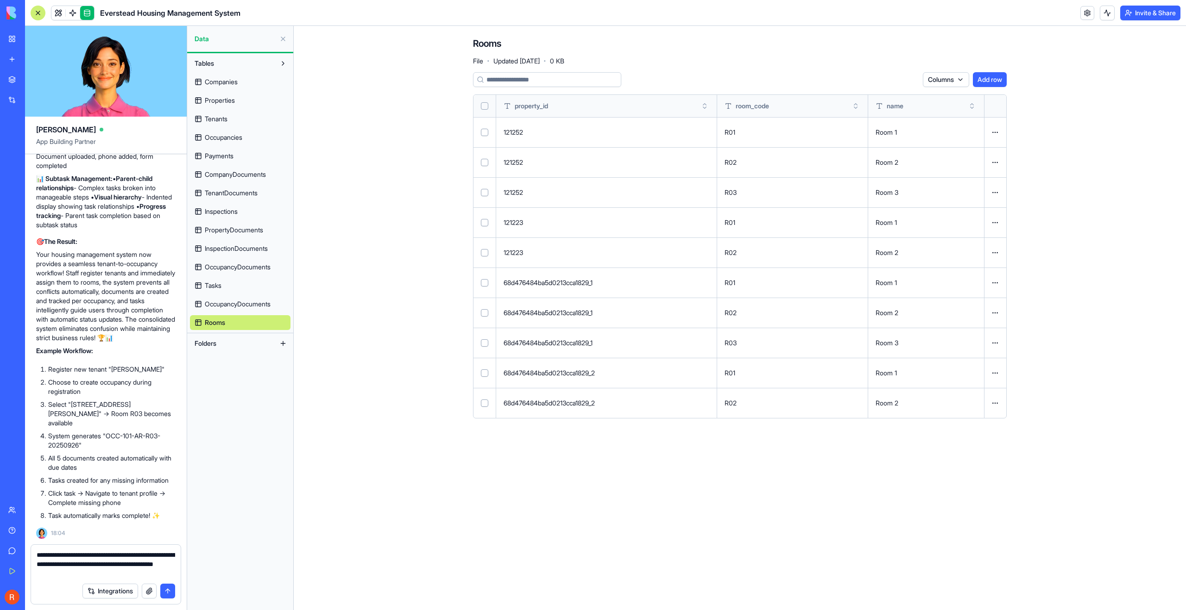
click at [0, 0] on button at bounding box center [0, 0] width 0 height 0
click at [787, 400] on div "R02" at bounding box center [792, 403] width 136 height 9
click at [803, 218] on td "R01" at bounding box center [791, 222] width 151 height 30
click at [481, 192] on button "Select row" at bounding box center [484, 192] width 7 height 7
type button "on"
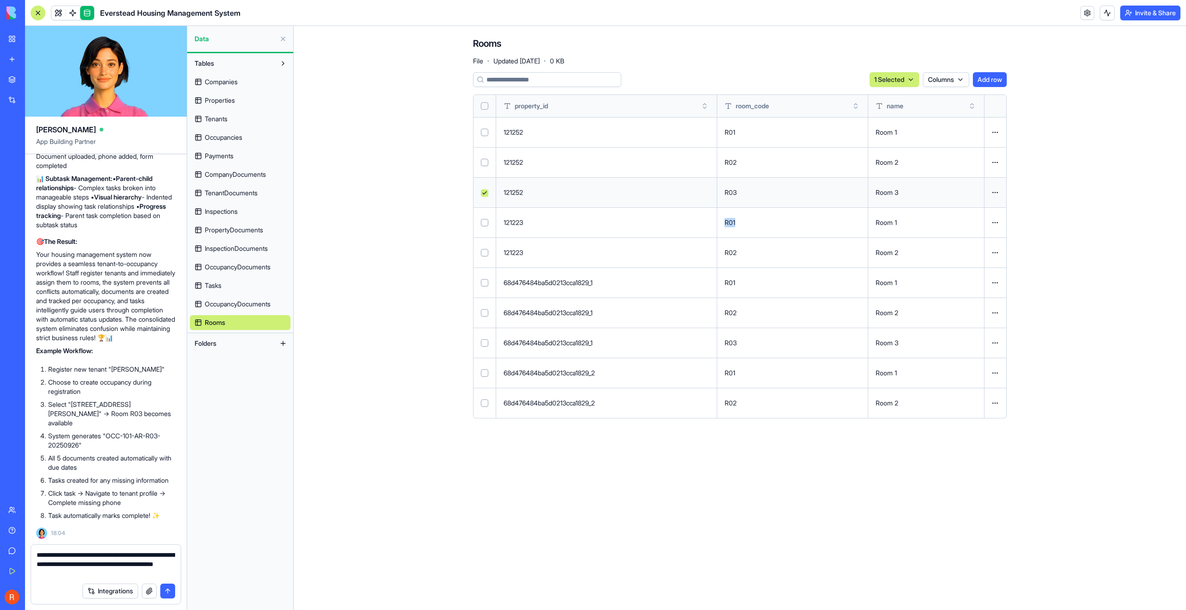
click at [998, 190] on html "BETA My Workspace New app Marketplace Integrations Recent Everstead Housing Man…" at bounding box center [593, 305] width 1186 height 610
click at [1108, 153] on html "BETA My Workspace New app Marketplace Integrations Recent Everstead Housing Man…" at bounding box center [593, 305] width 1186 height 610
click at [899, 79] on html "BETA My Workspace New app Marketplace Integrations Recent Everstead Housing Man…" at bounding box center [593, 305] width 1186 height 610
click at [900, 79] on html "BETA My Workspace New app Marketplace Integrations Recent Everstead Housing Man…" at bounding box center [593, 305] width 1186 height 610
click at [482, 195] on button "Select row" at bounding box center [484, 192] width 7 height 7
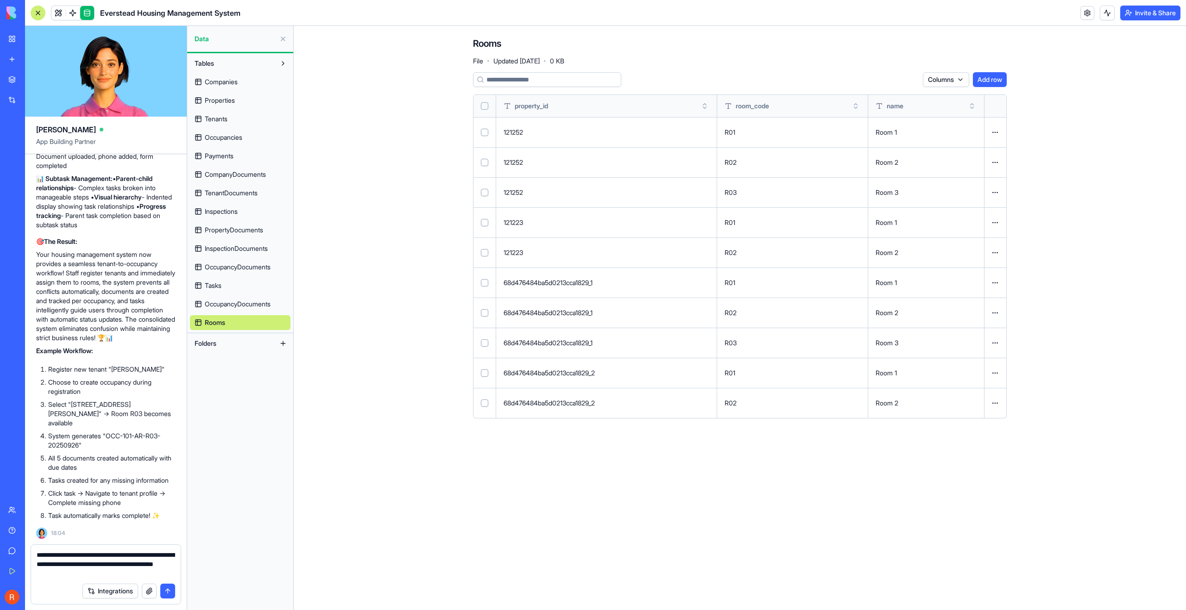
drag, startPoint x: 663, startPoint y: 414, endPoint x: 606, endPoint y: 460, distance: 73.7
click at [590, 409] on td "68d476484ba5d0213cca1829_2" at bounding box center [606, 403] width 221 height 30
click at [606, 461] on main "Rooms File · Updated [DATE] · 0 KB Columns Add row property_id room_code name 1…" at bounding box center [740, 318] width 892 height 584
click at [130, 572] on textarea "**********" at bounding box center [106, 565] width 138 height 28
click at [35, 574] on div "**********" at bounding box center [106, 561] width 150 height 33
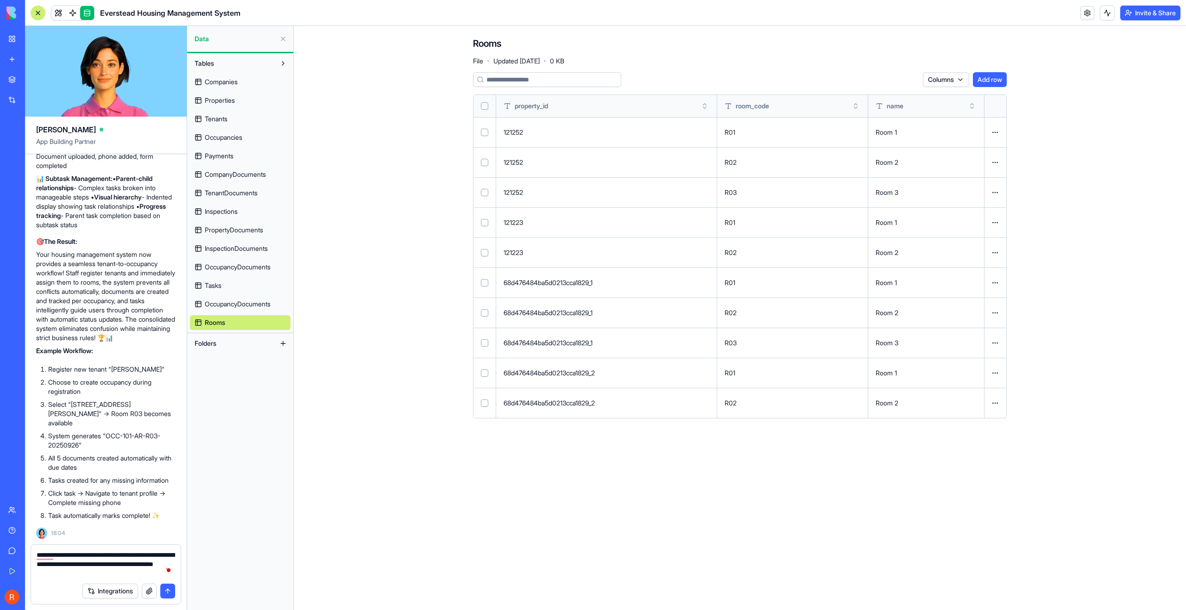
click at [37, 574] on textarea "**********" at bounding box center [106, 565] width 138 height 28
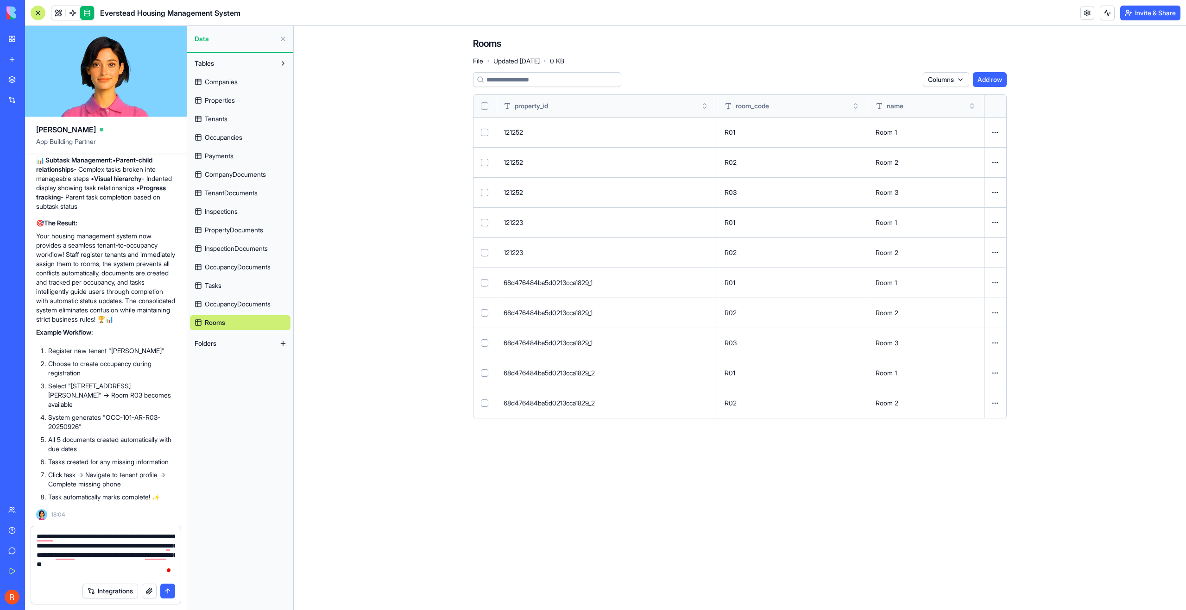
click at [68, 574] on textarea "**********" at bounding box center [106, 555] width 138 height 46
click at [36, 554] on div "**********" at bounding box center [106, 553] width 150 height 52
click at [37, 554] on textarea "**********" at bounding box center [106, 555] width 138 height 46
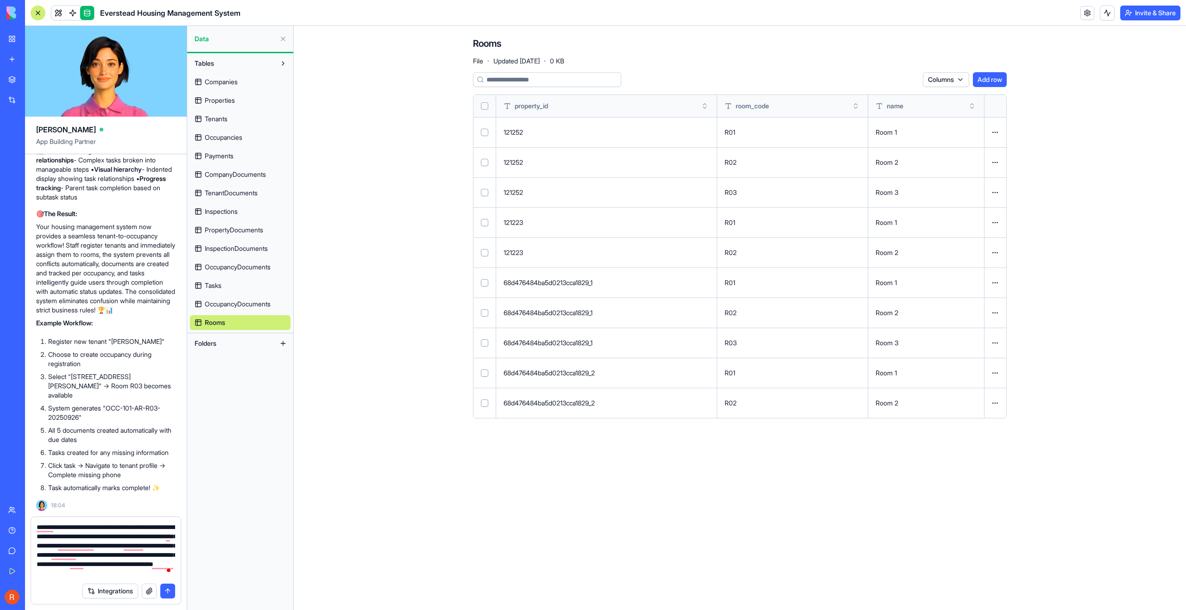
scroll to position [9, 0]
drag, startPoint x: 126, startPoint y: 573, endPoint x: 64, endPoint y: 577, distance: 62.2
click at [64, 577] on textarea "**********" at bounding box center [106, 551] width 138 height 56
type textarea "**********"
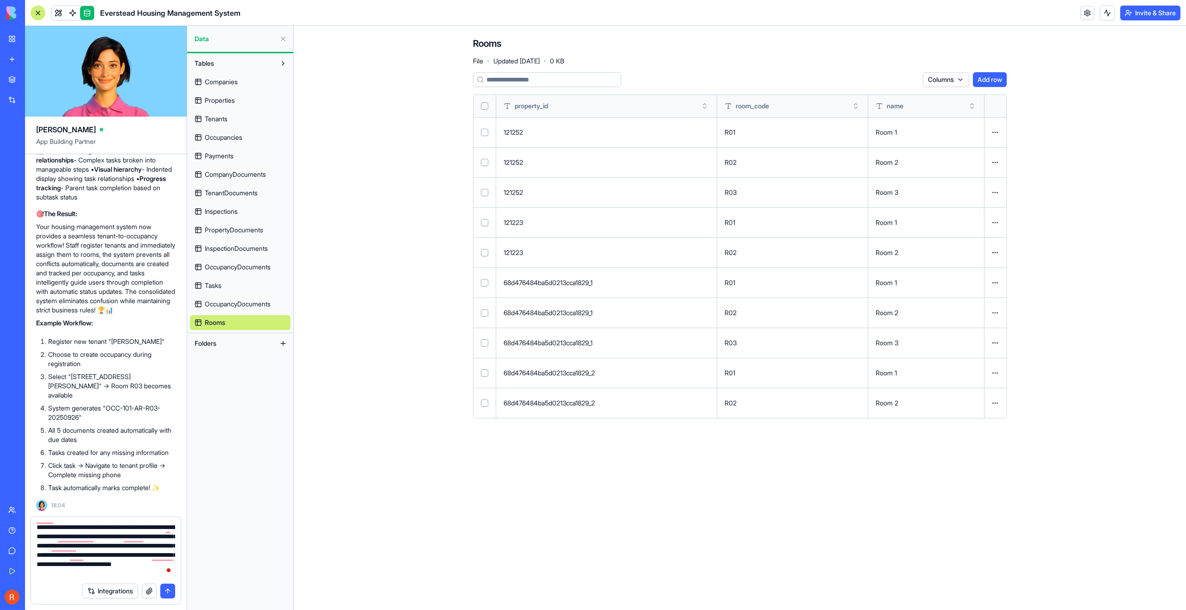
click at [158, 594] on div "Integrations" at bounding box center [128, 591] width 93 height 15
click at [165, 590] on button "submit" at bounding box center [167, 591] width 15 height 15
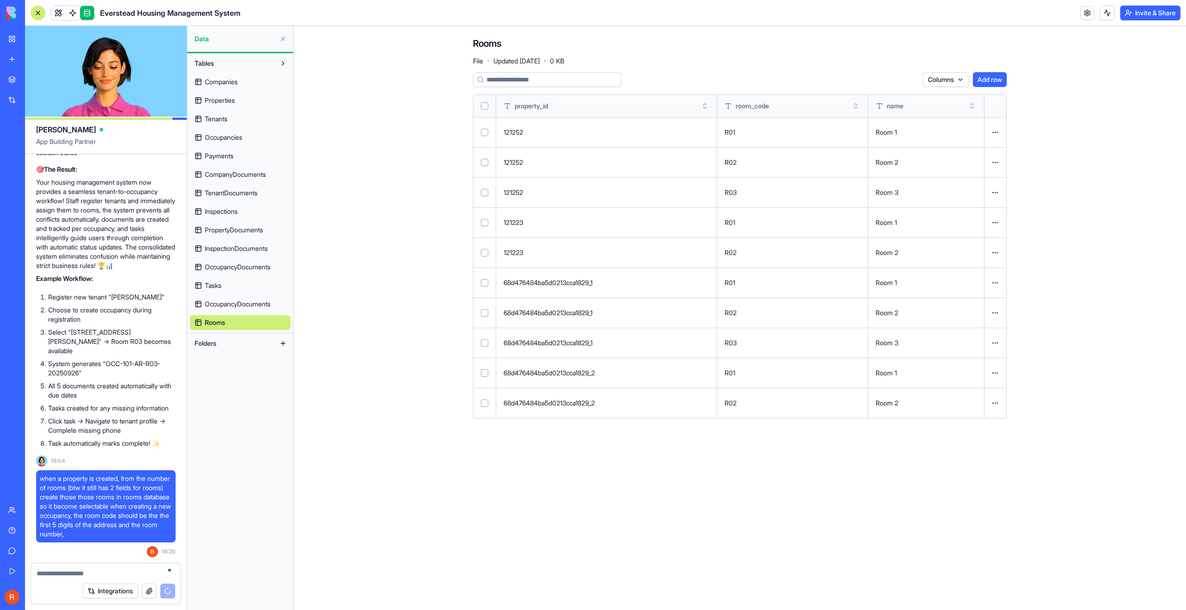
scroll to position [11437, 0]
